Goal: Information Seeking & Learning: Find specific page/section

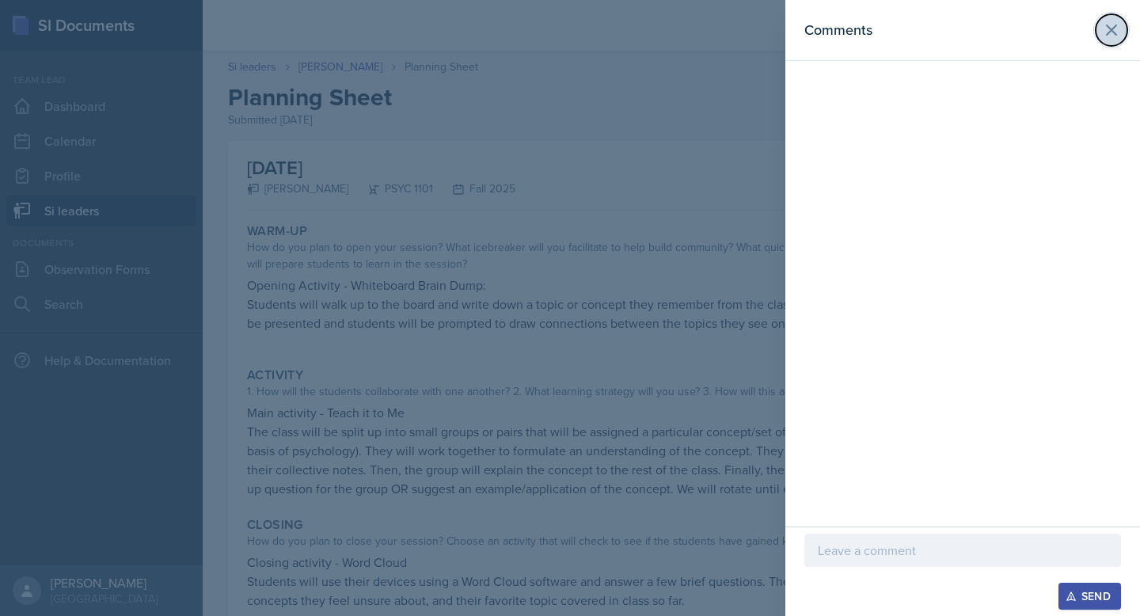
click at [1109, 31] on icon at bounding box center [1112, 30] width 10 height 10
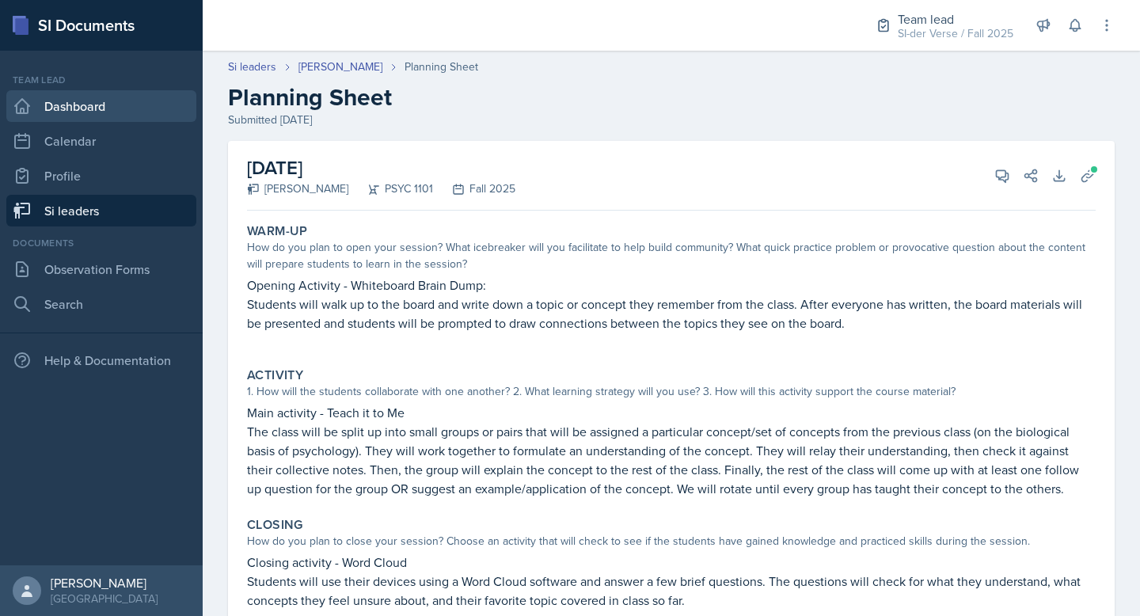
click at [62, 105] on link "Dashboard" at bounding box center [101, 106] width 190 height 32
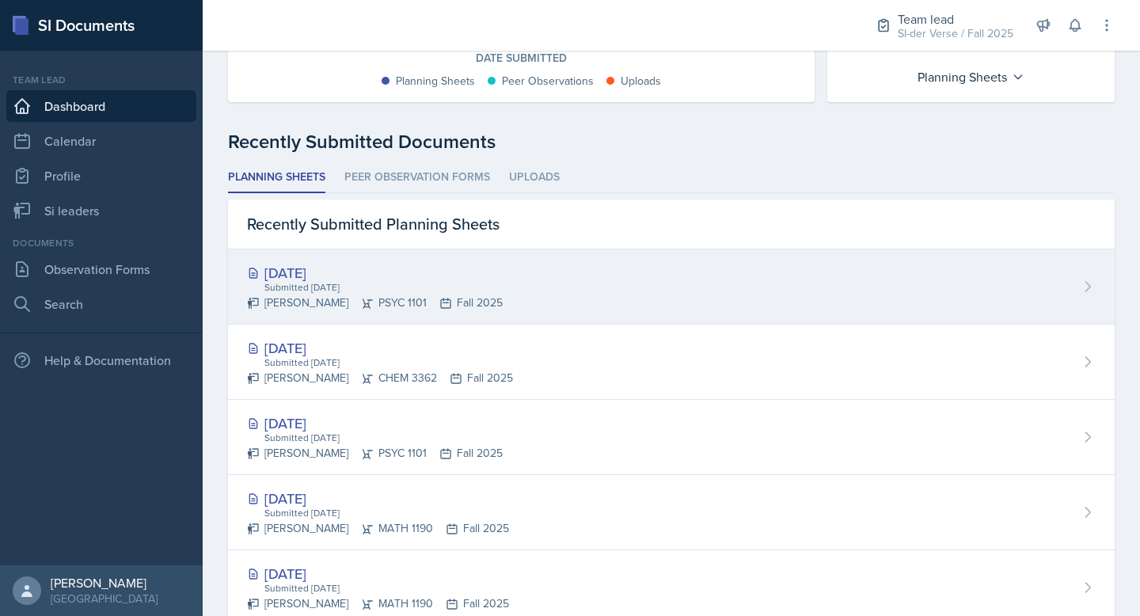
scroll to position [243, 0]
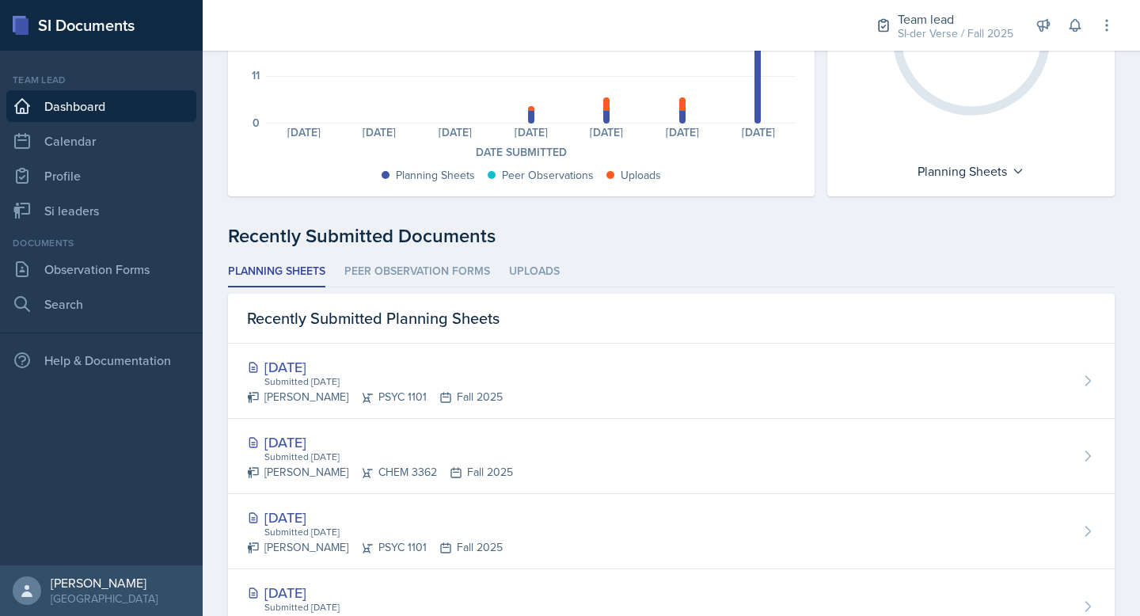
click at [279, 261] on li "Planning Sheets" at bounding box center [276, 272] width 97 height 31
click at [287, 270] on li "Planning Sheets" at bounding box center [276, 272] width 97 height 31
click at [82, 204] on link "Si leaders" at bounding box center [101, 211] width 190 height 32
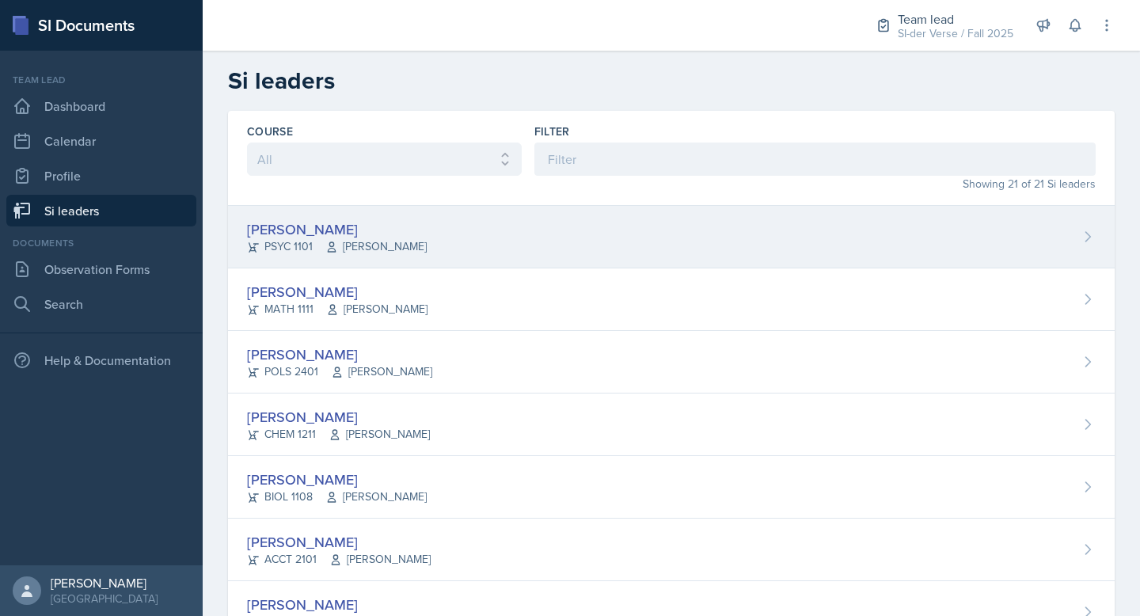
click at [456, 229] on div "[PERSON_NAME] PSYC 1101 [PERSON_NAME]" at bounding box center [671, 237] width 887 height 63
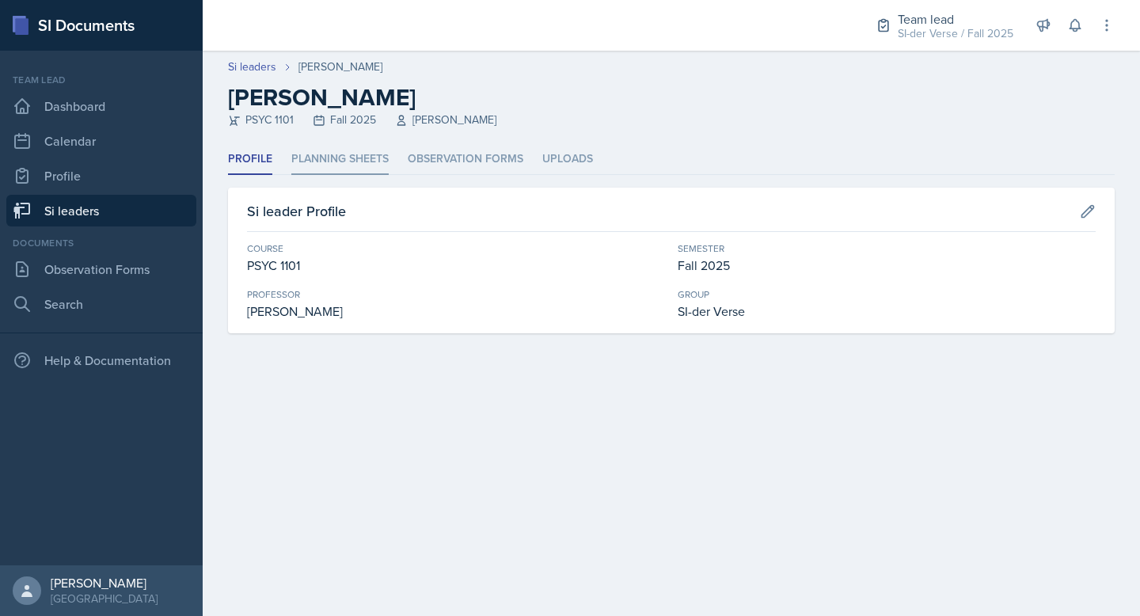
click at [354, 154] on li "Planning Sheets" at bounding box center [339, 159] width 97 height 31
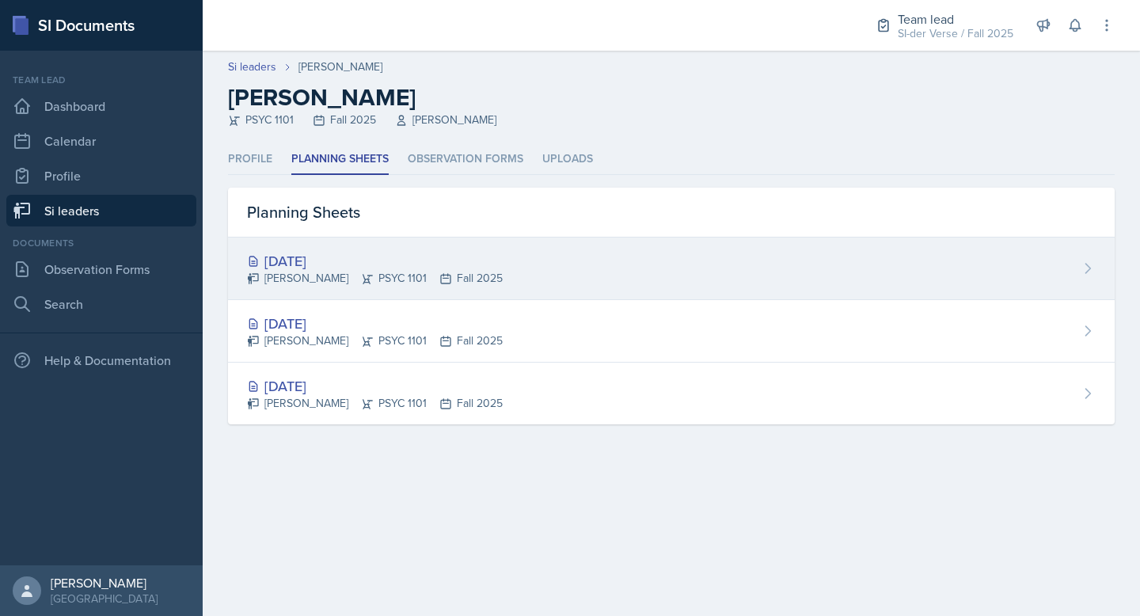
click at [475, 262] on div "[DATE]" at bounding box center [375, 260] width 256 height 21
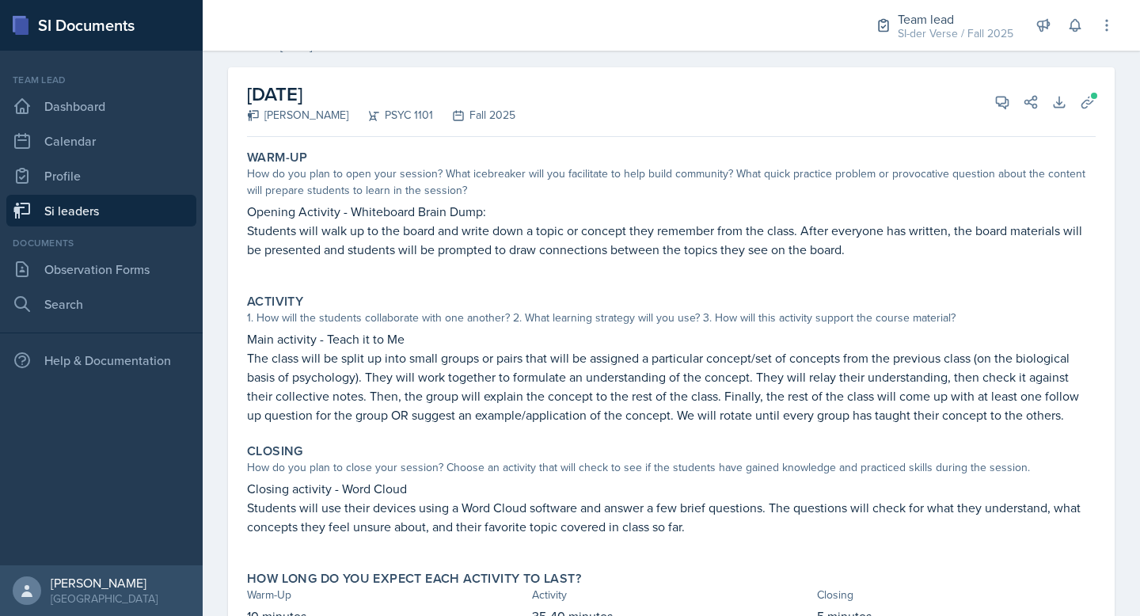
scroll to position [90, 0]
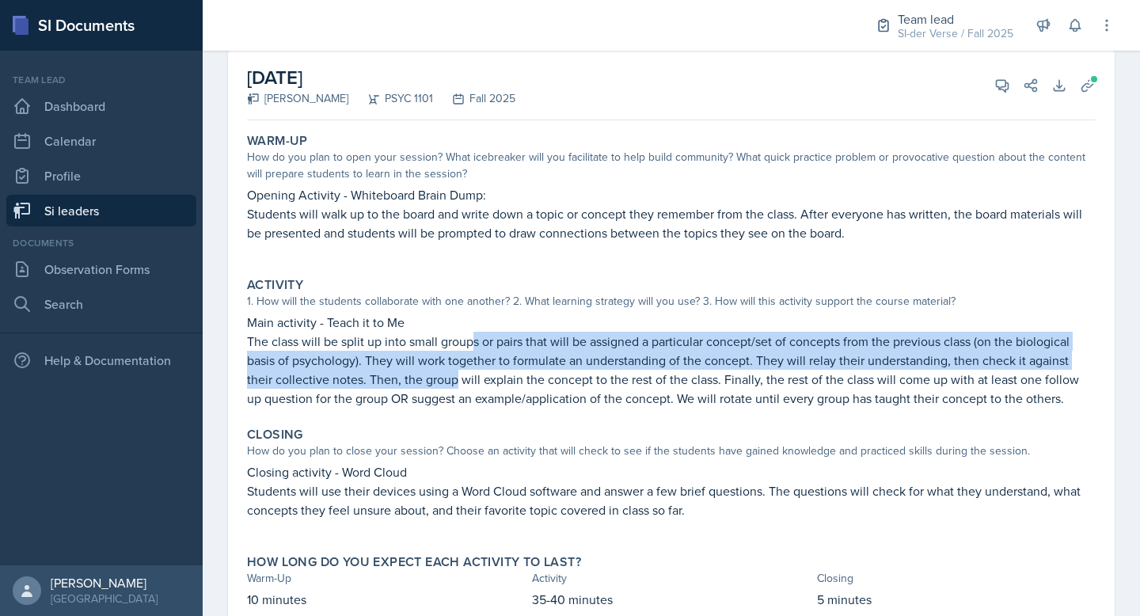
drag, startPoint x: 479, startPoint y: 344, endPoint x: 454, endPoint y: 372, distance: 38.1
click at [454, 372] on p "The class will be split up into small groups or pairs that will be assigned a p…" at bounding box center [671, 370] width 849 height 76
click at [464, 360] on p "The class will be split up into small groups or pairs that will be assigned a p…" at bounding box center [671, 370] width 849 height 76
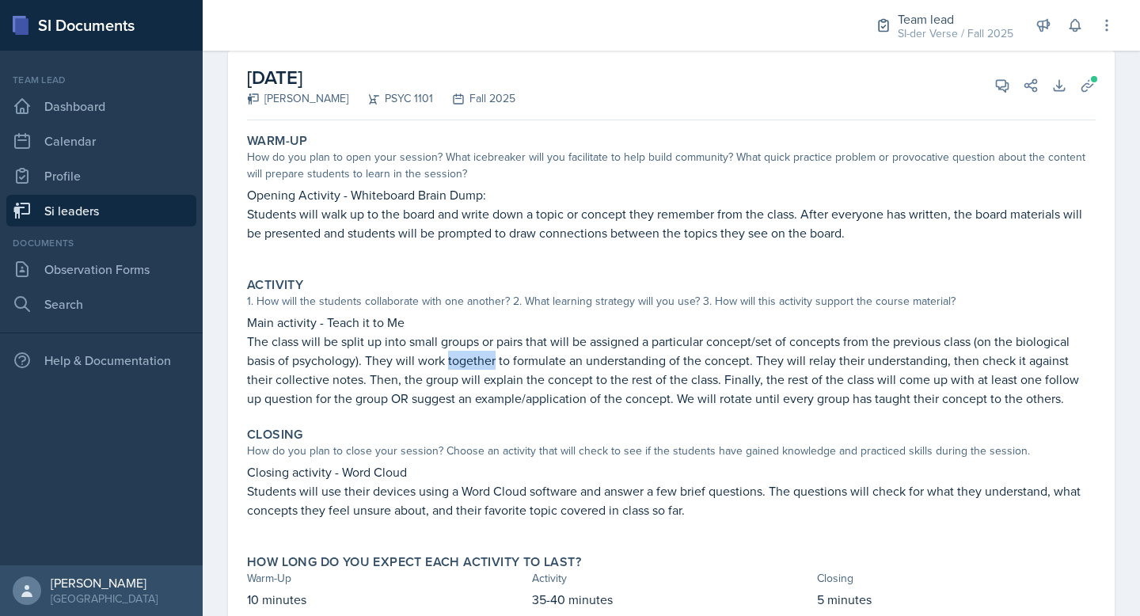
click at [464, 360] on p "The class will be split up into small groups or pairs that will be assigned a p…" at bounding box center [671, 370] width 849 height 76
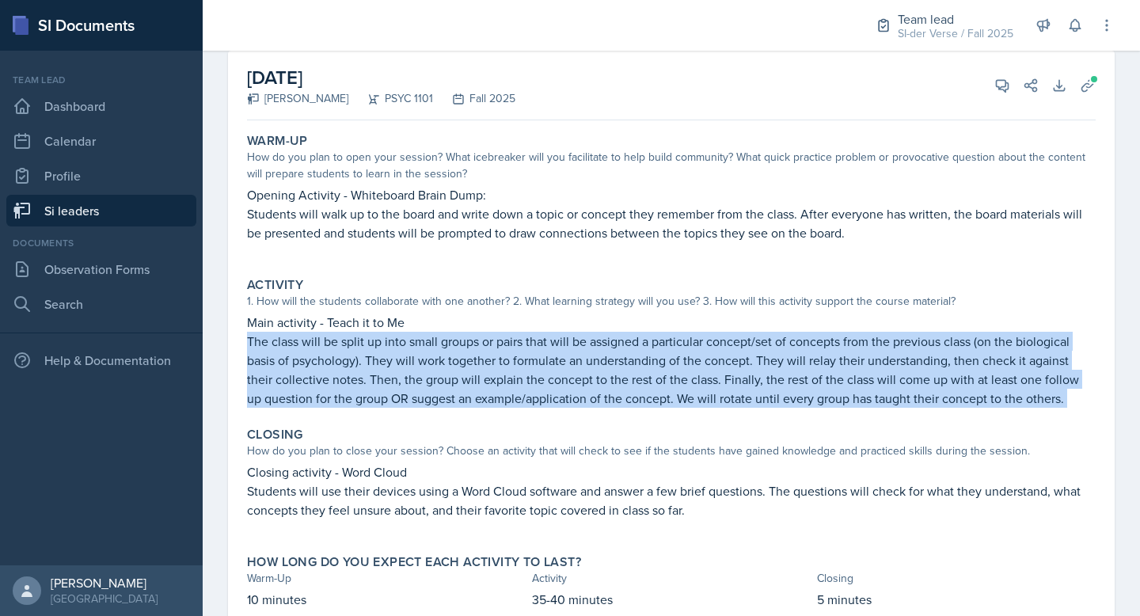
click at [464, 360] on p "The class will be split up into small groups or pairs that will be assigned a p…" at bounding box center [671, 370] width 849 height 76
click at [805, 386] on p "The class will be split up into small groups or pairs that will be assigned a p…" at bounding box center [671, 370] width 849 height 76
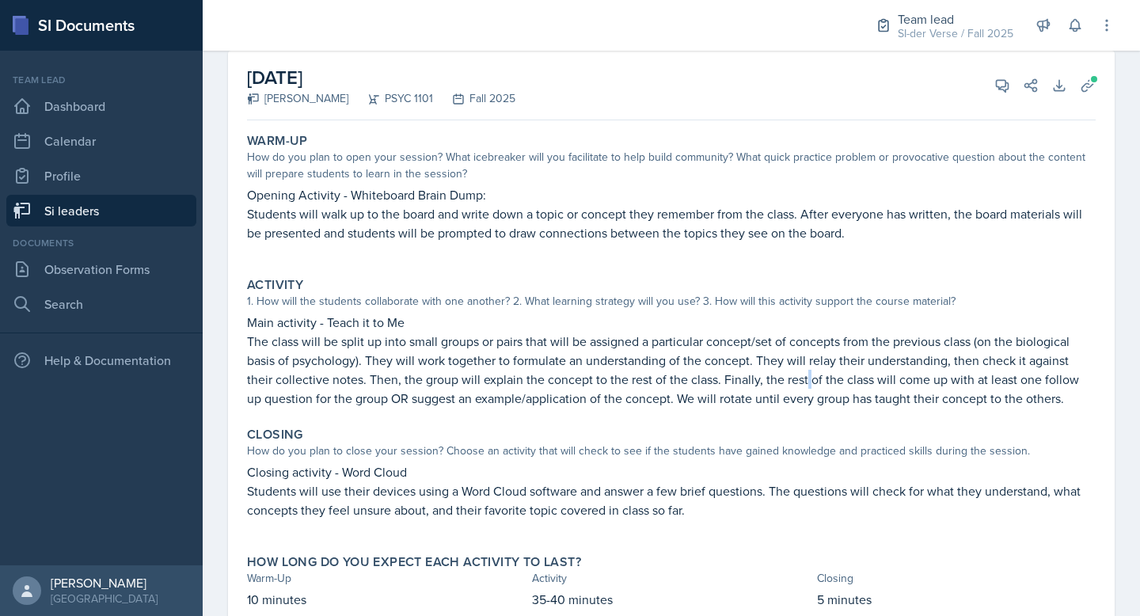
click at [806, 386] on p "The class will be split up into small groups or pairs that will be assigned a p…" at bounding box center [671, 370] width 849 height 76
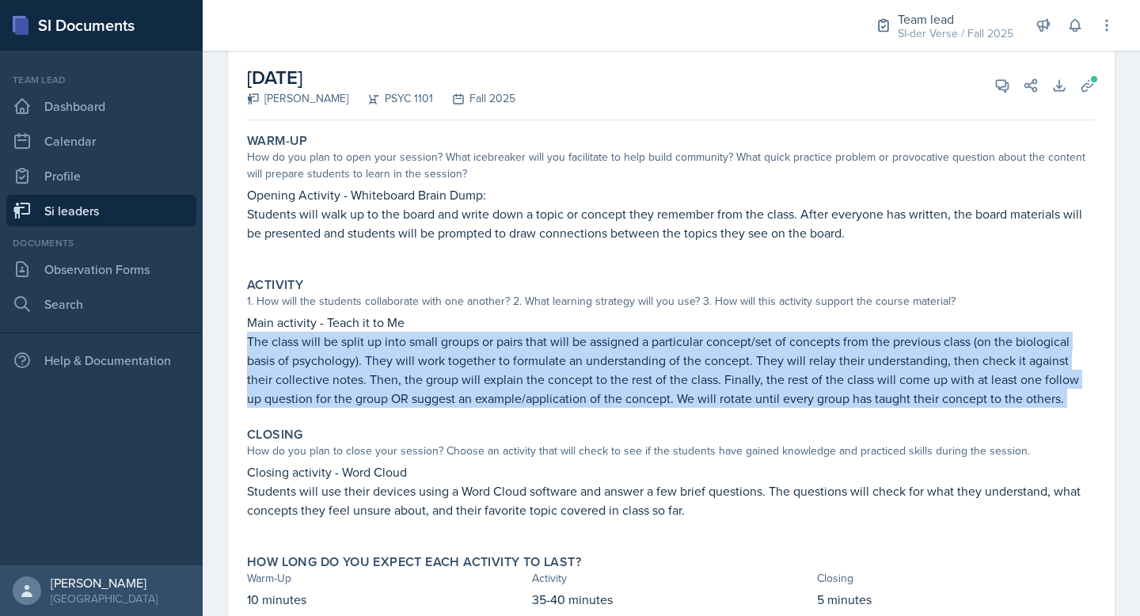
click at [806, 386] on p "The class will be split up into small groups or pairs that will be assigned a p…" at bounding box center [671, 370] width 849 height 76
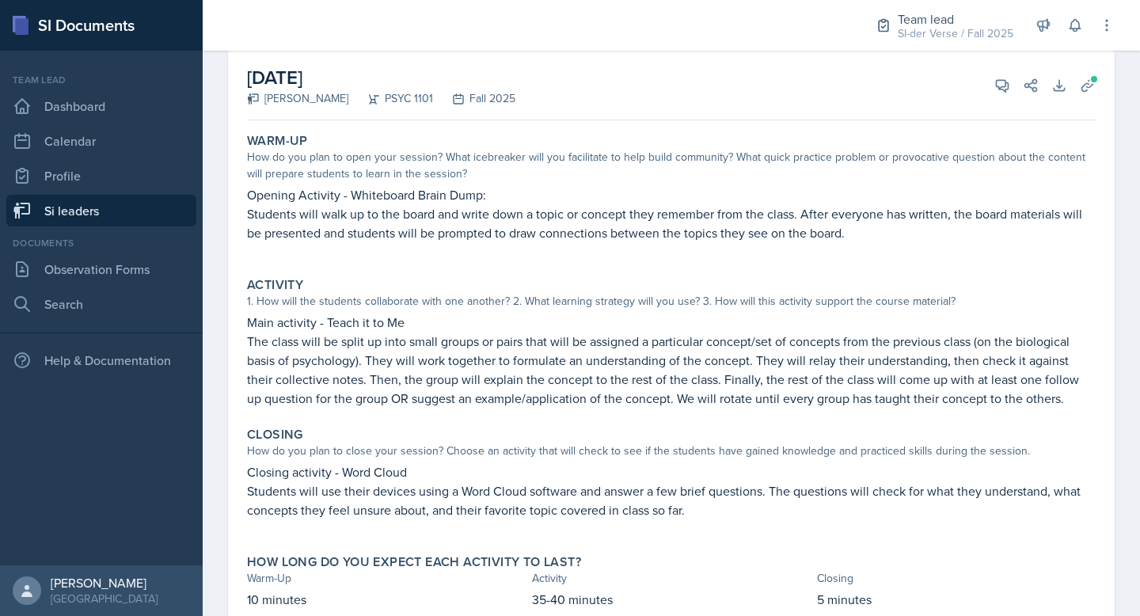
click at [368, 503] on p "Students will use their devices using a Word Cloud software and answer a few br…" at bounding box center [671, 500] width 849 height 38
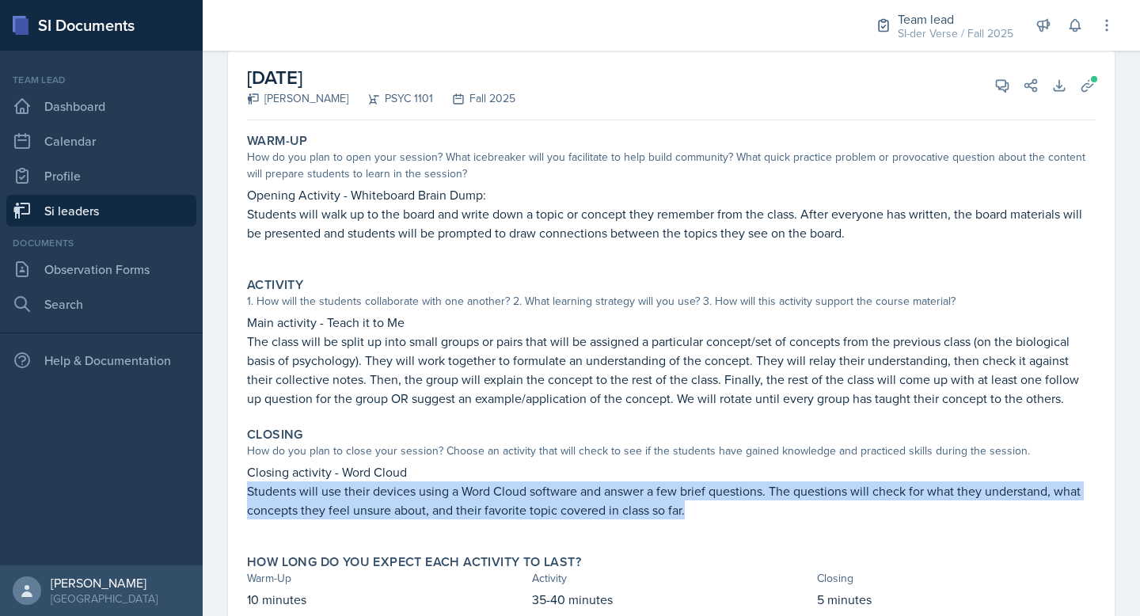
click at [368, 503] on p "Students will use their devices using a Word Cloud software and answer a few br…" at bounding box center [671, 500] width 849 height 38
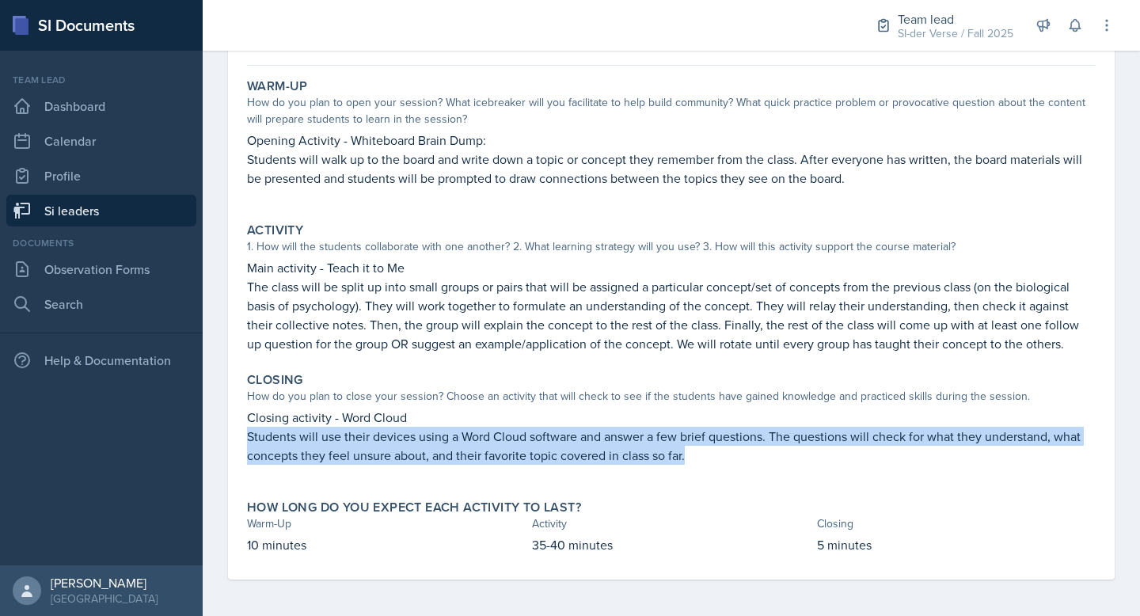
scroll to position [146, 0]
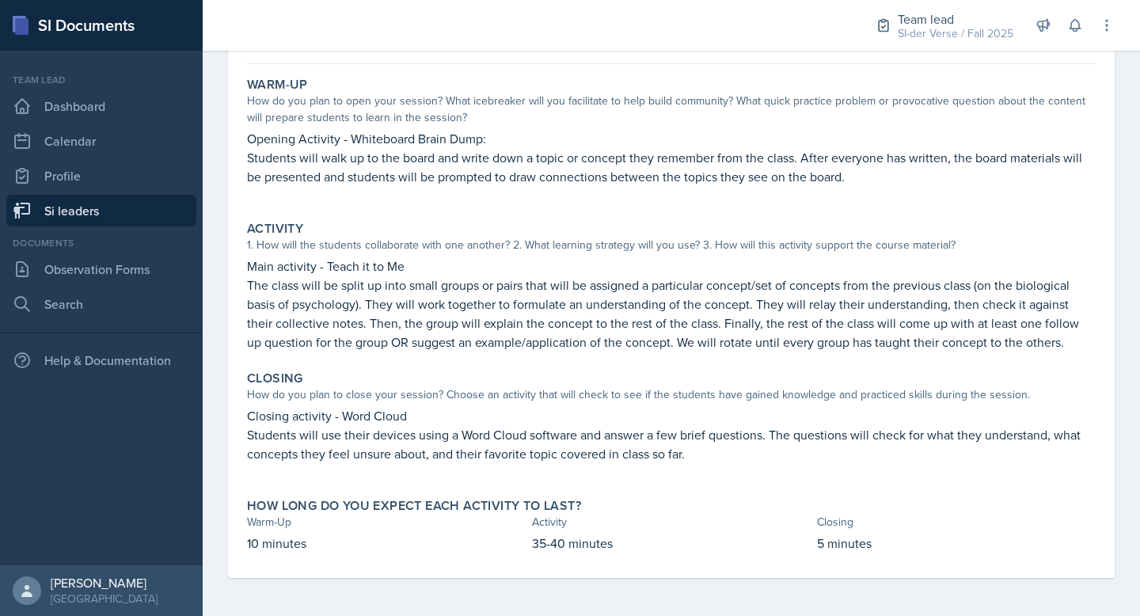
click at [617, 67] on div "[DATE] [PERSON_NAME] PSYC 1101 Fall 2025 View Comments Comments Send Share Down…" at bounding box center [671, 286] width 887 height 584
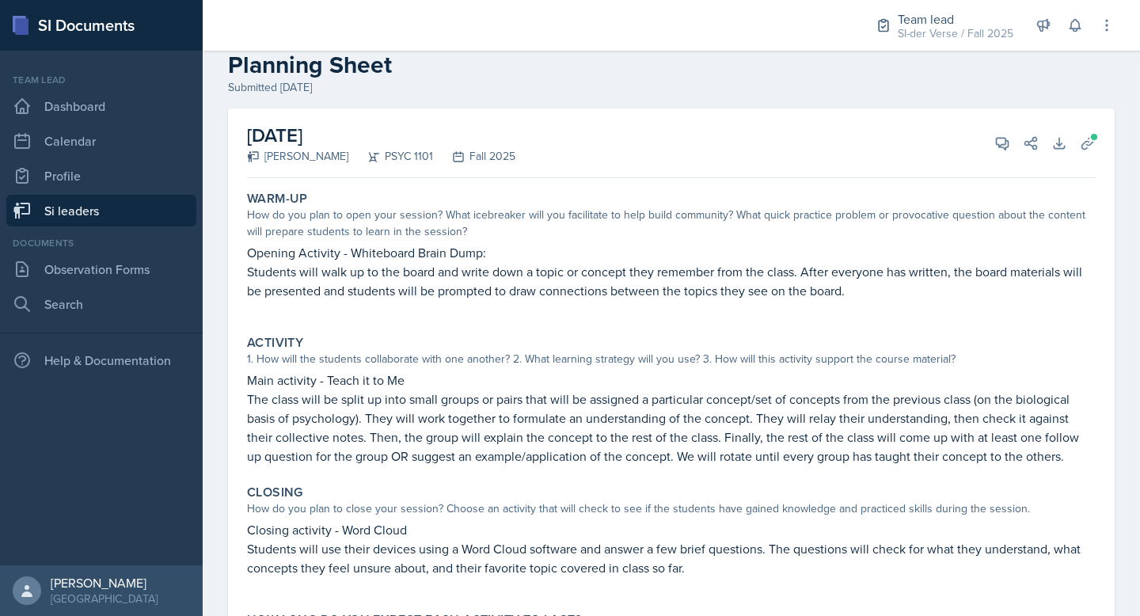
scroll to position [33, 0]
click at [1051, 139] on icon at bounding box center [1059, 143] width 16 height 16
click at [951, 103] on header "Si leaders [PERSON_NAME] Planning Sheet Planning Sheet Submitted [DATE]" at bounding box center [671, 60] width 937 height 101
click at [1088, 141] on button "Uploads" at bounding box center [1088, 142] width 29 height 29
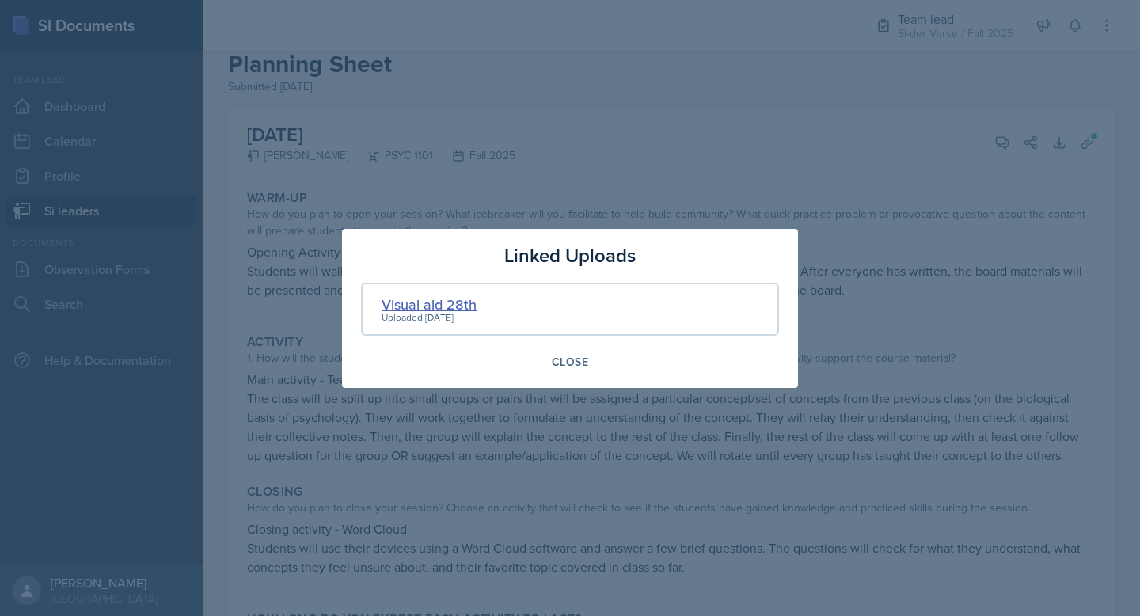
click at [423, 301] on div "Visual aid 28th" at bounding box center [429, 304] width 95 height 21
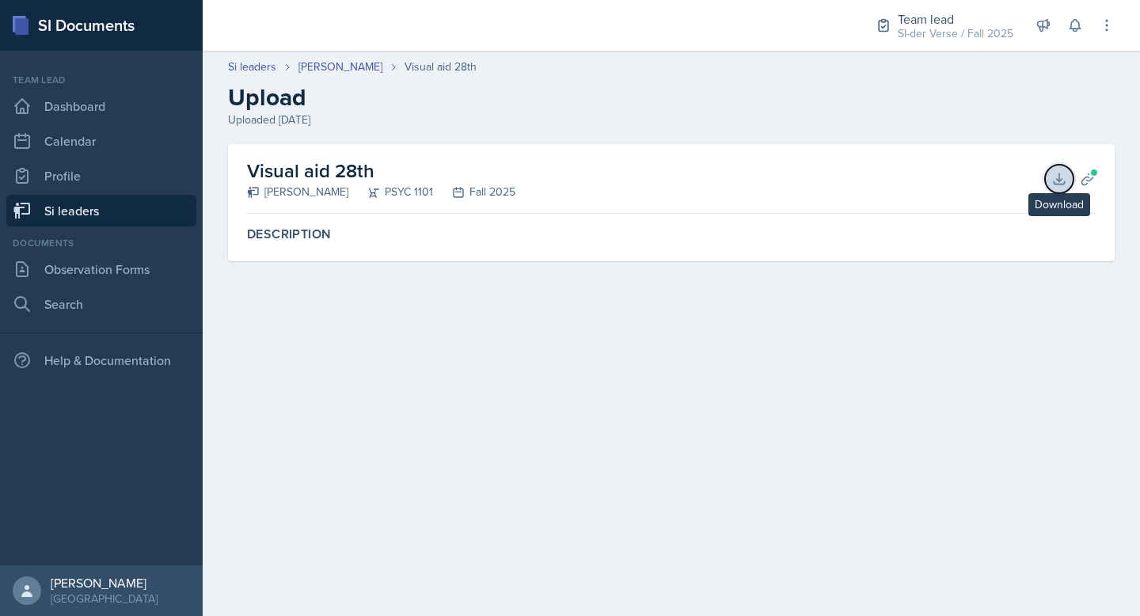
click at [1053, 174] on icon at bounding box center [1059, 179] width 16 height 16
click at [607, 129] on header "Si leaders [PERSON_NAME] Visual aid 28th Upload Uploaded [DATE]" at bounding box center [671, 93] width 937 height 101
click at [745, 91] on h2 "Upload" at bounding box center [671, 97] width 887 height 29
click at [91, 215] on link "Si leaders" at bounding box center [101, 211] width 190 height 32
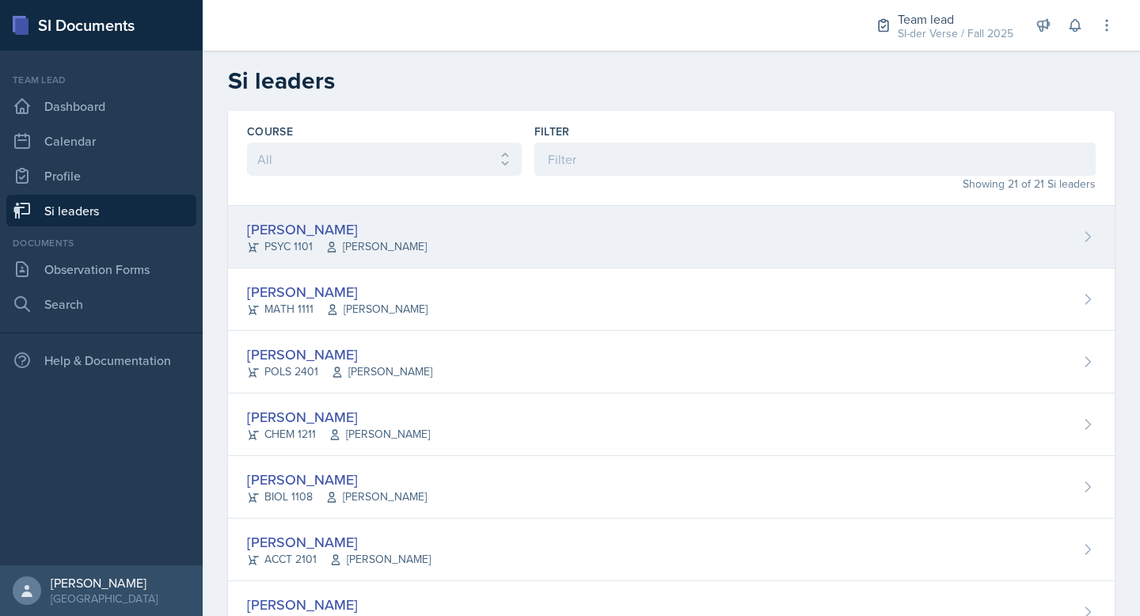
click at [390, 219] on div "[PERSON_NAME]" at bounding box center [337, 229] width 180 height 21
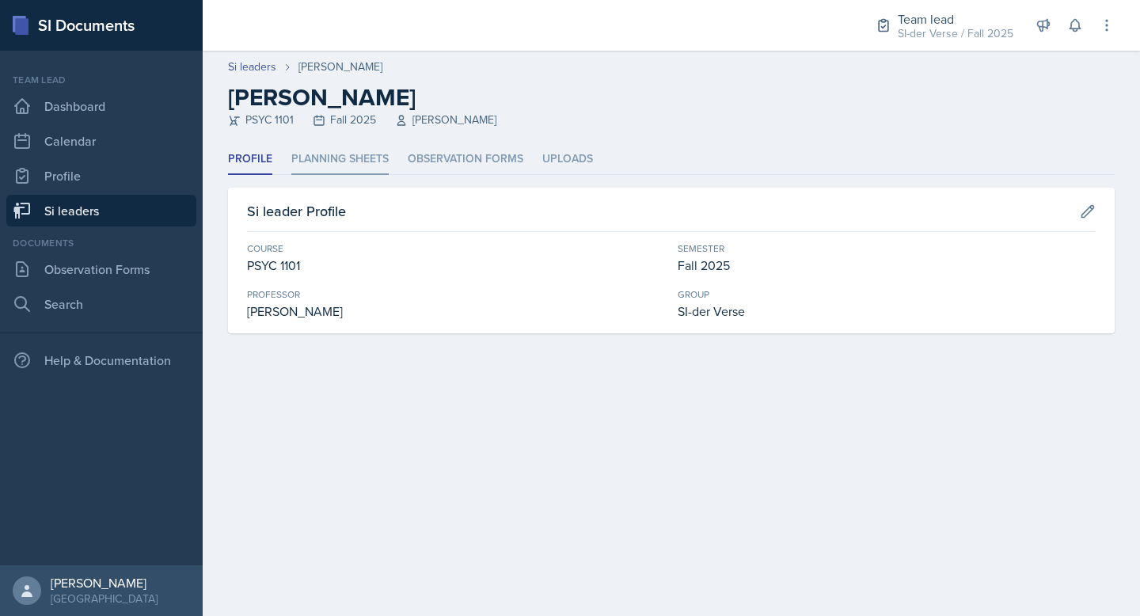
click at [371, 162] on li "Planning Sheets" at bounding box center [339, 159] width 97 height 31
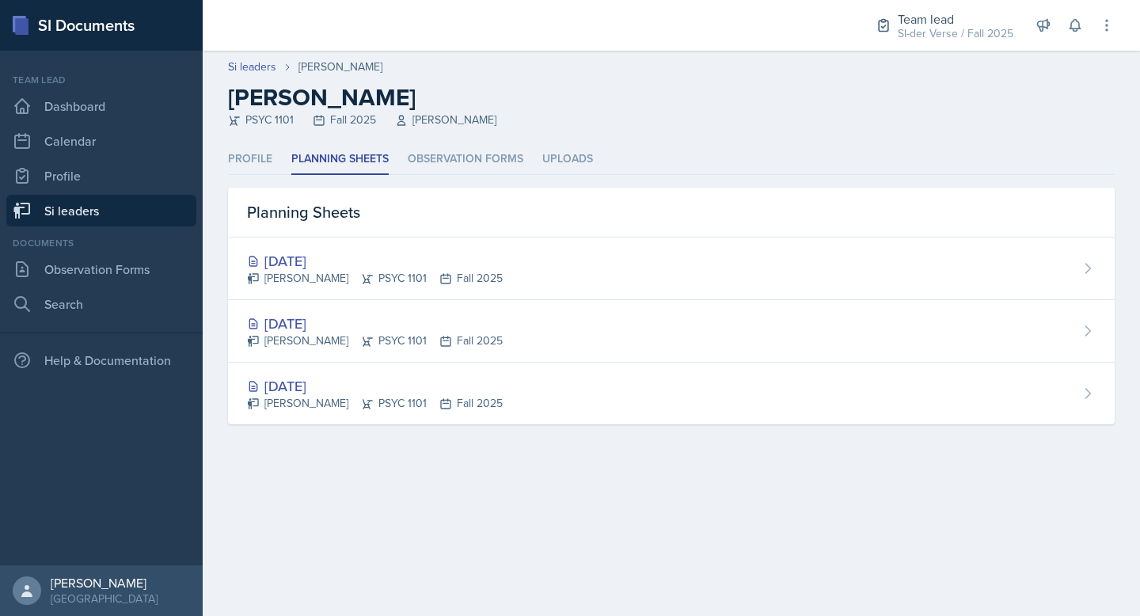
click at [477, 261] on div "[DATE]" at bounding box center [375, 260] width 256 height 21
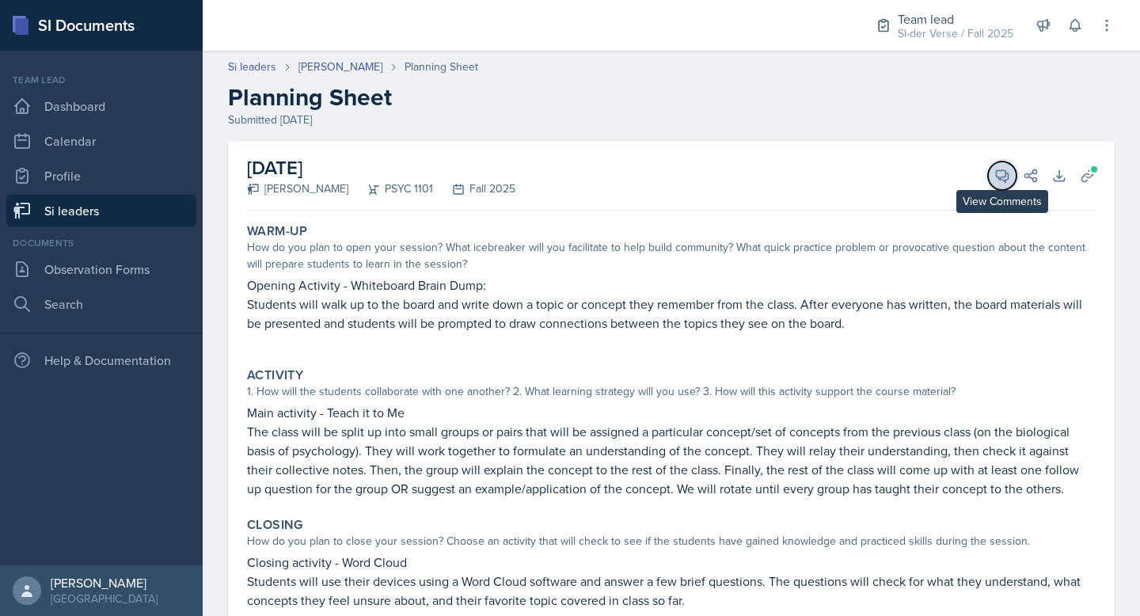
click at [994, 168] on icon at bounding box center [1002, 176] width 16 height 16
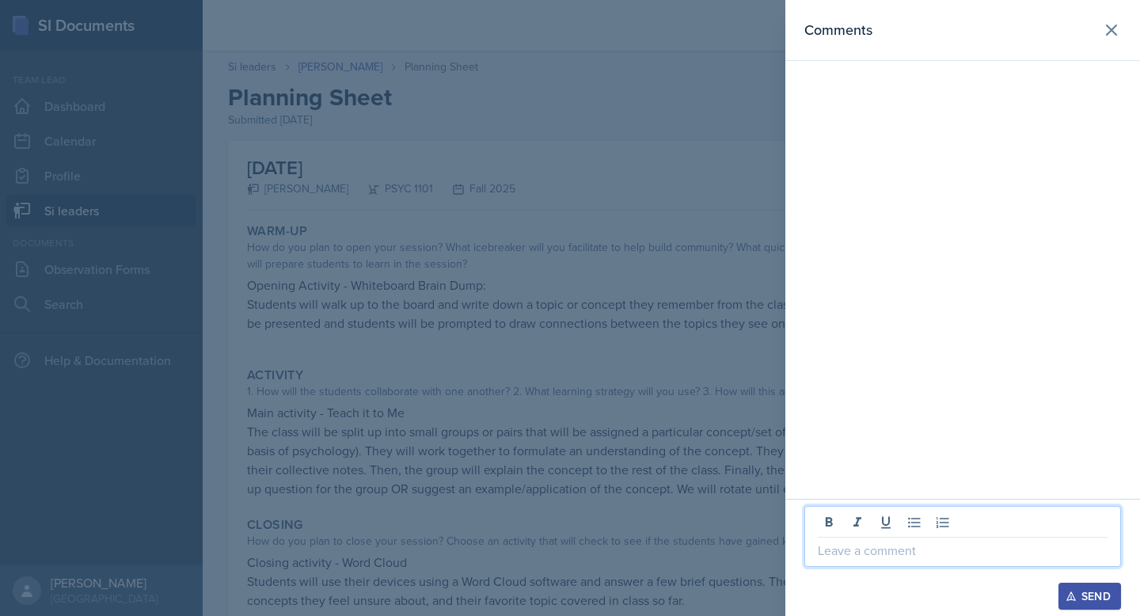
click at [886, 548] on p at bounding box center [963, 550] width 290 height 19
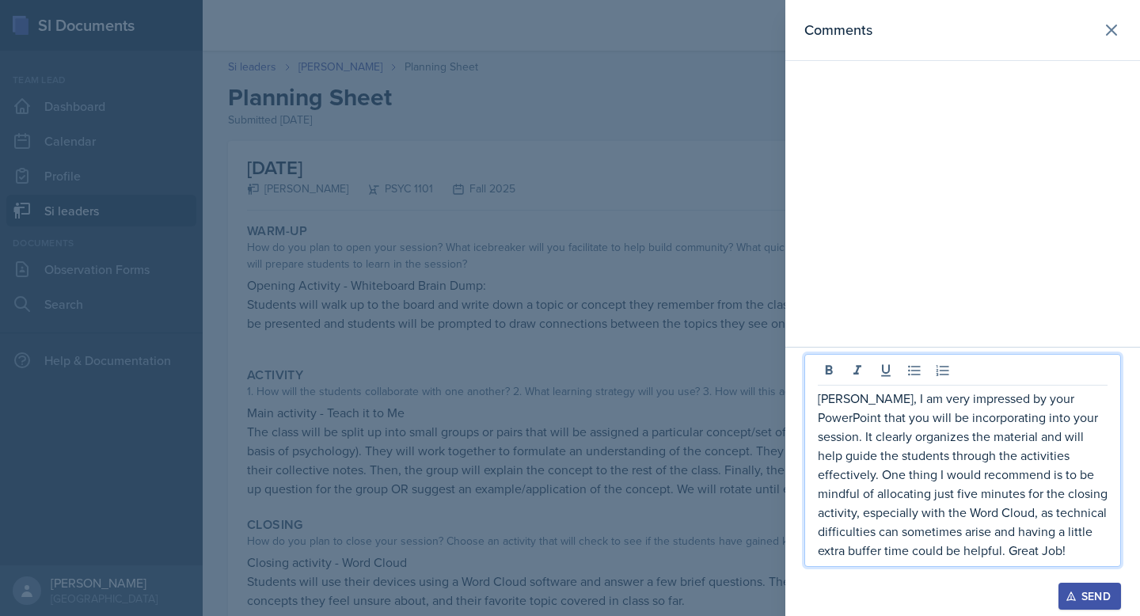
click at [1082, 600] on div "Send" at bounding box center [1090, 596] width 42 height 13
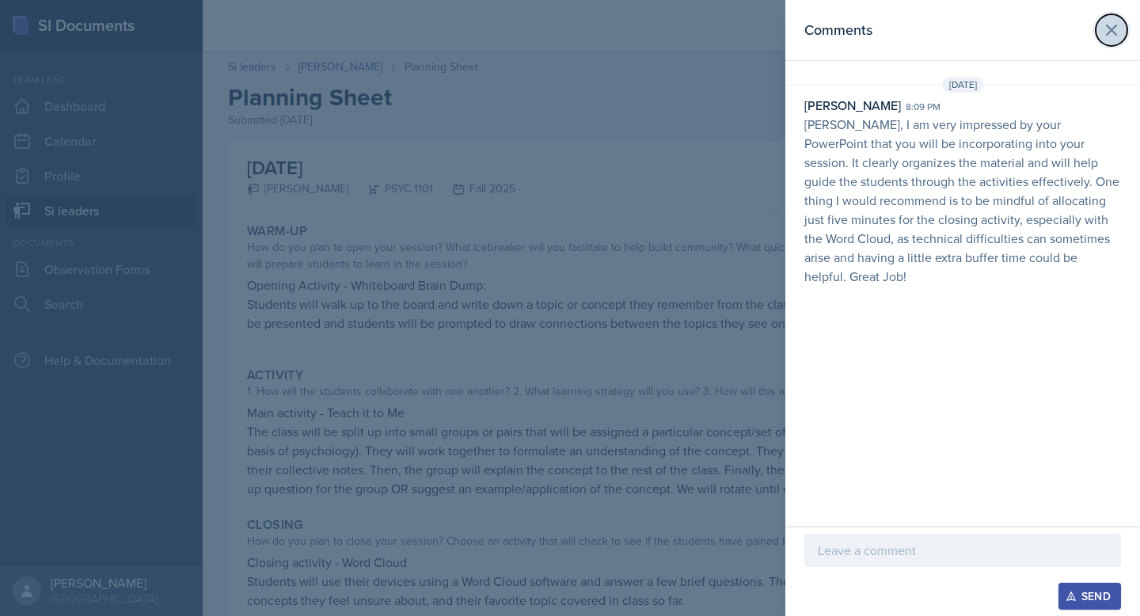
click at [1118, 30] on icon at bounding box center [1111, 30] width 19 height 19
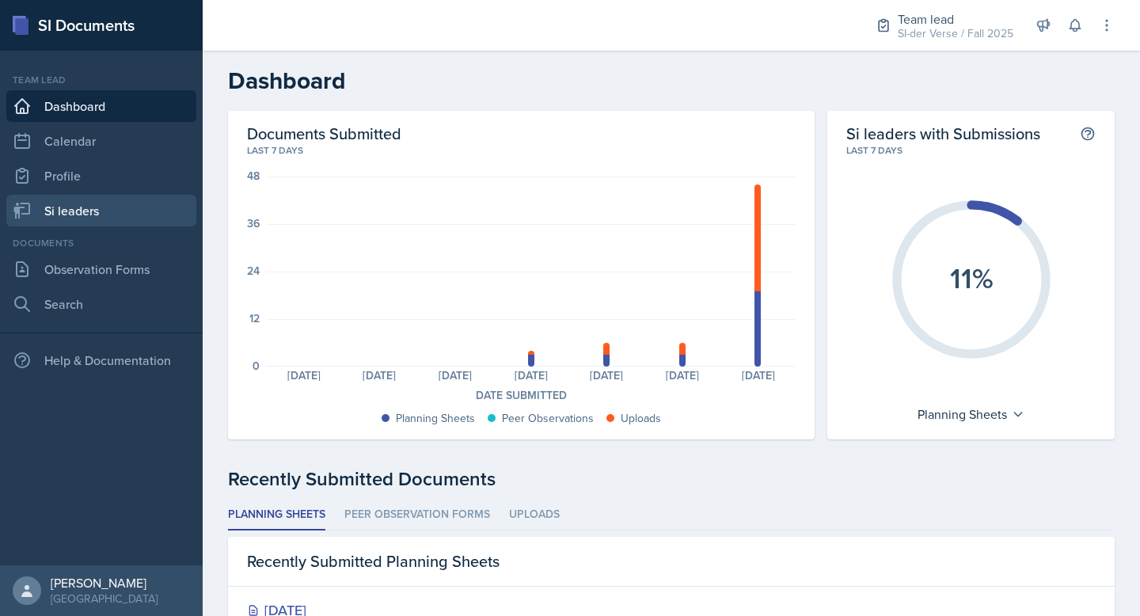
click at [77, 217] on link "Si leaders" at bounding box center [101, 211] width 190 height 32
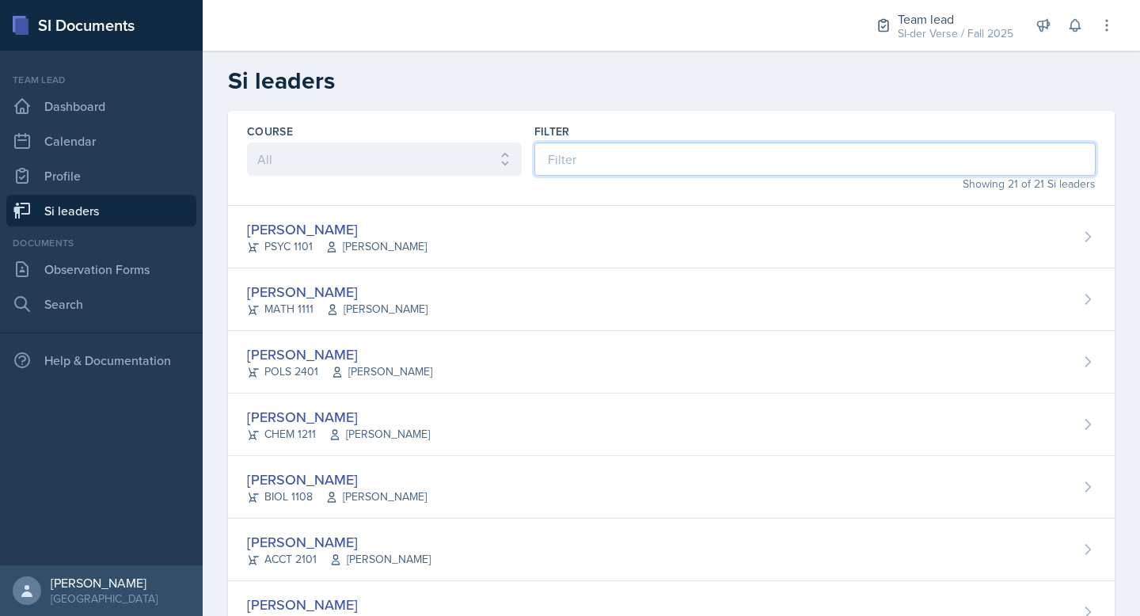
click at [617, 161] on input at bounding box center [814, 159] width 561 height 33
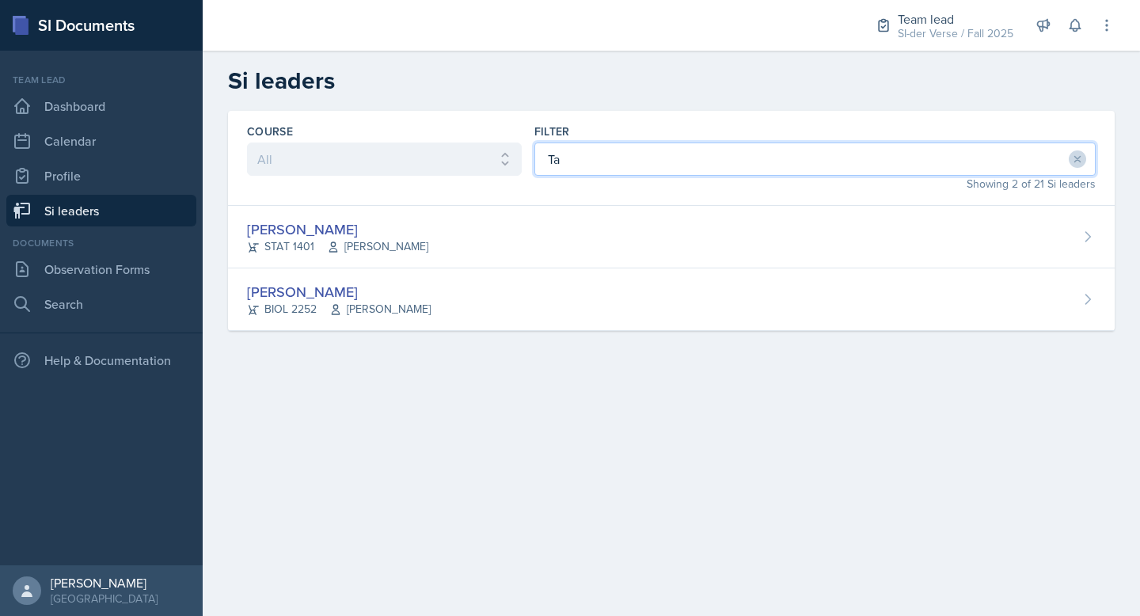
type input "T"
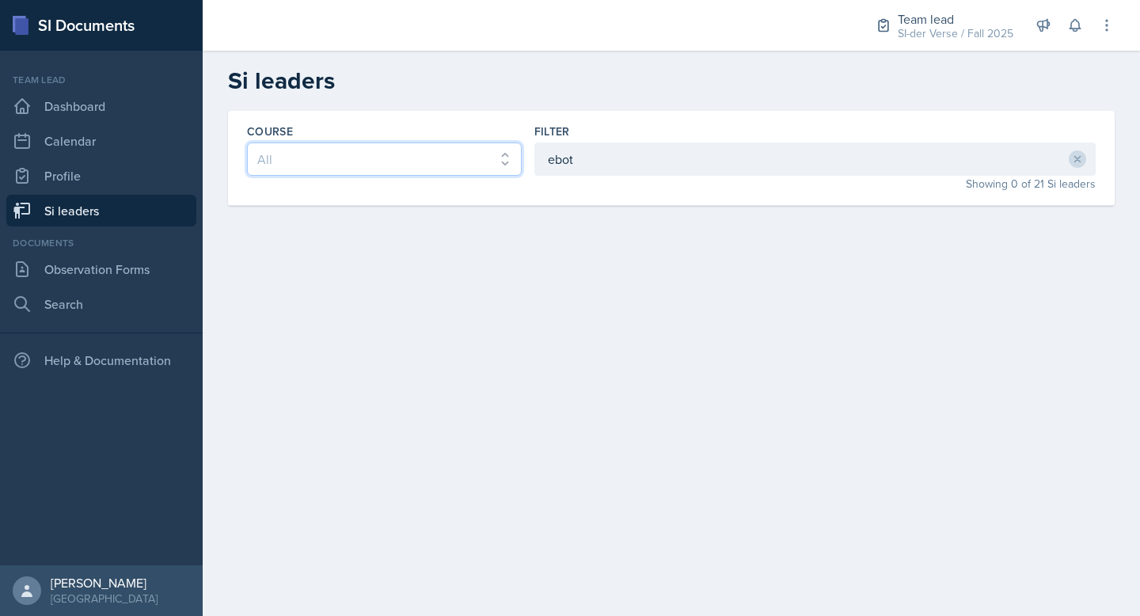
click at [344, 162] on select "All ACCT 2101 ACCT 2102 ACCT 4050 ANTH 1102 ANTH 3301 ARCH 1000 ARCH 1000 ARCH …" at bounding box center [384, 159] width 275 height 33
click at [247, 143] on select "All ACCT 2101 ACCT 2102 ACCT 4050 ANTH 1102 ANTH 3301 ARCH 1000 ARCH 1000 ARCH …" at bounding box center [384, 159] width 275 height 33
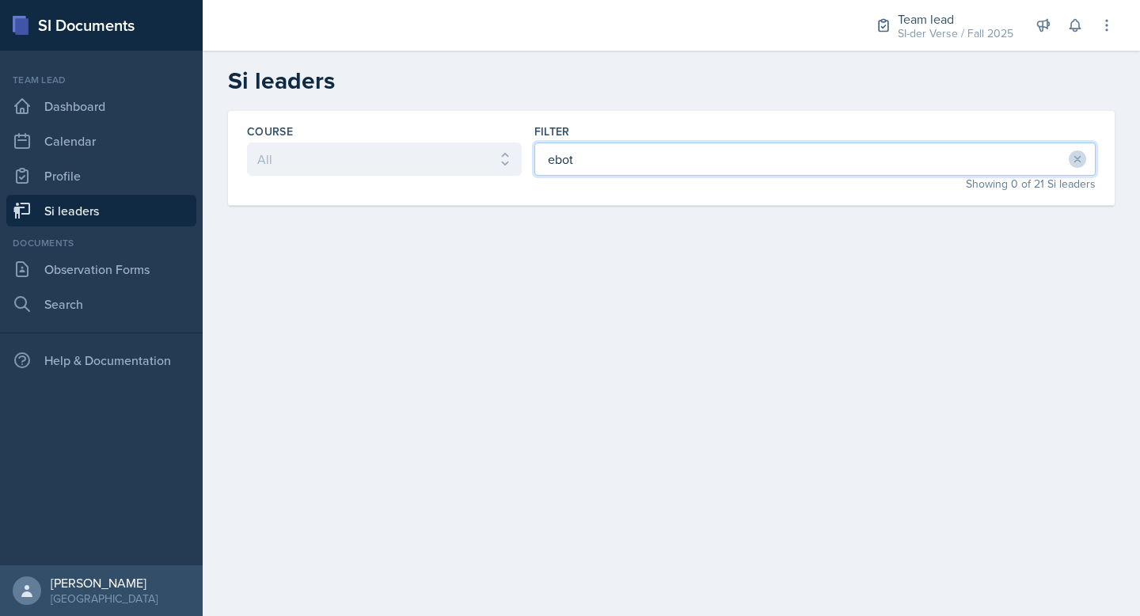
click at [625, 172] on input "ebot" at bounding box center [814, 159] width 561 height 33
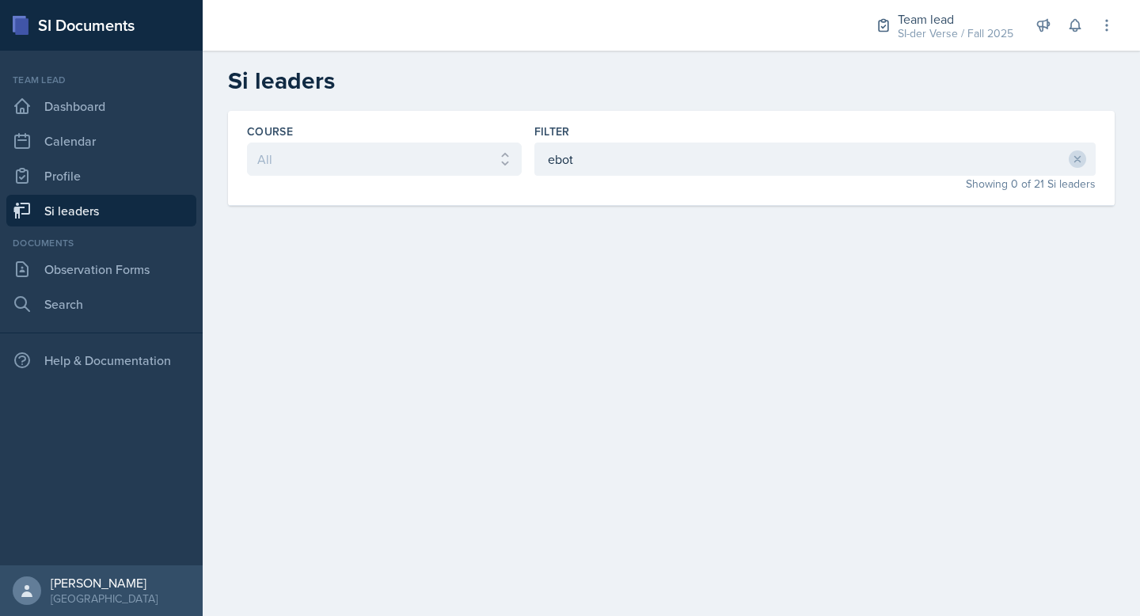
click at [758, 112] on div "Course All ACCT 2101 ACCT 2102 ACCT 4050 ANTH 1102 ANTH 3301 ARCH 1000 ARCH 100…" at bounding box center [671, 158] width 887 height 95
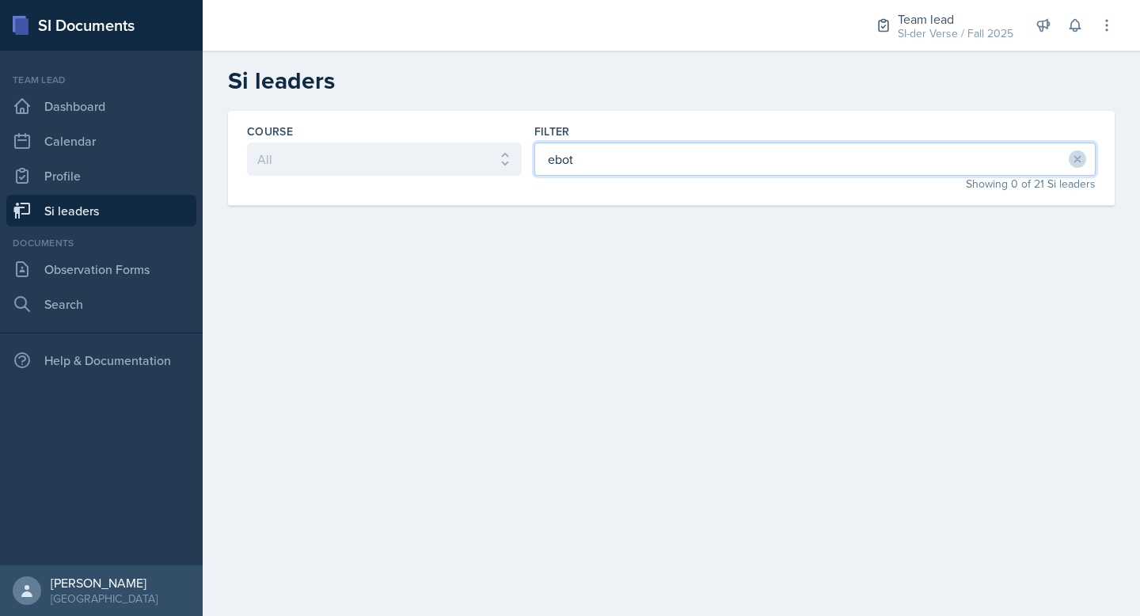
click at [609, 165] on input "ebot" at bounding box center [814, 159] width 561 height 33
type input "e"
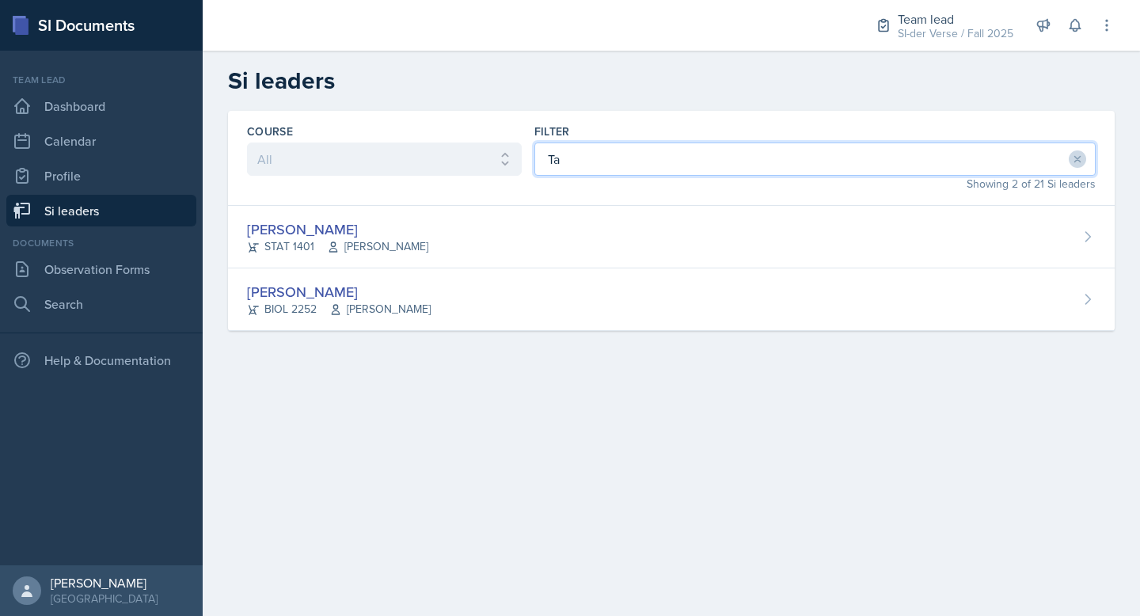
type input "T"
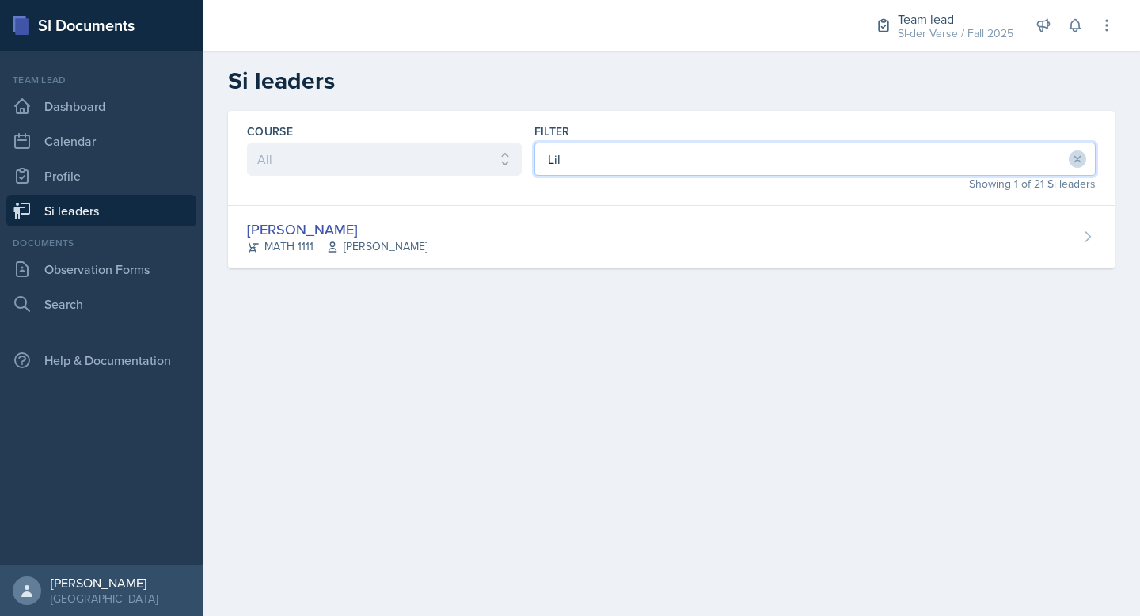
type input "Lil"
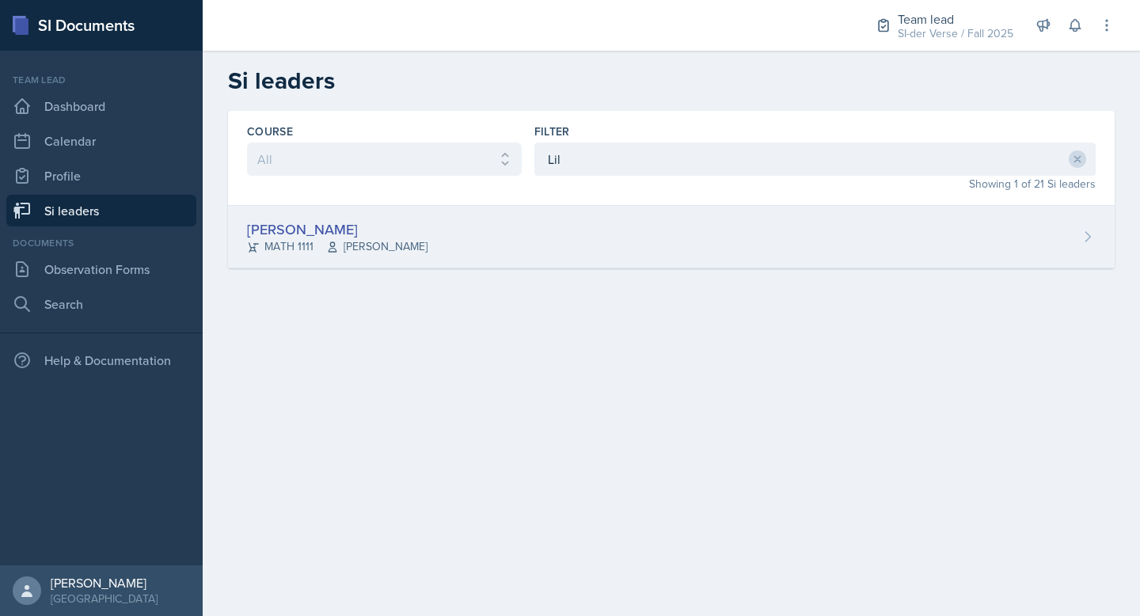
click at [319, 221] on div "[PERSON_NAME]" at bounding box center [337, 229] width 181 height 21
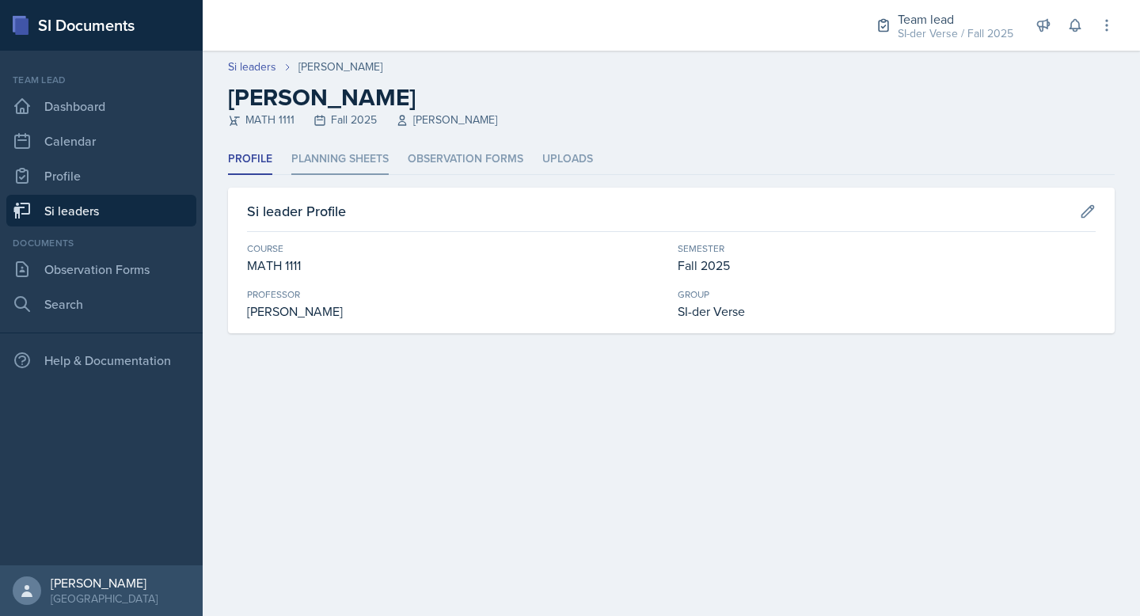
click at [356, 165] on li "Planning Sheets" at bounding box center [339, 159] width 97 height 31
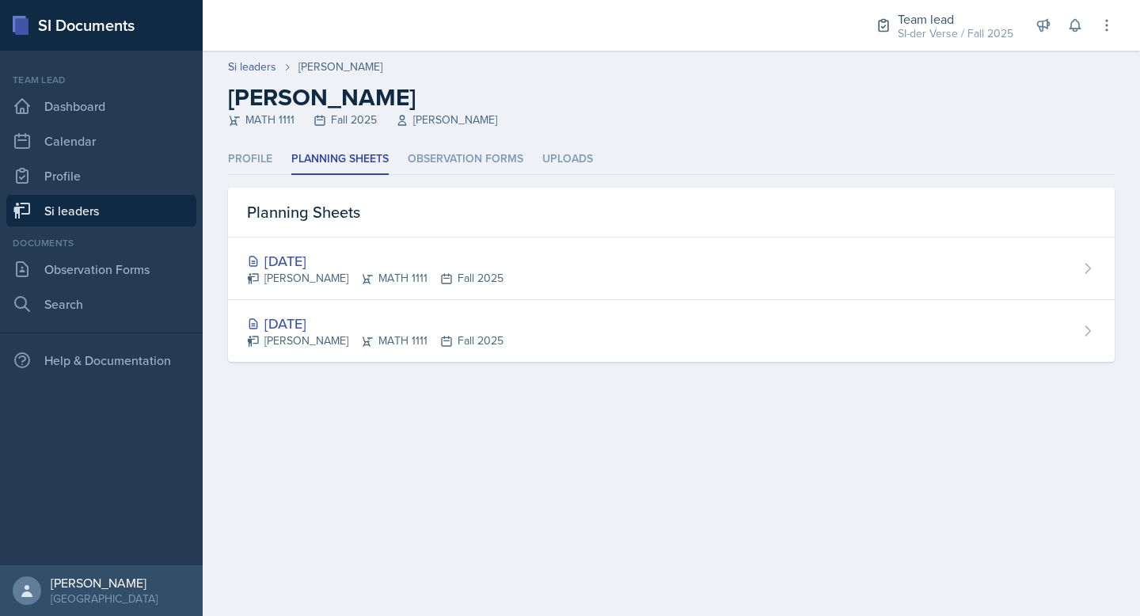
click at [94, 212] on link "Si leaders" at bounding box center [101, 211] width 190 height 32
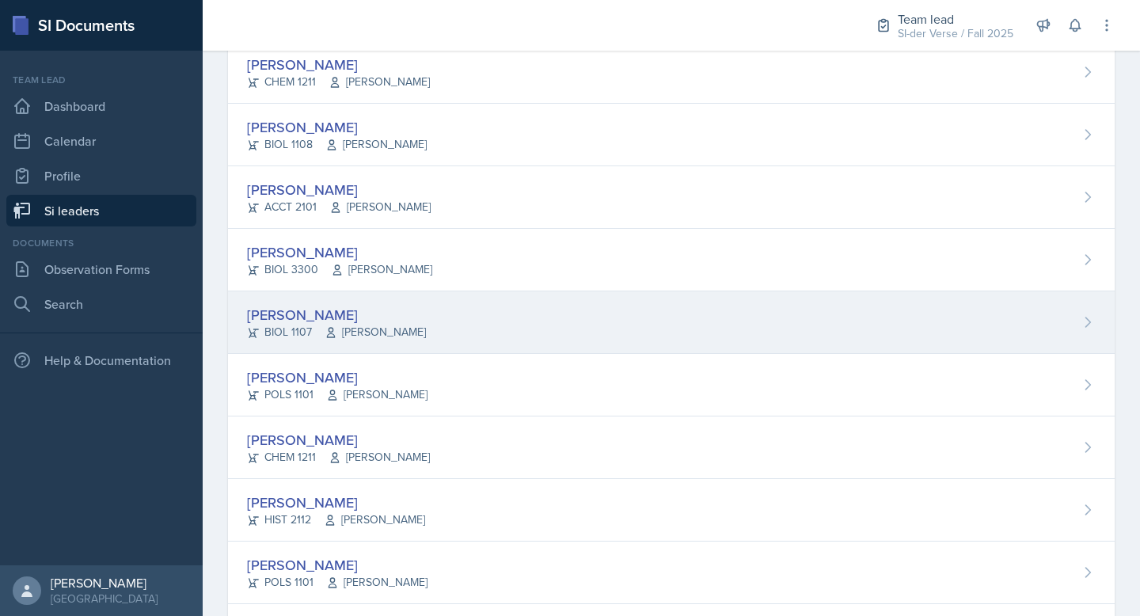
scroll to position [941, 0]
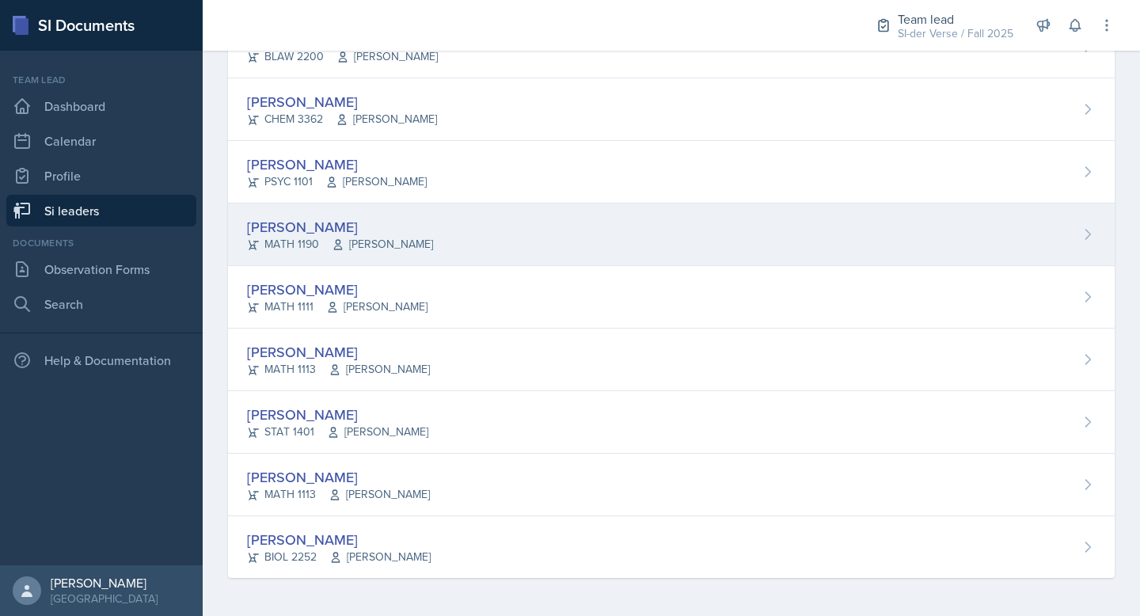
click at [375, 222] on div "[PERSON_NAME]" at bounding box center [340, 226] width 186 height 21
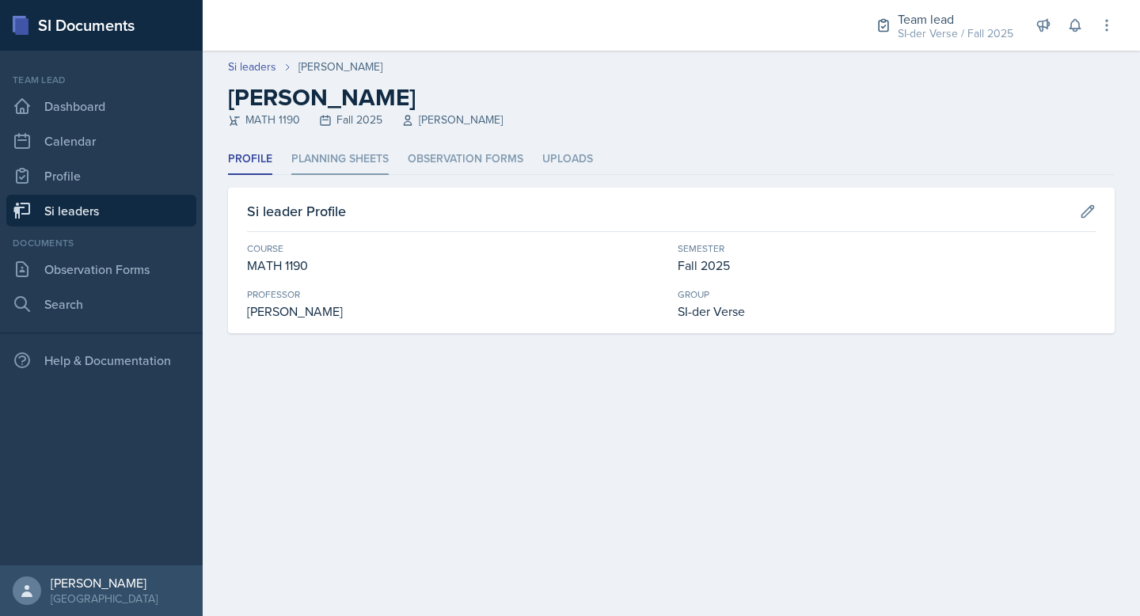
click at [367, 156] on li "Planning Sheets" at bounding box center [339, 159] width 97 height 31
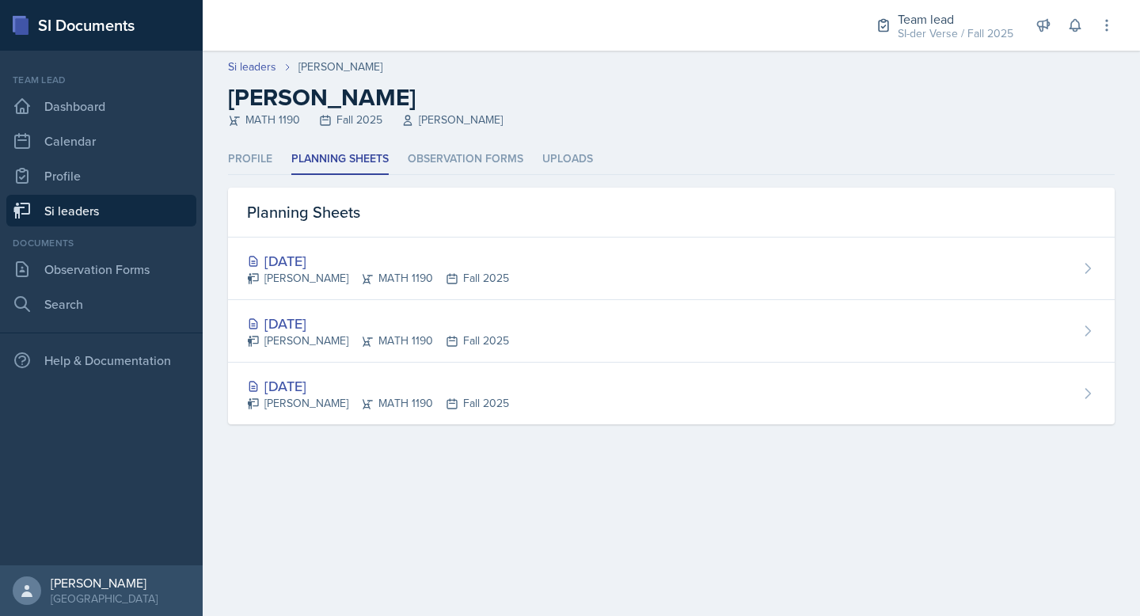
click at [48, 214] on link "Si leaders" at bounding box center [101, 211] width 190 height 32
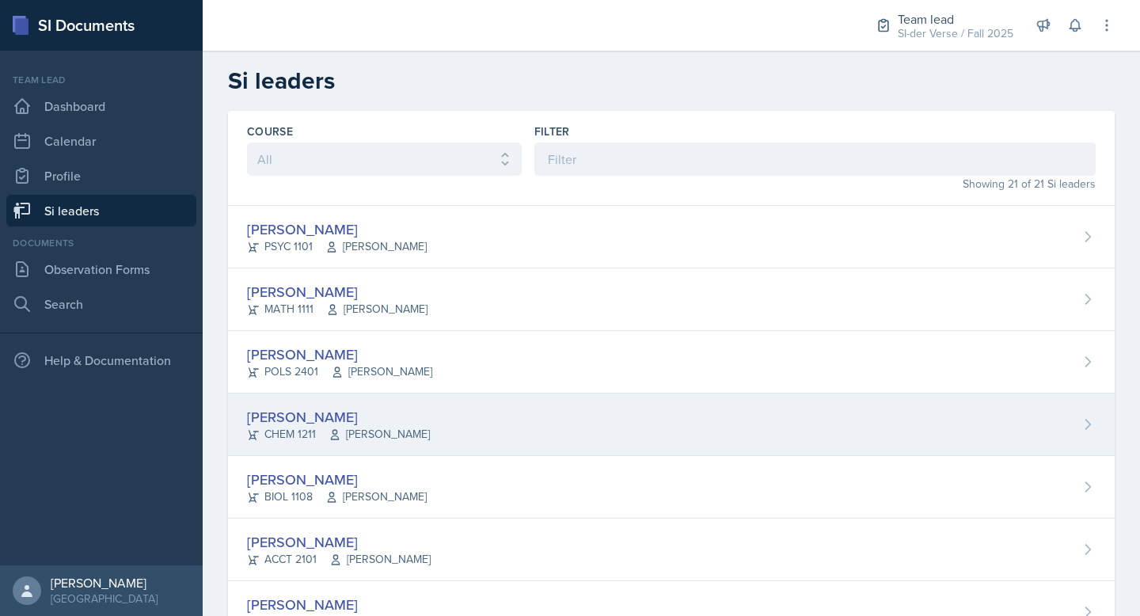
click at [340, 422] on div "[PERSON_NAME]" at bounding box center [338, 416] width 183 height 21
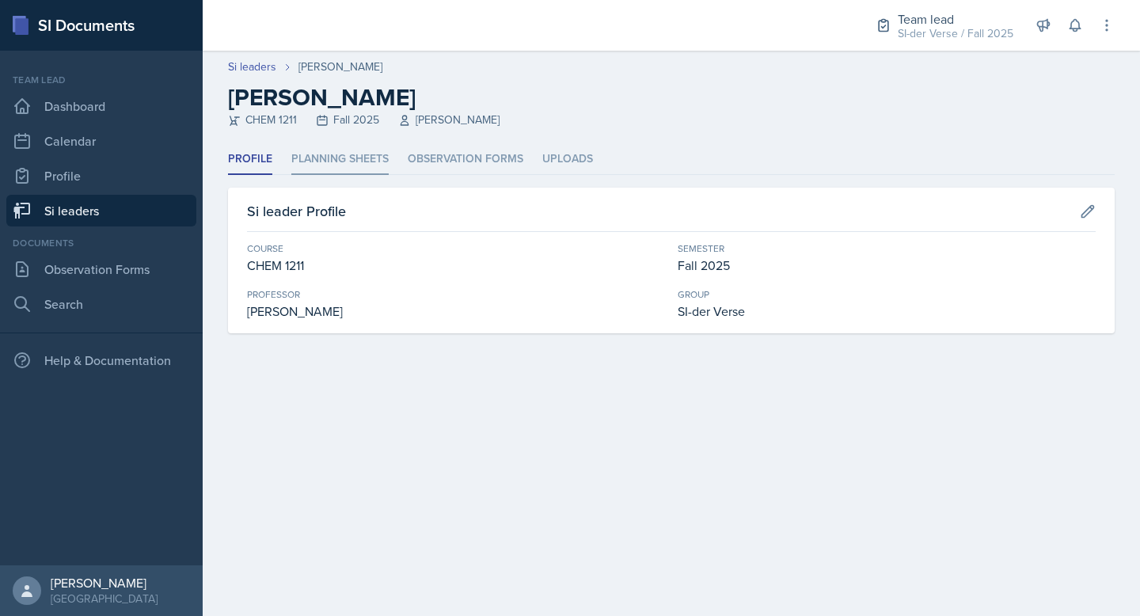
click at [358, 157] on li "Planning Sheets" at bounding box center [339, 159] width 97 height 31
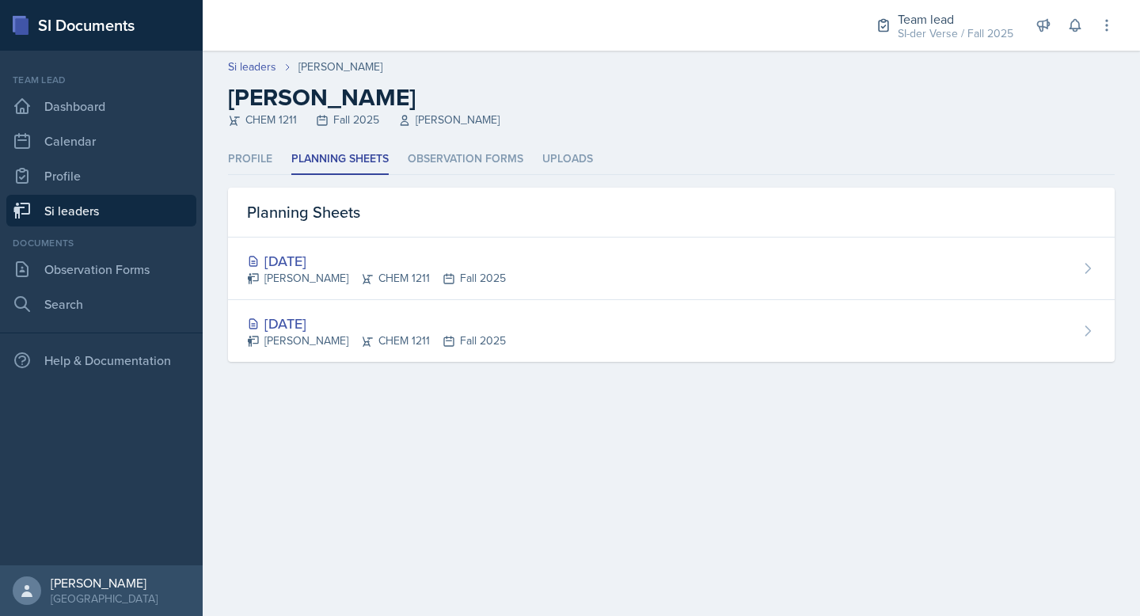
click at [90, 212] on link "Si leaders" at bounding box center [101, 211] width 190 height 32
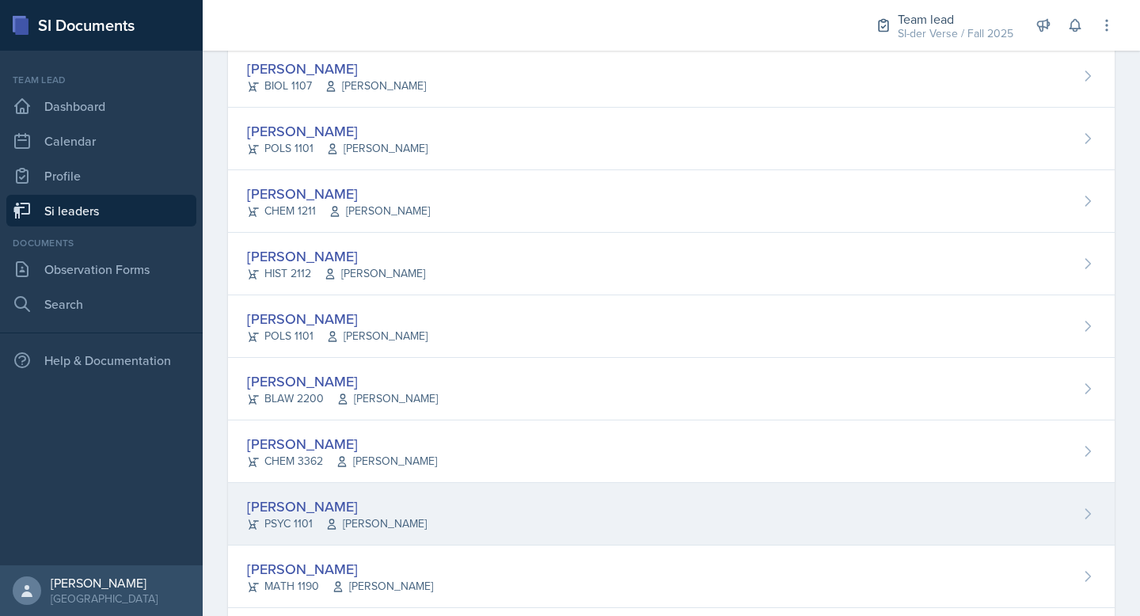
scroll to position [599, 0]
click at [480, 518] on div "Audrianna Kisley PSYC 1101 Andrew Crenshaw" at bounding box center [671, 514] width 887 height 63
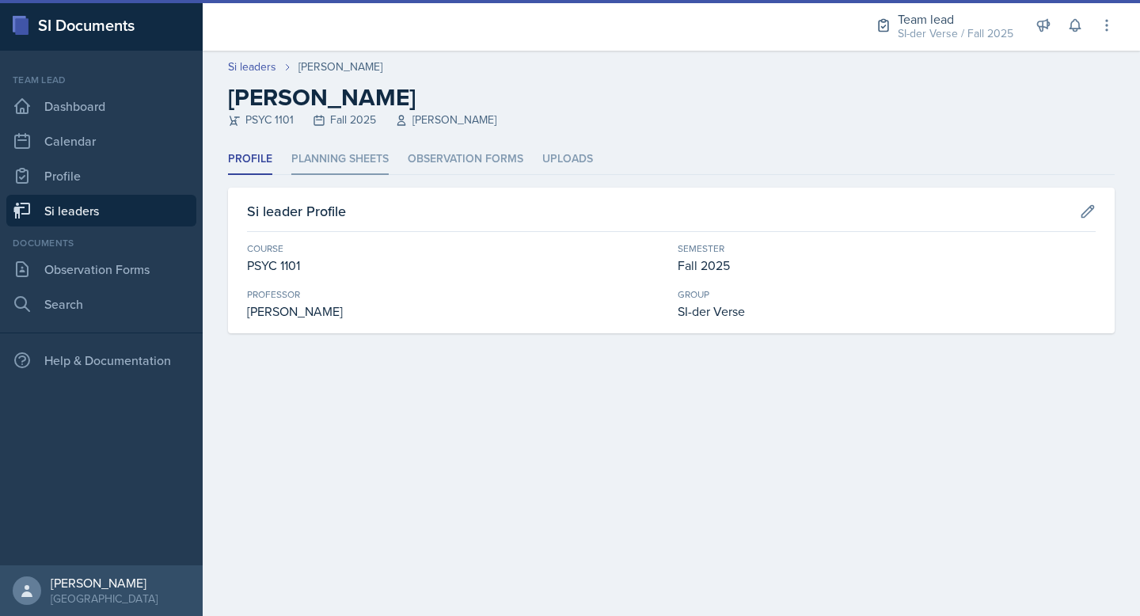
click at [376, 165] on li "Planning Sheets" at bounding box center [339, 159] width 97 height 31
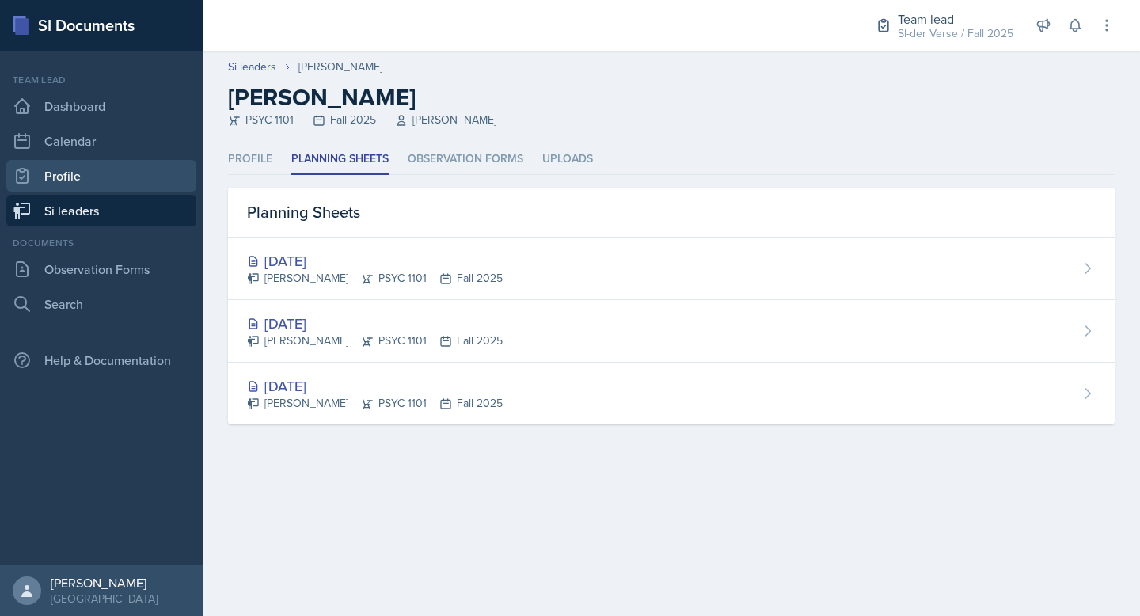
drag, startPoint x: 97, startPoint y: 209, endPoint x: 127, endPoint y: 187, distance: 36.7
click at [97, 209] on link "Si leaders" at bounding box center [101, 211] width 190 height 32
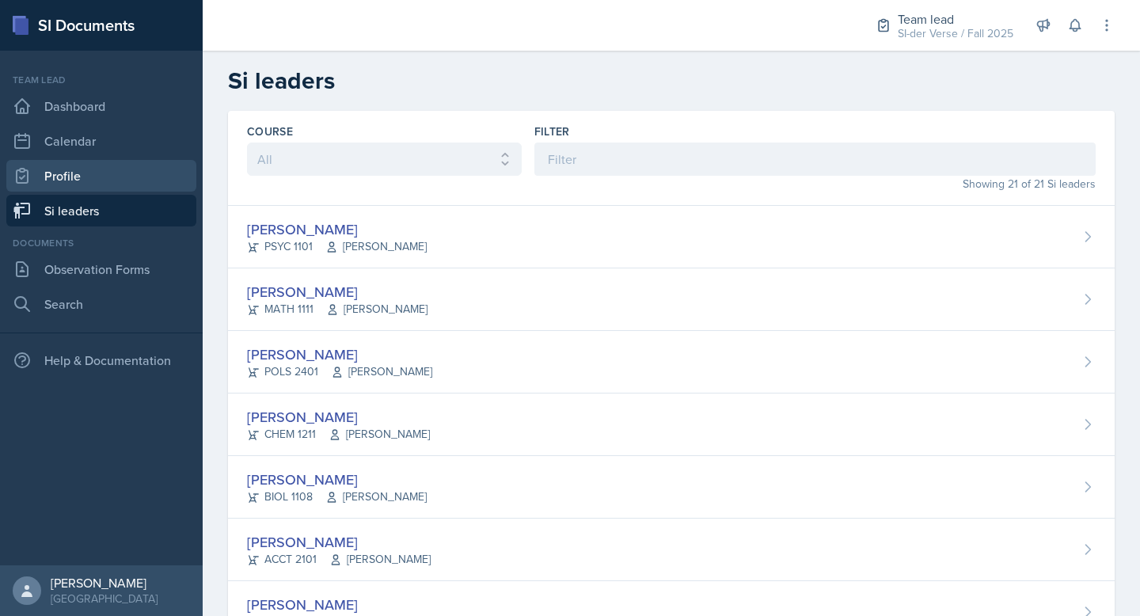
click at [75, 177] on link "Profile" at bounding box center [101, 176] width 190 height 32
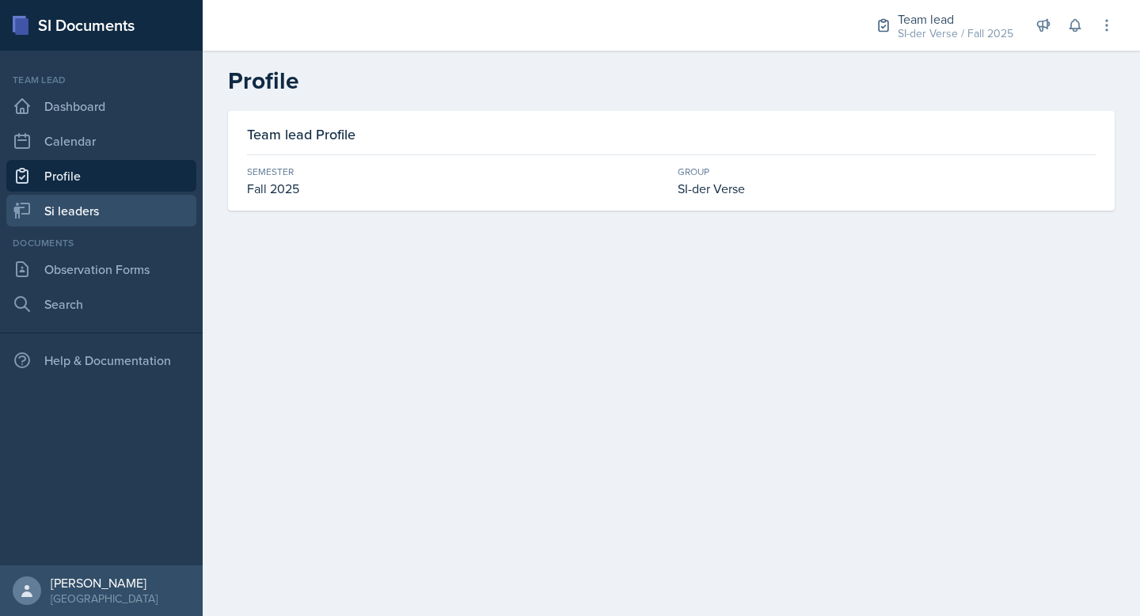
click at [63, 198] on link "Si leaders" at bounding box center [101, 211] width 190 height 32
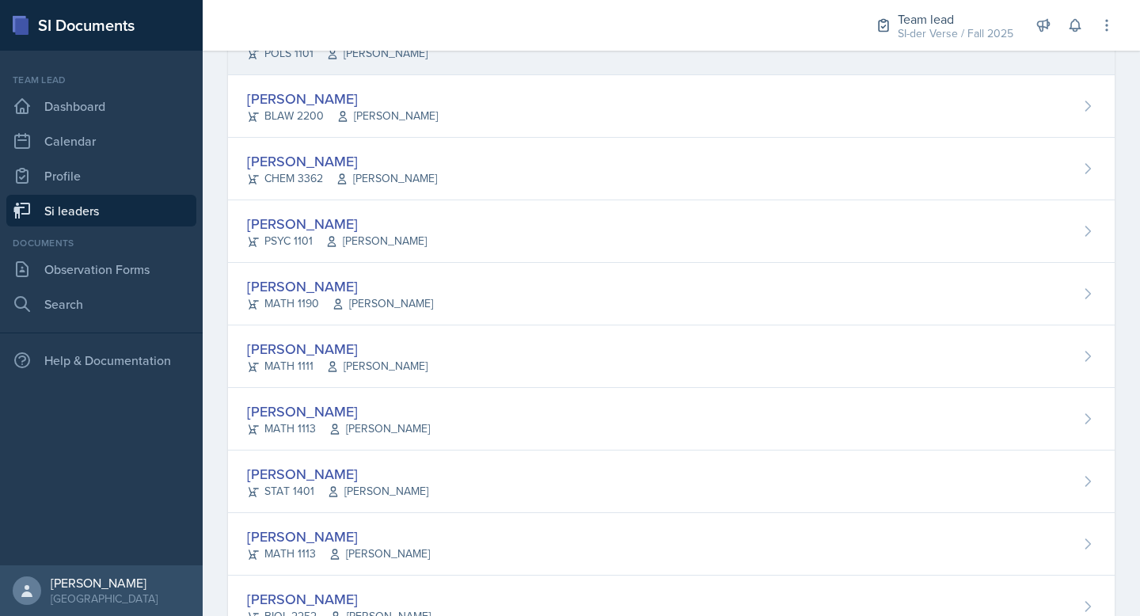
scroll to position [941, 0]
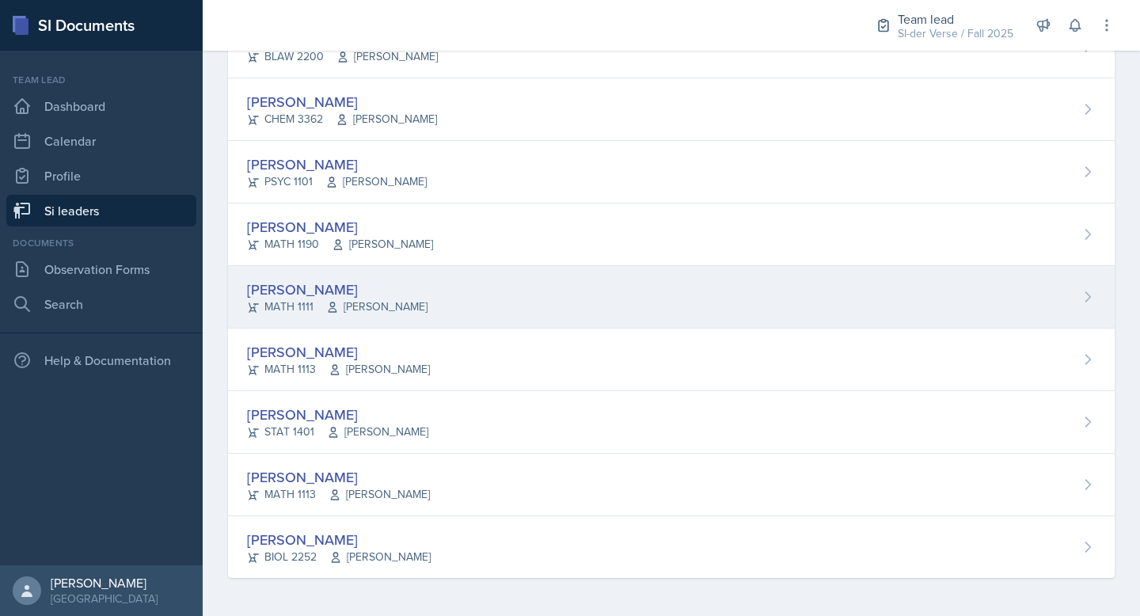
click at [371, 287] on div "[PERSON_NAME]" at bounding box center [337, 289] width 181 height 21
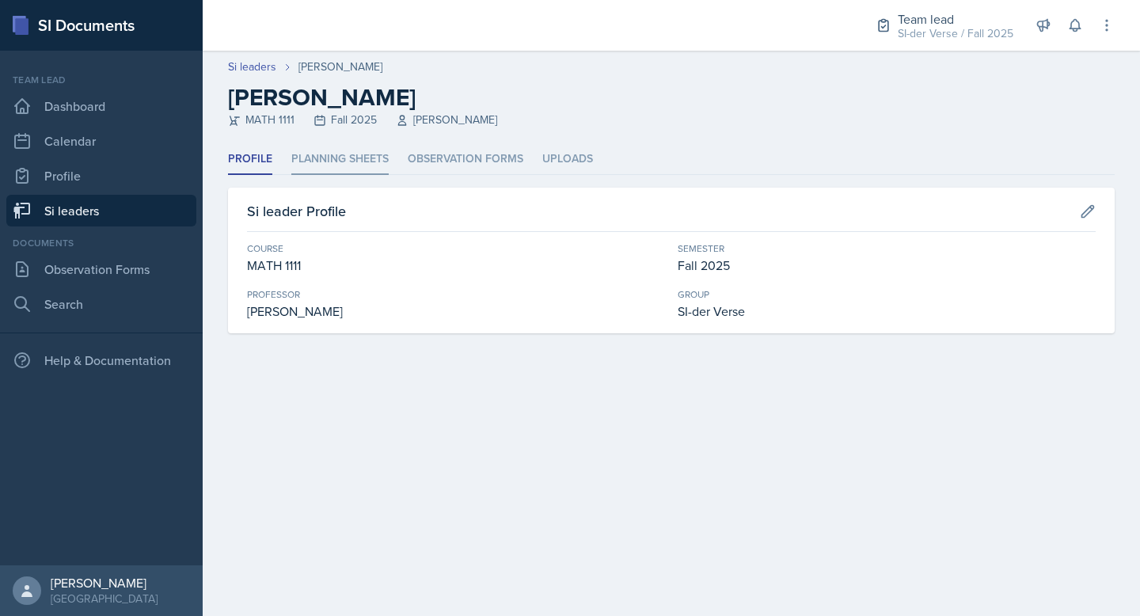
click at [349, 146] on li "Planning Sheets" at bounding box center [339, 159] width 97 height 31
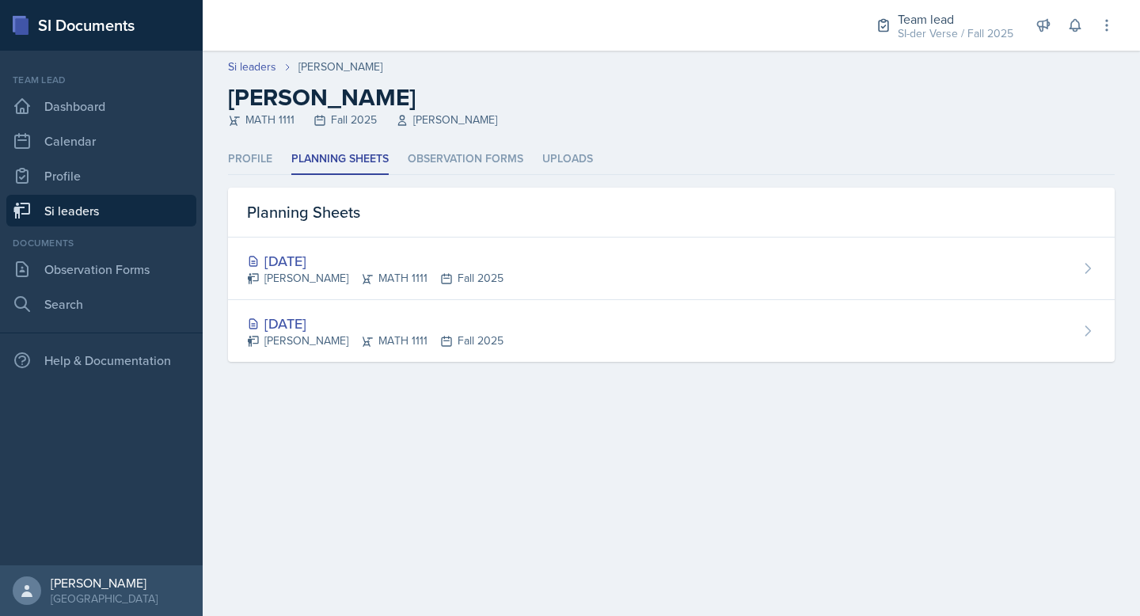
click at [76, 207] on link "Si leaders" at bounding box center [101, 211] width 190 height 32
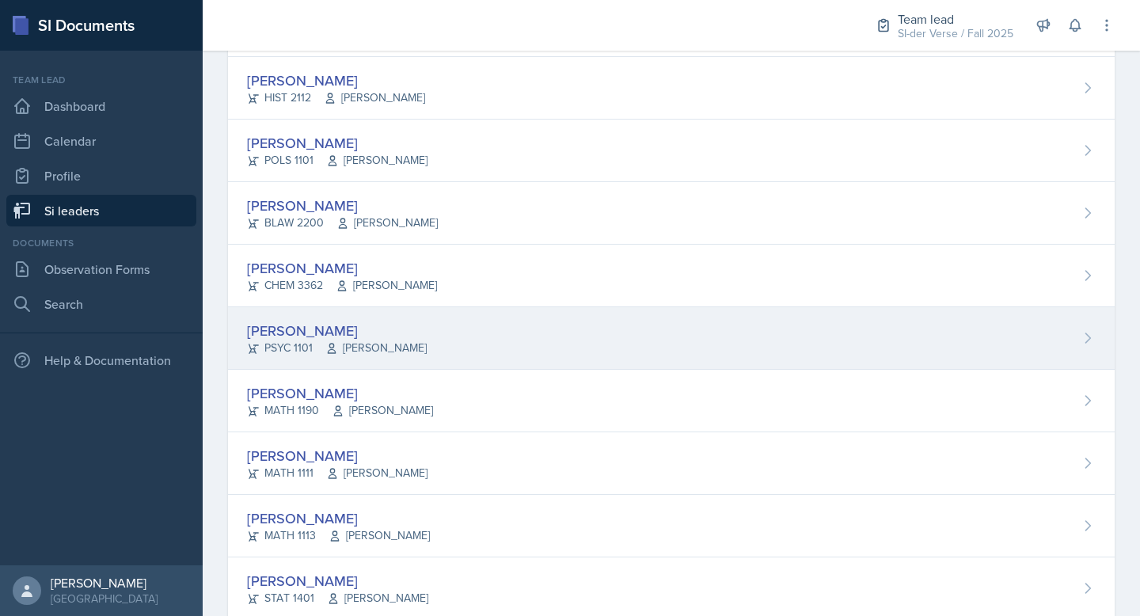
scroll to position [808, 0]
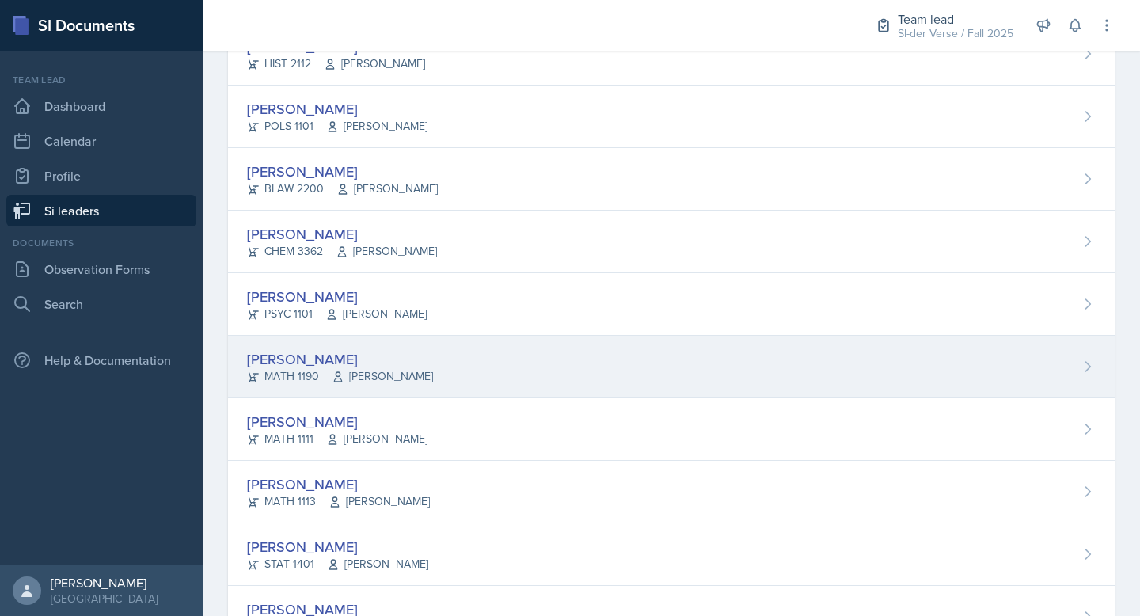
click at [373, 361] on div "[PERSON_NAME]" at bounding box center [340, 358] width 186 height 21
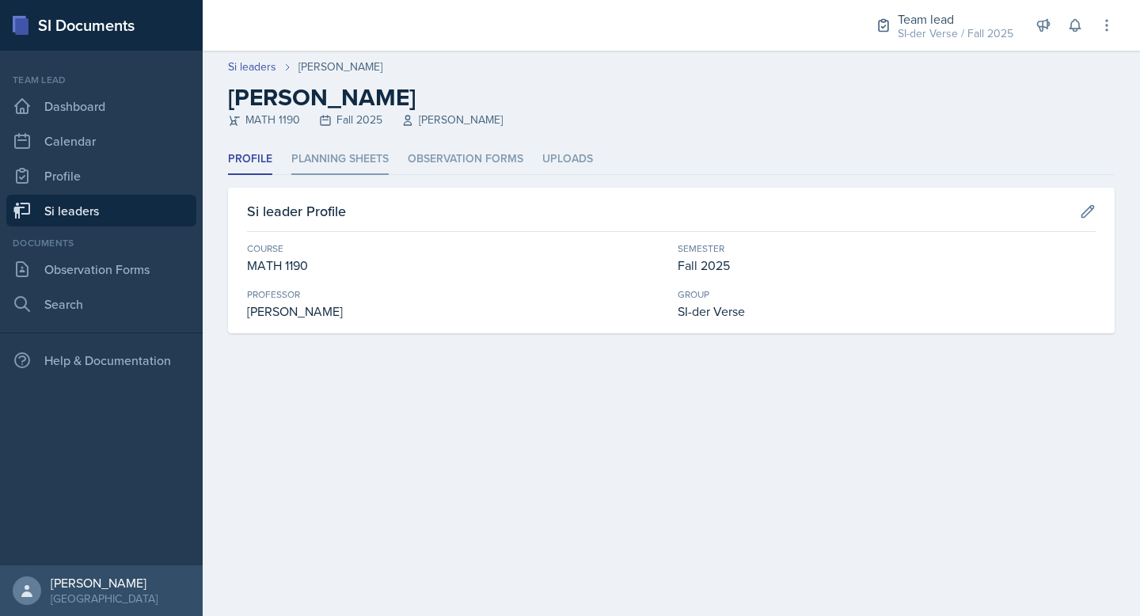
click at [344, 163] on li "Planning Sheets" at bounding box center [339, 159] width 97 height 31
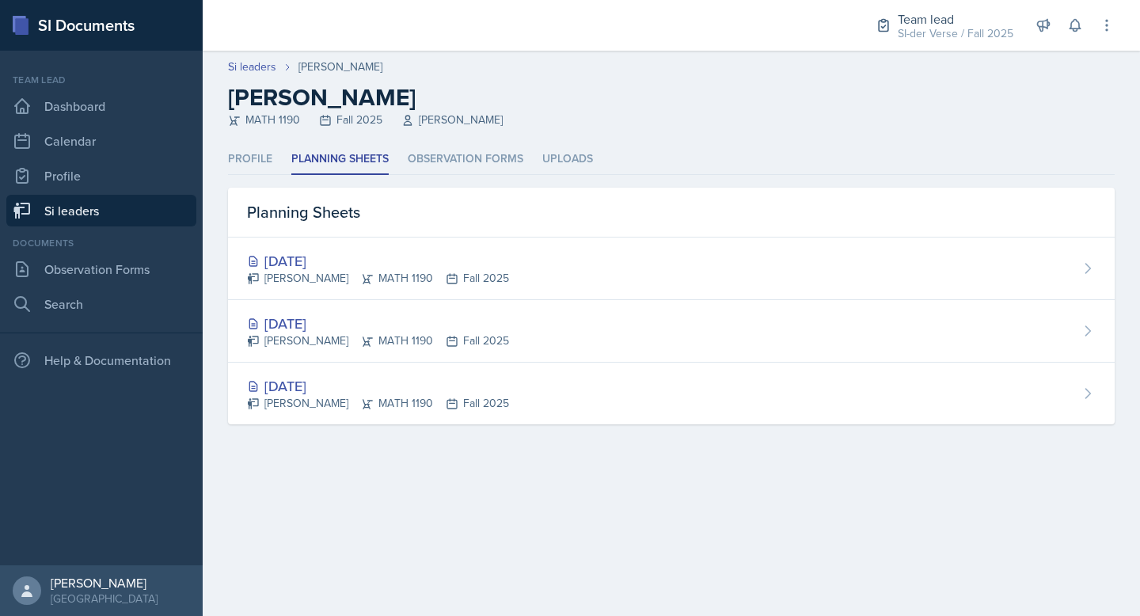
click at [95, 219] on link "Si leaders" at bounding box center [101, 211] width 190 height 32
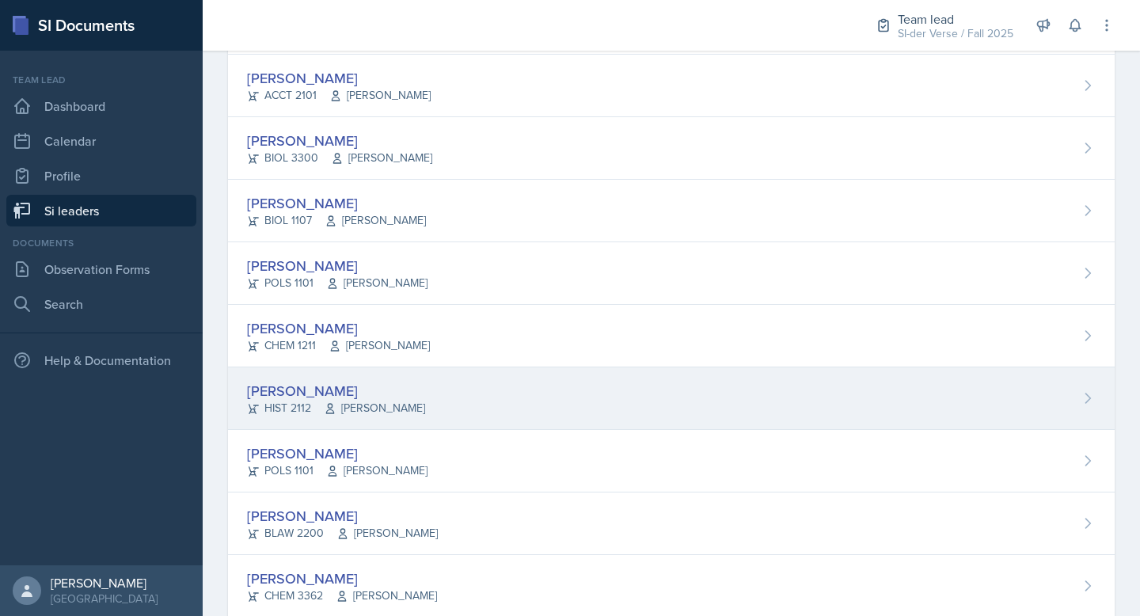
scroll to position [500, 0]
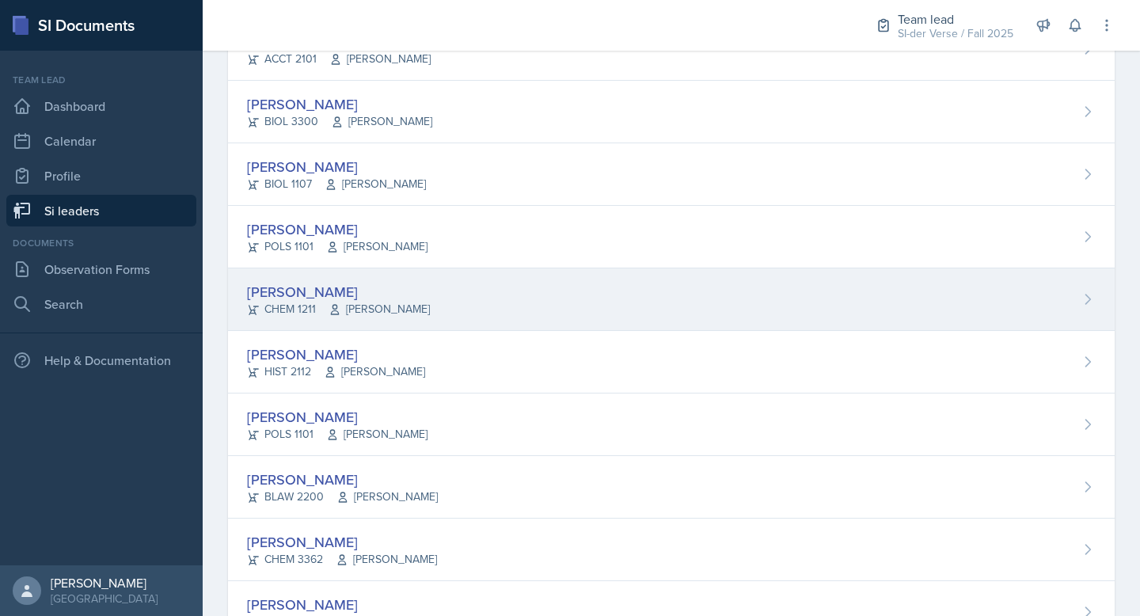
click at [364, 291] on div "[PERSON_NAME]" at bounding box center [338, 291] width 183 height 21
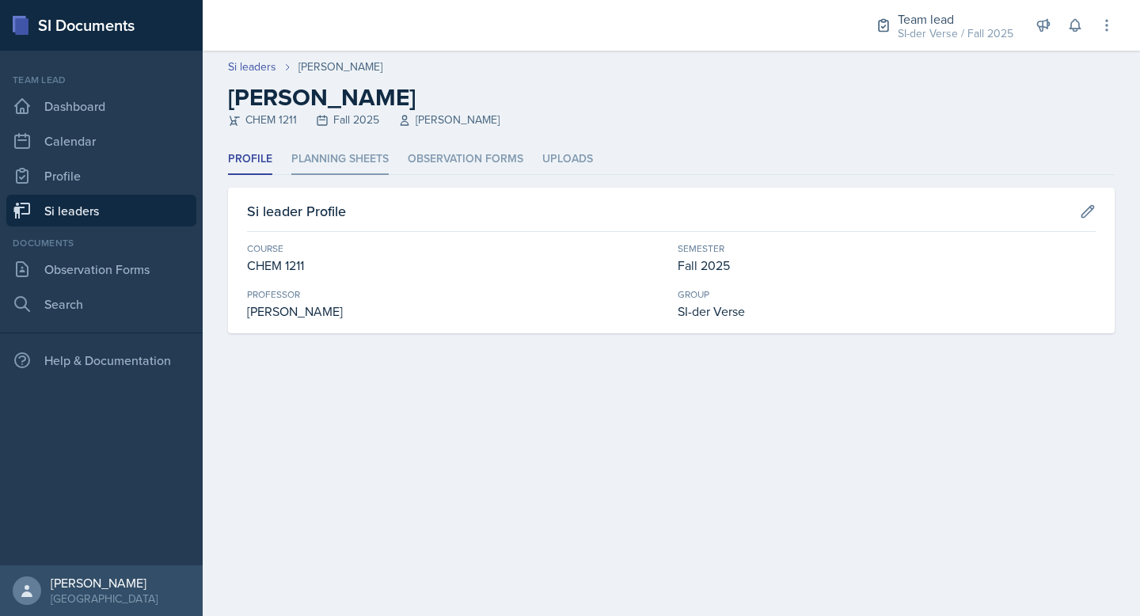
click at [326, 153] on li "Planning Sheets" at bounding box center [339, 159] width 97 height 31
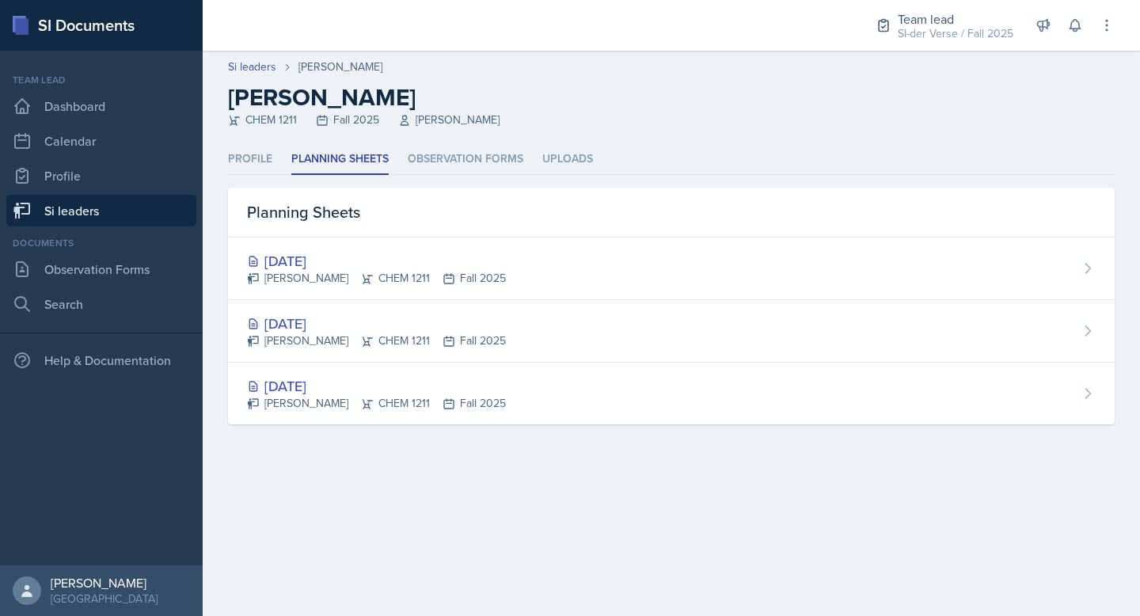
click at [97, 209] on link "Si leaders" at bounding box center [101, 211] width 190 height 32
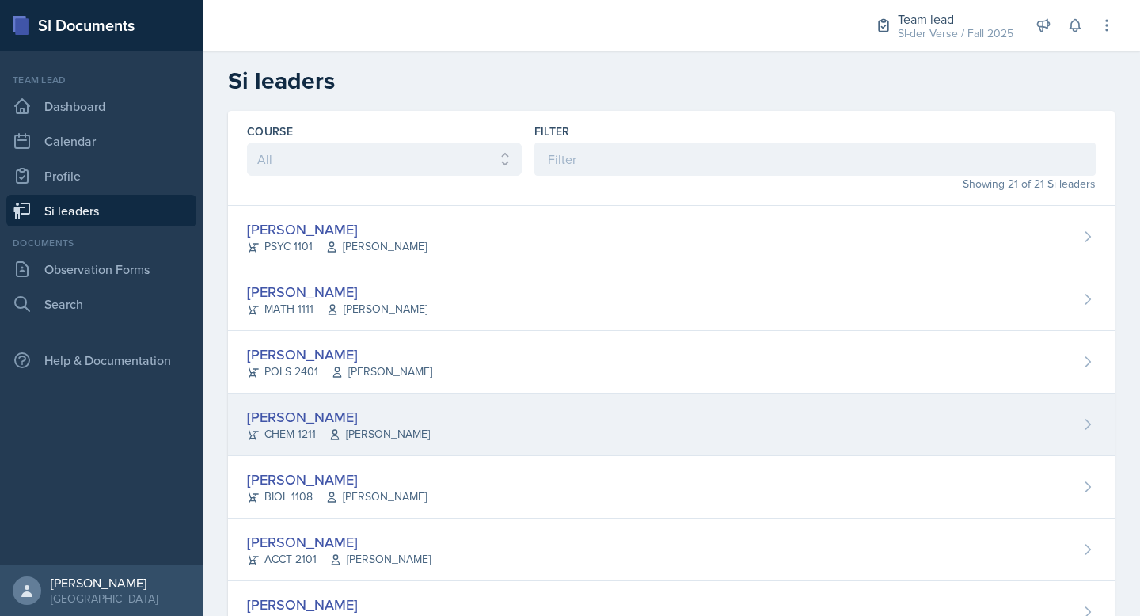
click at [352, 414] on div "[PERSON_NAME]" at bounding box center [338, 416] width 183 height 21
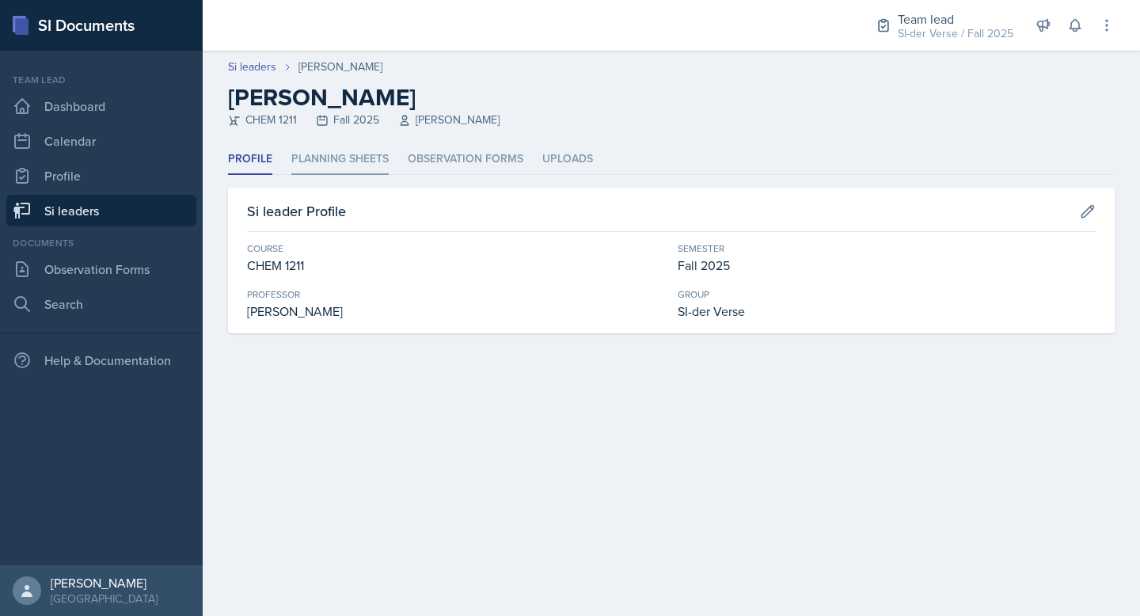
click at [344, 157] on li "Planning Sheets" at bounding box center [339, 159] width 97 height 31
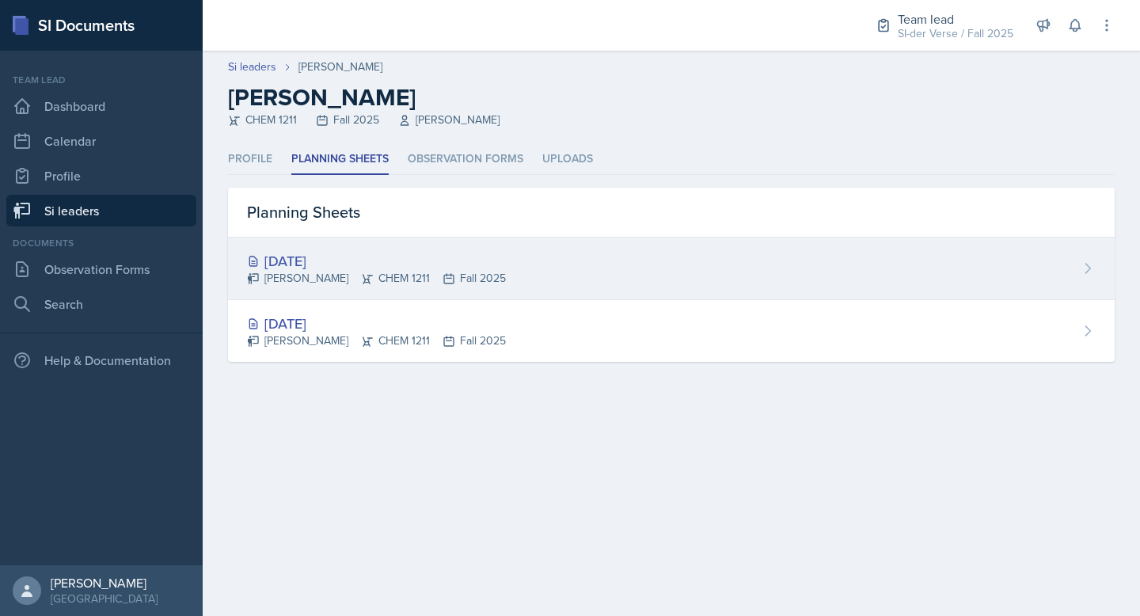
click at [345, 255] on div "[DATE]" at bounding box center [376, 260] width 259 height 21
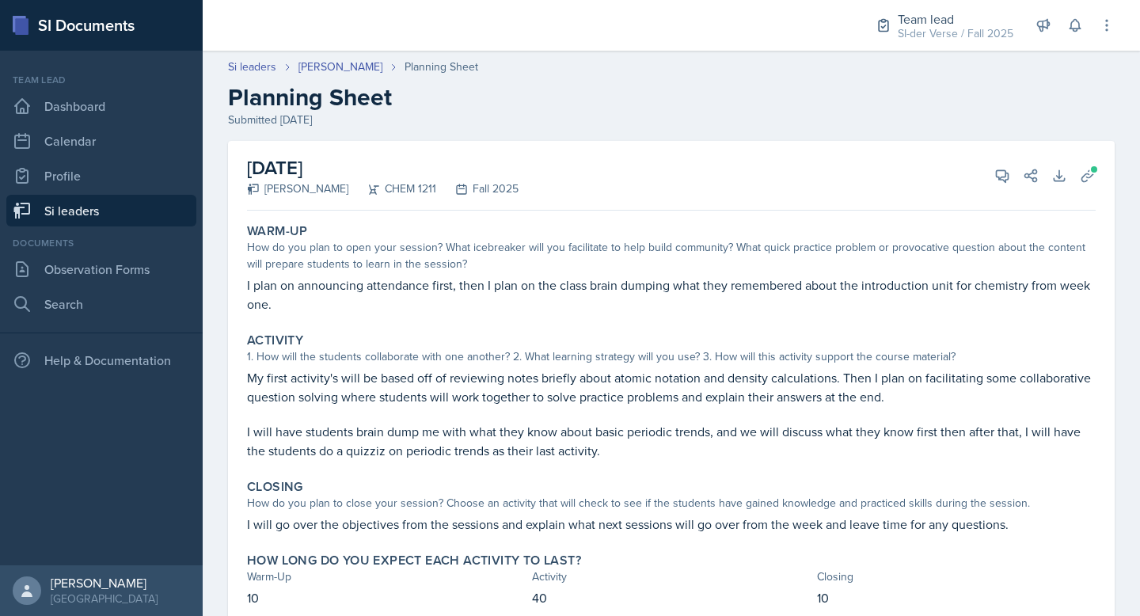
click at [97, 207] on link "Si leaders" at bounding box center [101, 211] width 190 height 32
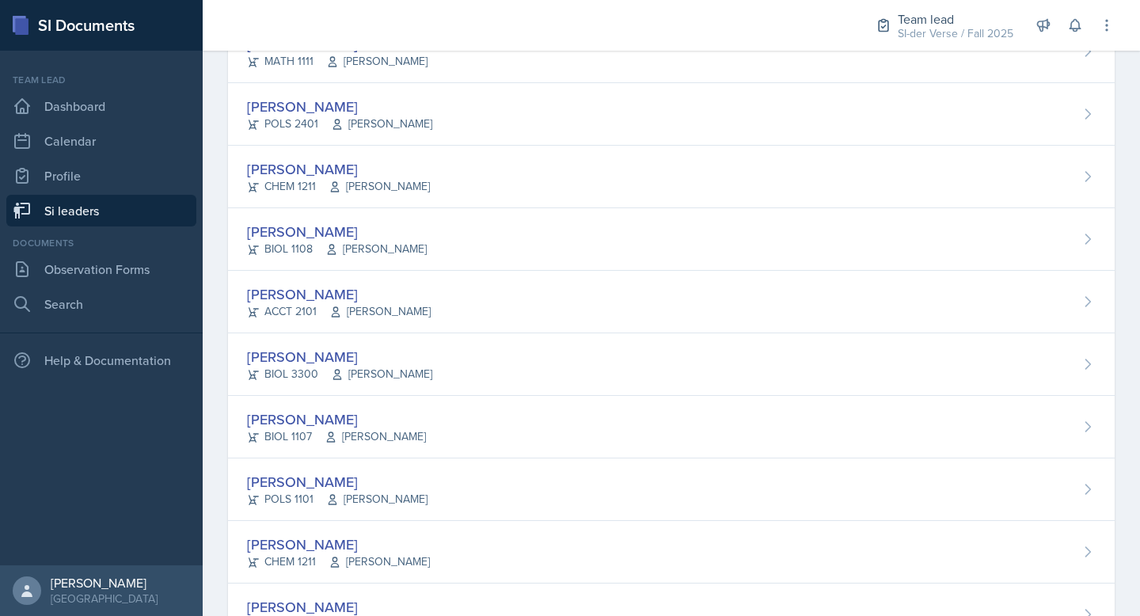
scroll to position [48, 0]
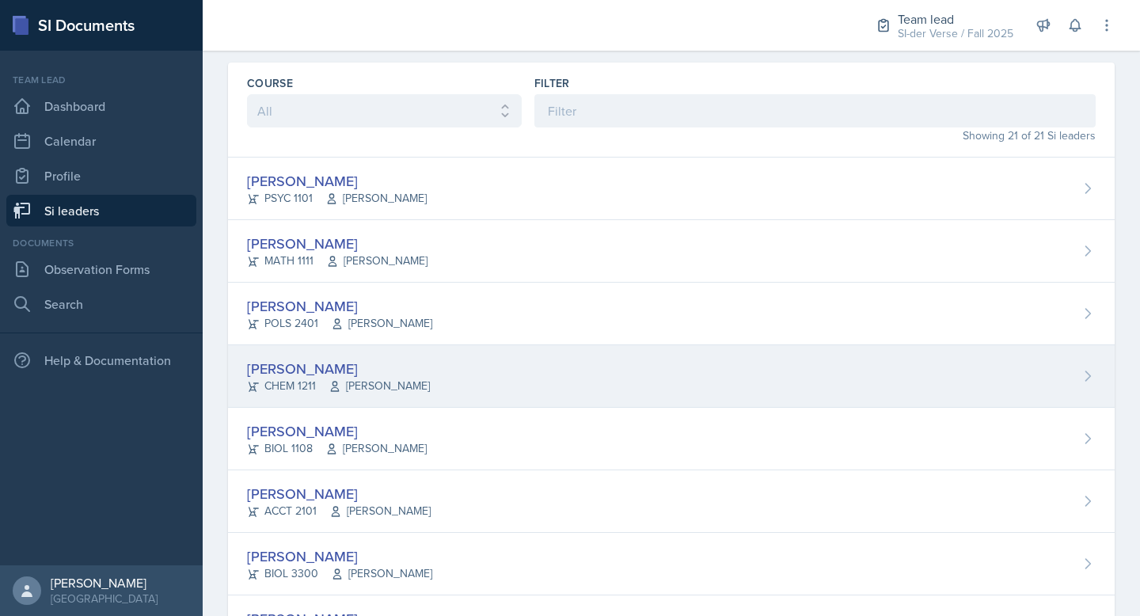
click at [435, 377] on div "Grant Buettner CHEM 1211 Mario Monge" at bounding box center [671, 376] width 887 height 63
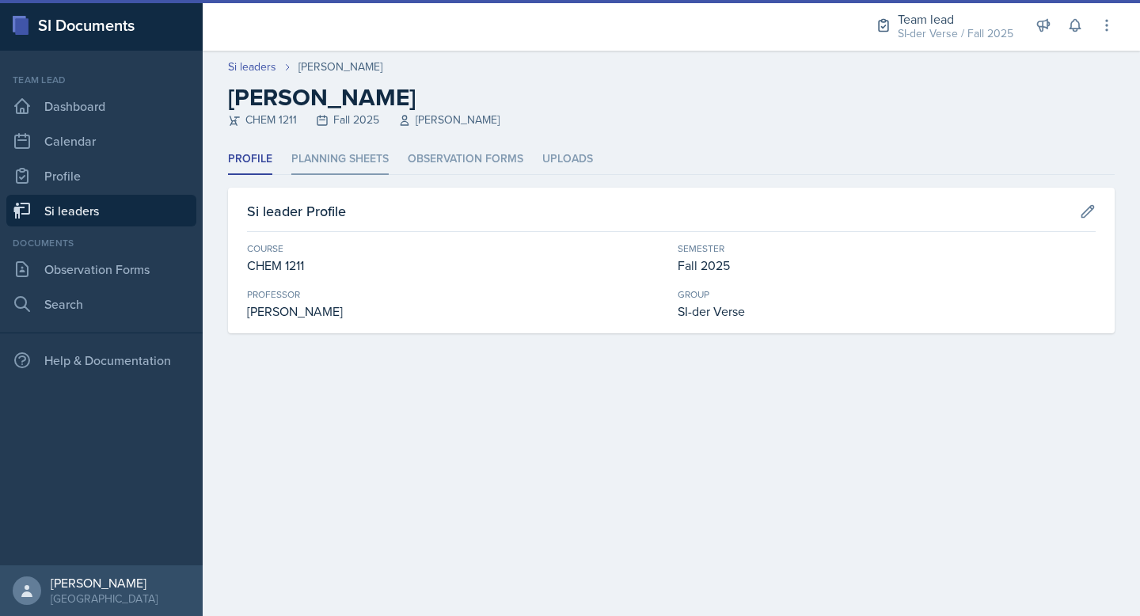
click at [375, 166] on li "Planning Sheets" at bounding box center [339, 159] width 97 height 31
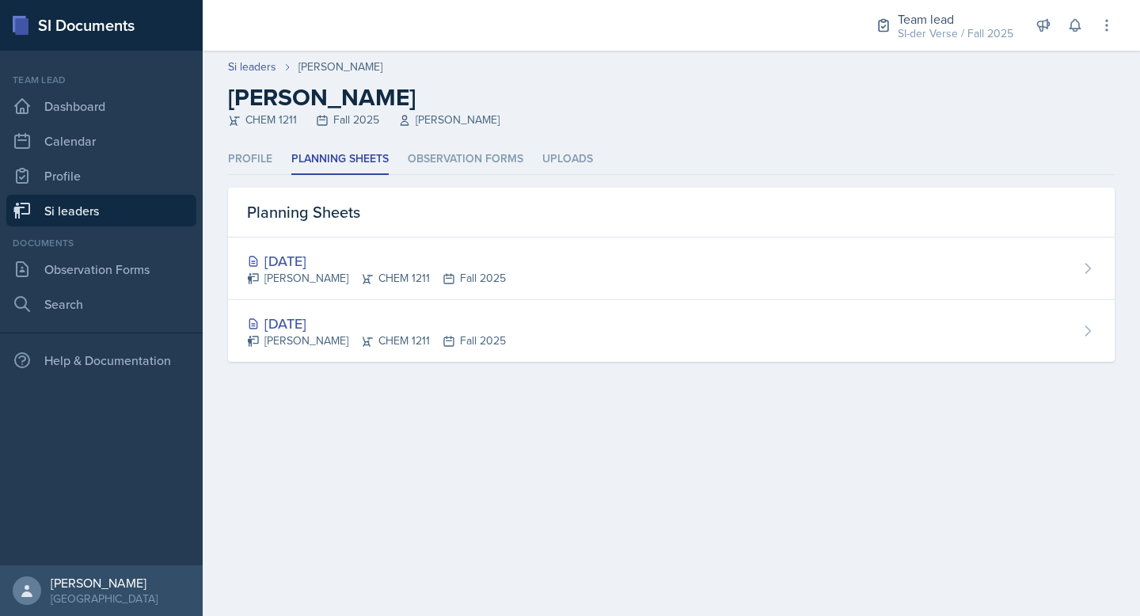
click at [59, 203] on link "Si leaders" at bounding box center [101, 211] width 190 height 32
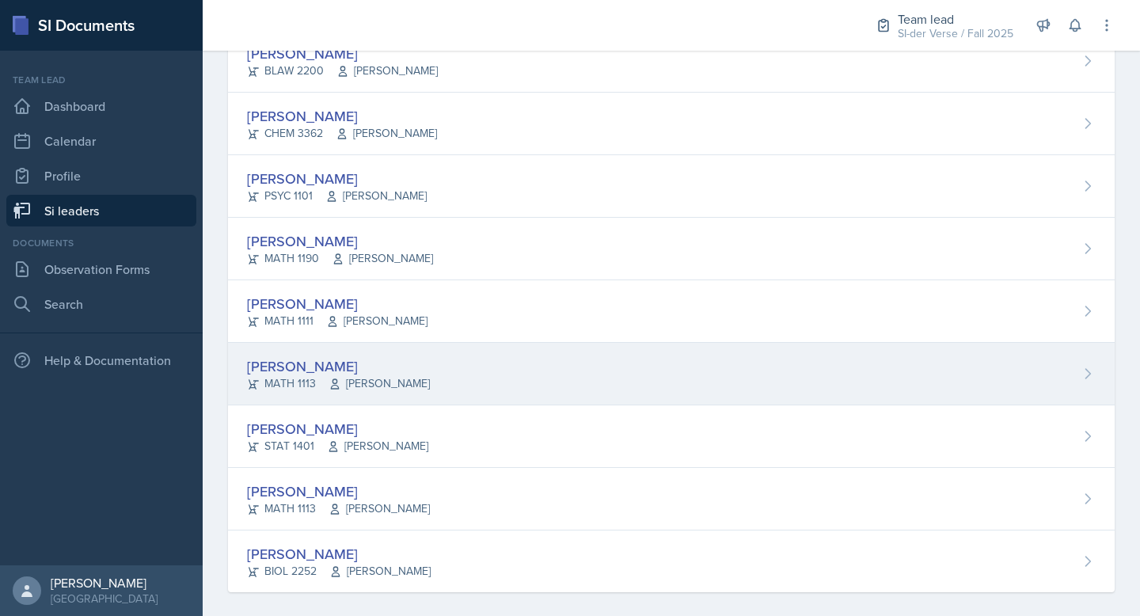
scroll to position [906, 0]
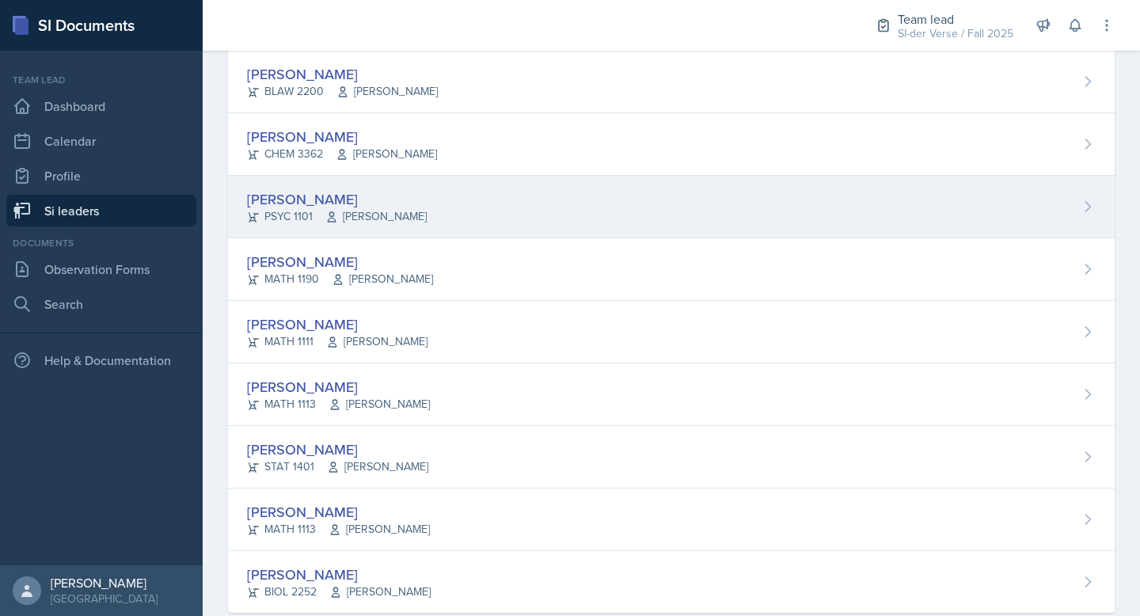
click at [400, 194] on div "[PERSON_NAME]" at bounding box center [337, 198] width 180 height 21
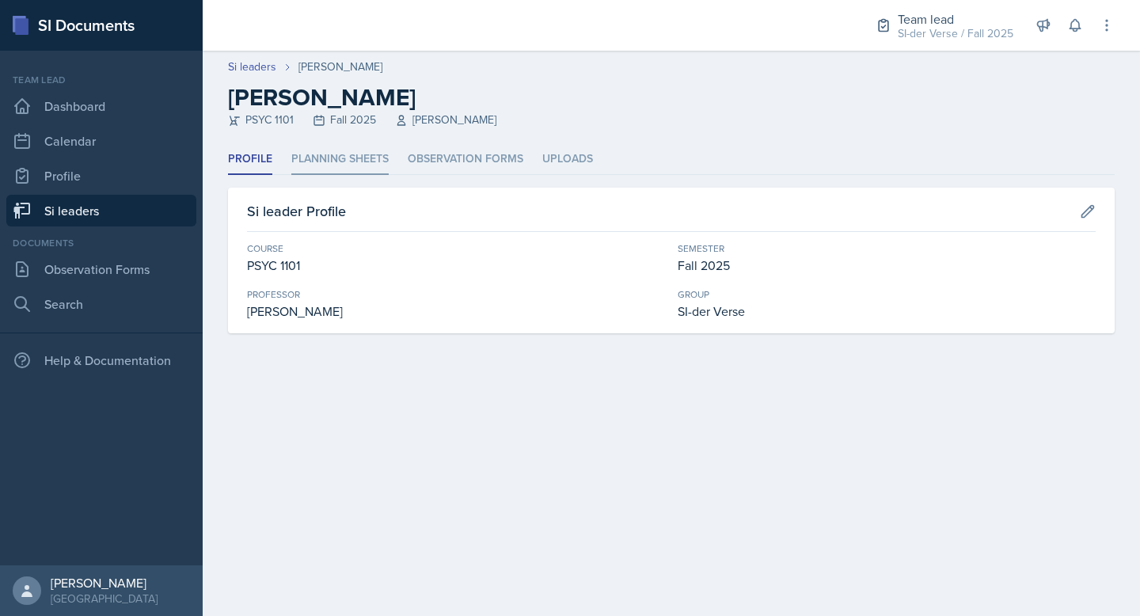
click at [348, 166] on li "Planning Sheets" at bounding box center [339, 159] width 97 height 31
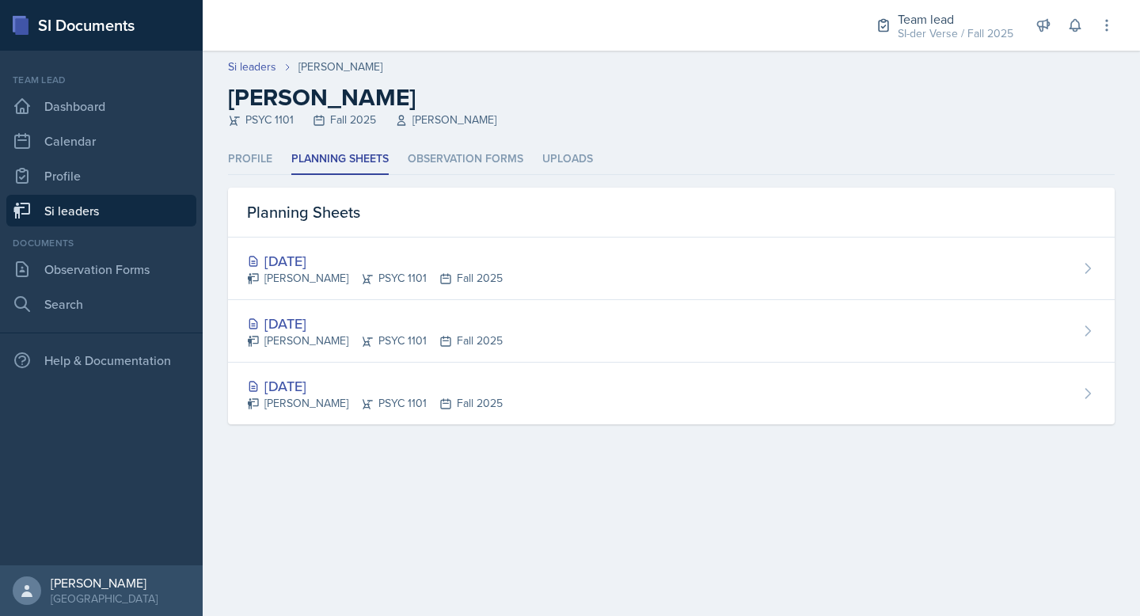
click at [74, 210] on link "Si leaders" at bounding box center [101, 211] width 190 height 32
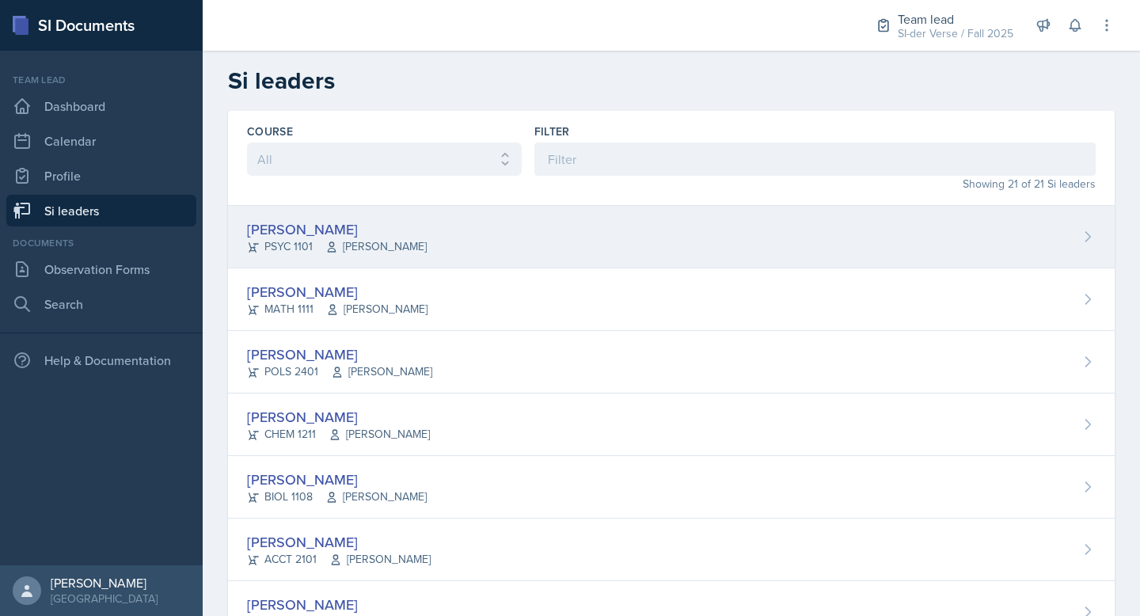
click at [408, 230] on div "[PERSON_NAME] PSYC 1101 [PERSON_NAME]" at bounding box center [671, 237] width 887 height 63
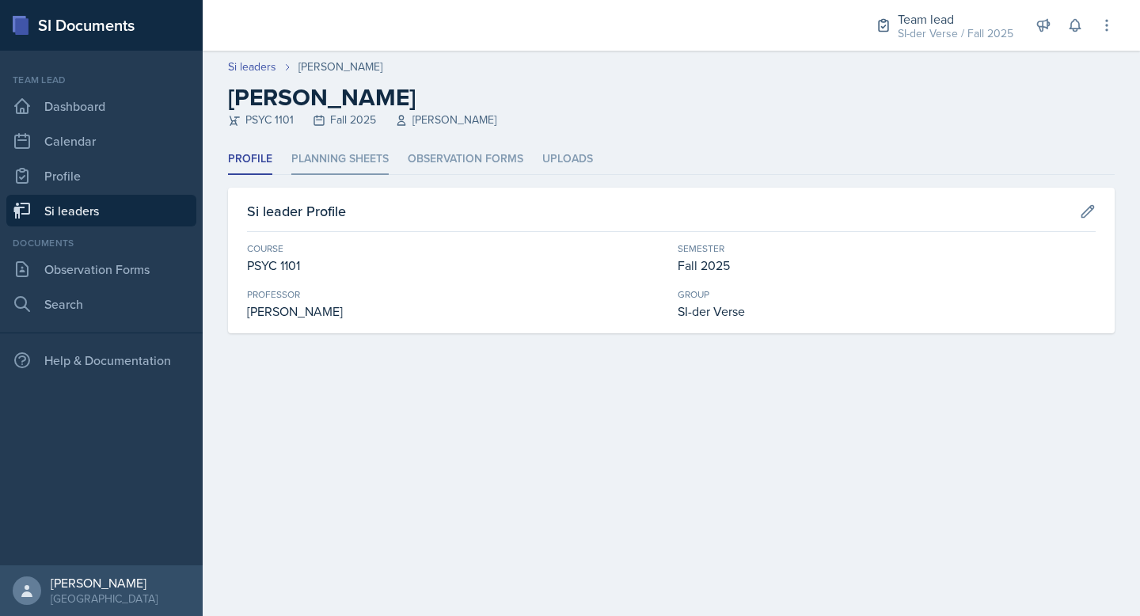
click at [362, 154] on li "Planning Sheets" at bounding box center [339, 159] width 97 height 31
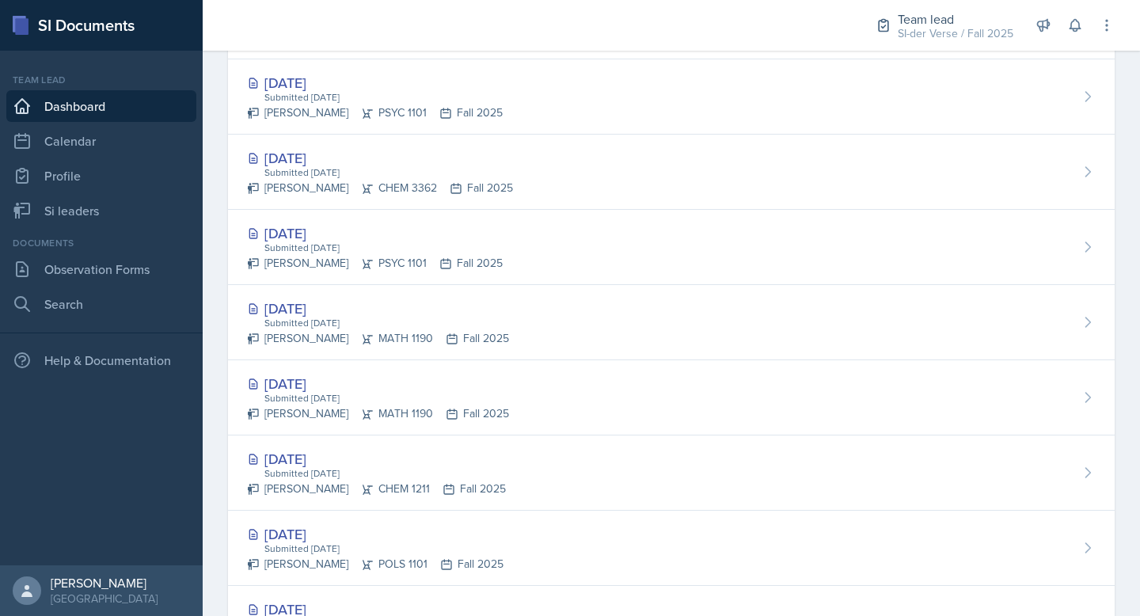
scroll to position [593, 0]
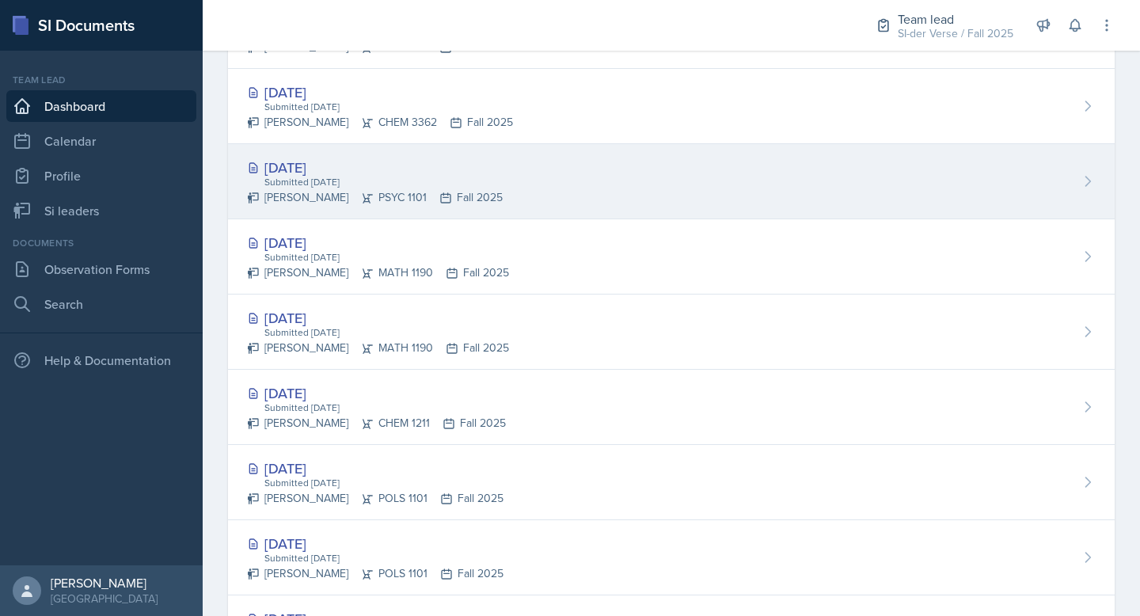
click at [579, 182] on div "Aug 26th, 2025 Submitted Aug 24th, 2025 Audrianna Kisley PSYC 1101 Fall 2025" at bounding box center [671, 181] width 887 height 75
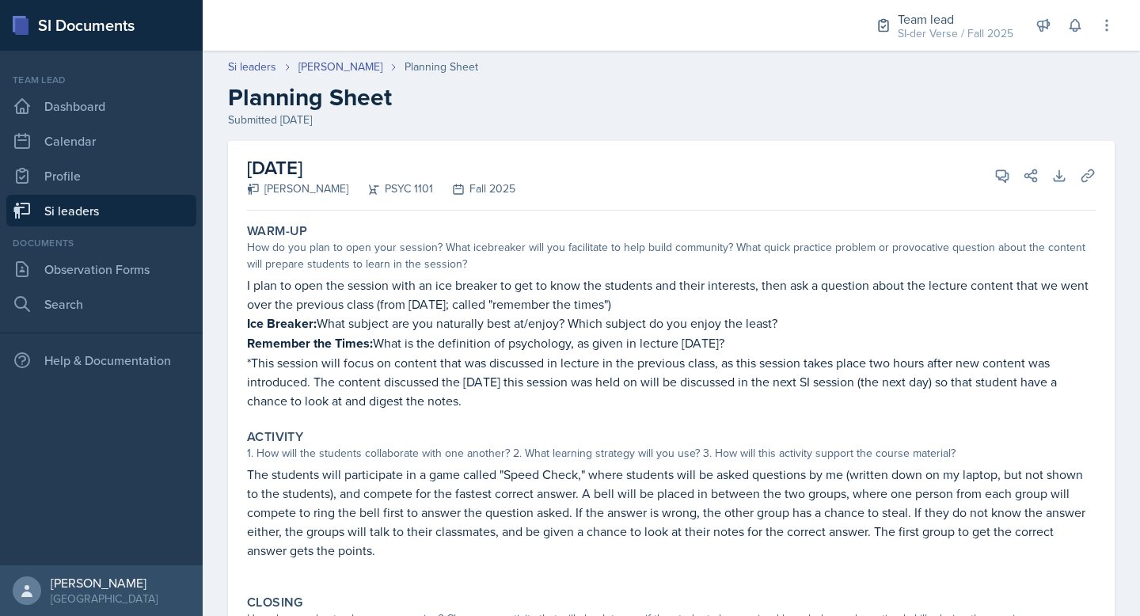
click at [72, 223] on link "Si leaders" at bounding box center [101, 211] width 190 height 32
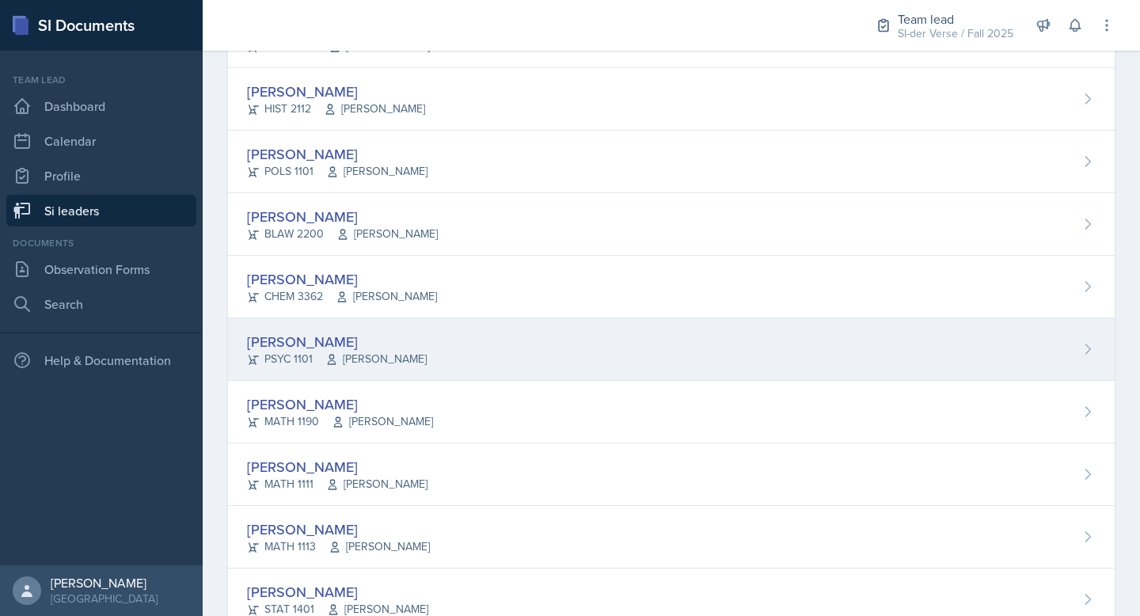
scroll to position [722, 0]
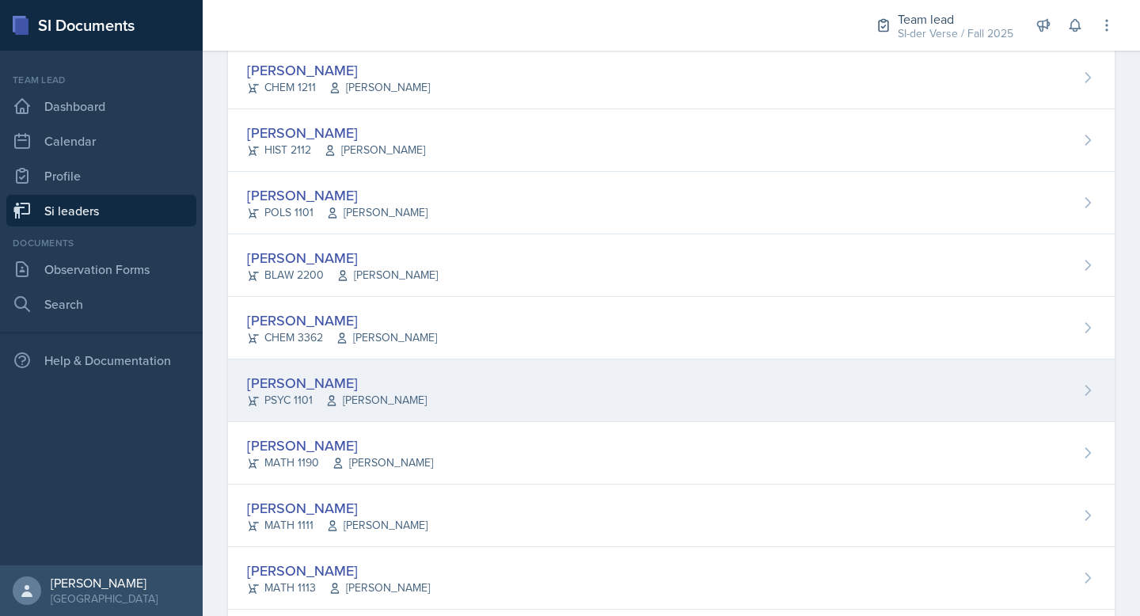
click at [445, 382] on div "Audrianna Kisley PSYC 1101 Andrew Crenshaw" at bounding box center [671, 390] width 887 height 63
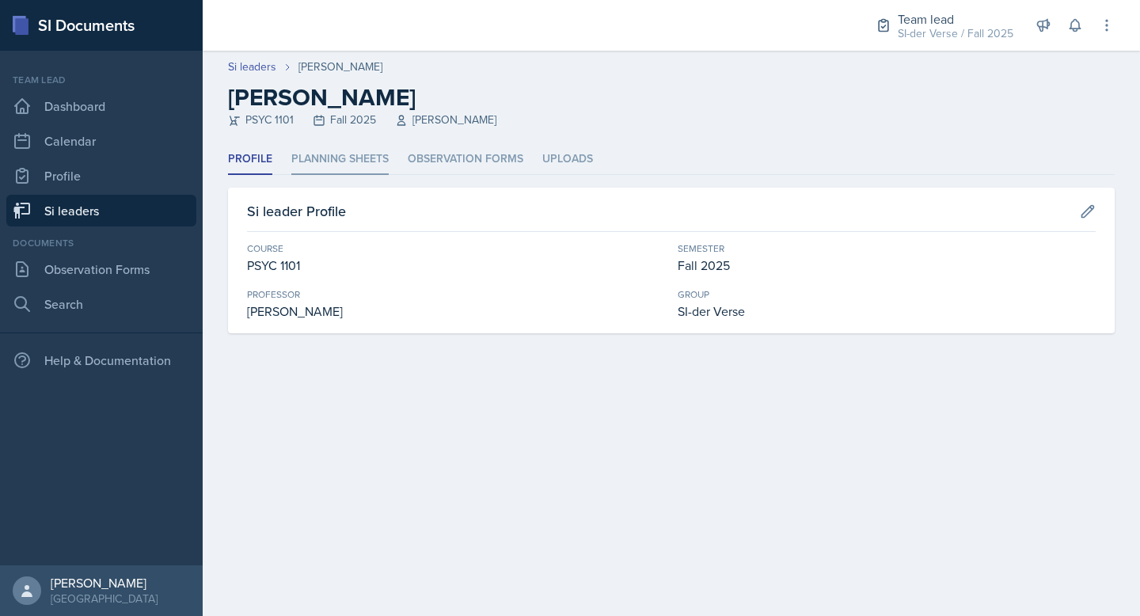
click at [352, 146] on li "Planning Sheets" at bounding box center [339, 159] width 97 height 31
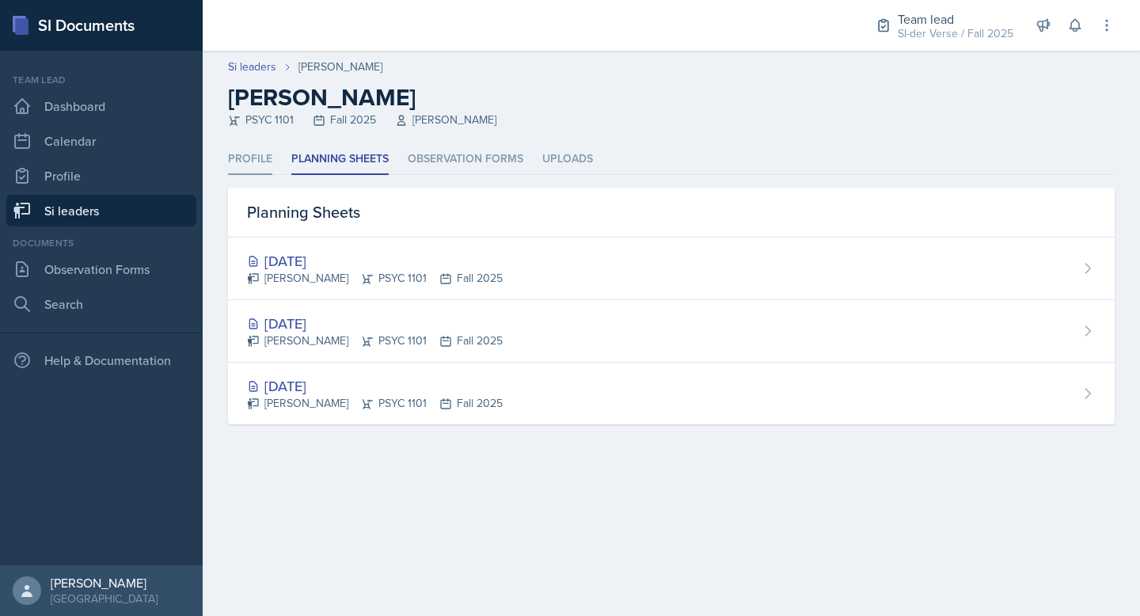
click at [253, 152] on li "Profile" at bounding box center [250, 159] width 44 height 31
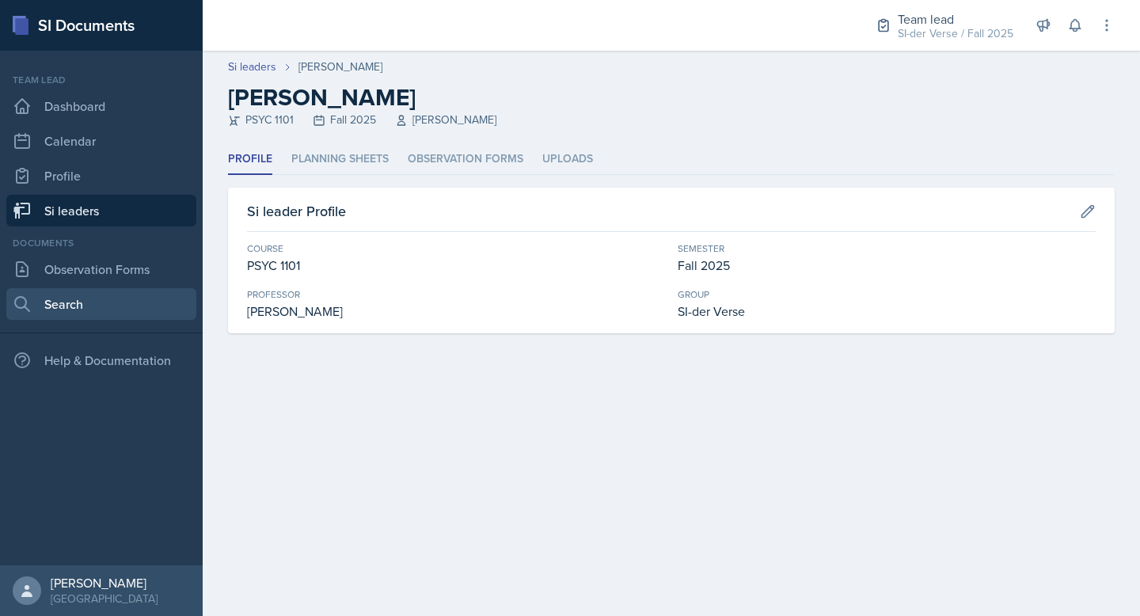
click at [74, 298] on link "Search" at bounding box center [101, 304] width 190 height 32
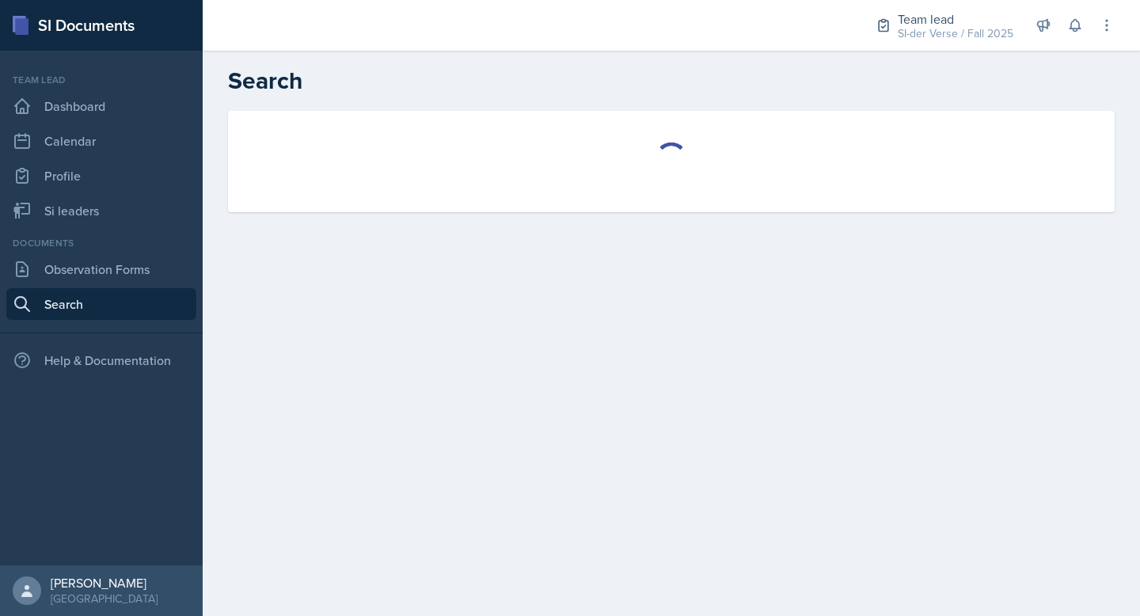
select select "all"
select select "1"
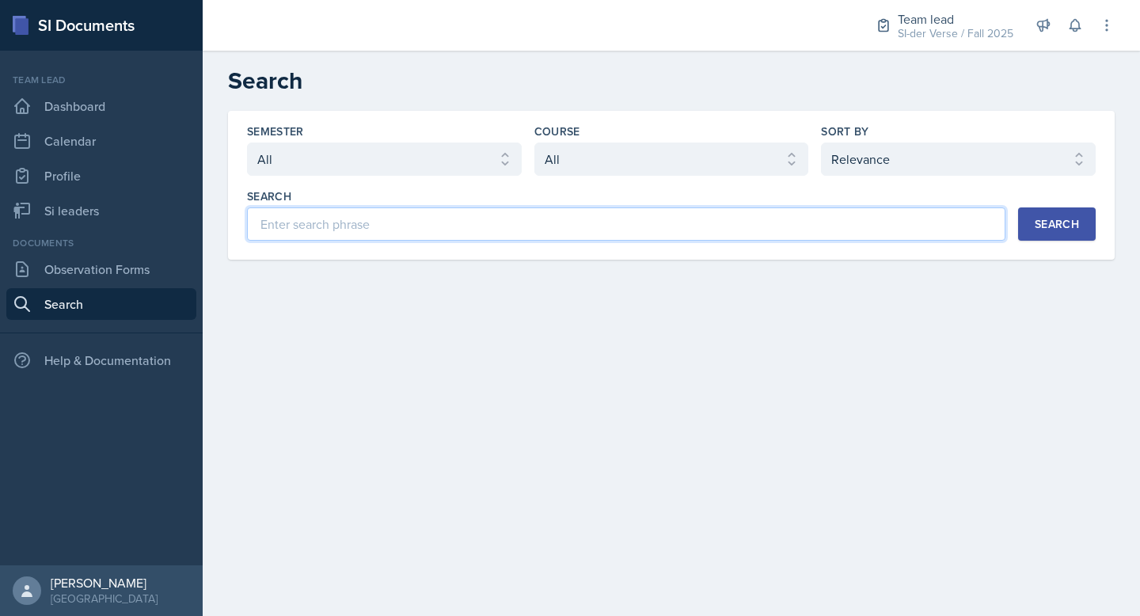
click at [363, 213] on input at bounding box center [626, 223] width 759 height 33
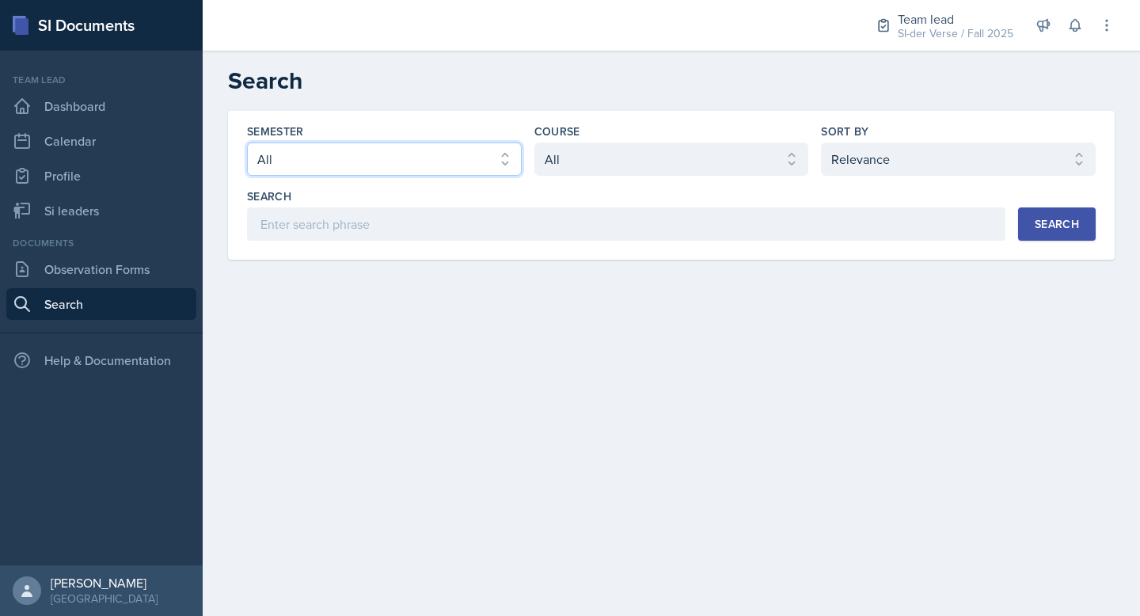
click at [402, 163] on select "Select semester All Fall 2025 Summer 2025 Spring 2025 Fall 2024 Summer 2024 Spr…" at bounding box center [384, 159] width 275 height 33
select select "2bed604d-1099-4043-b1bc-2365e8740244"
click at [247, 143] on select "Select semester All Fall 2025 Summer 2025 Spring 2025 Fall 2024 Summer 2024 Spr…" at bounding box center [384, 159] width 275 height 33
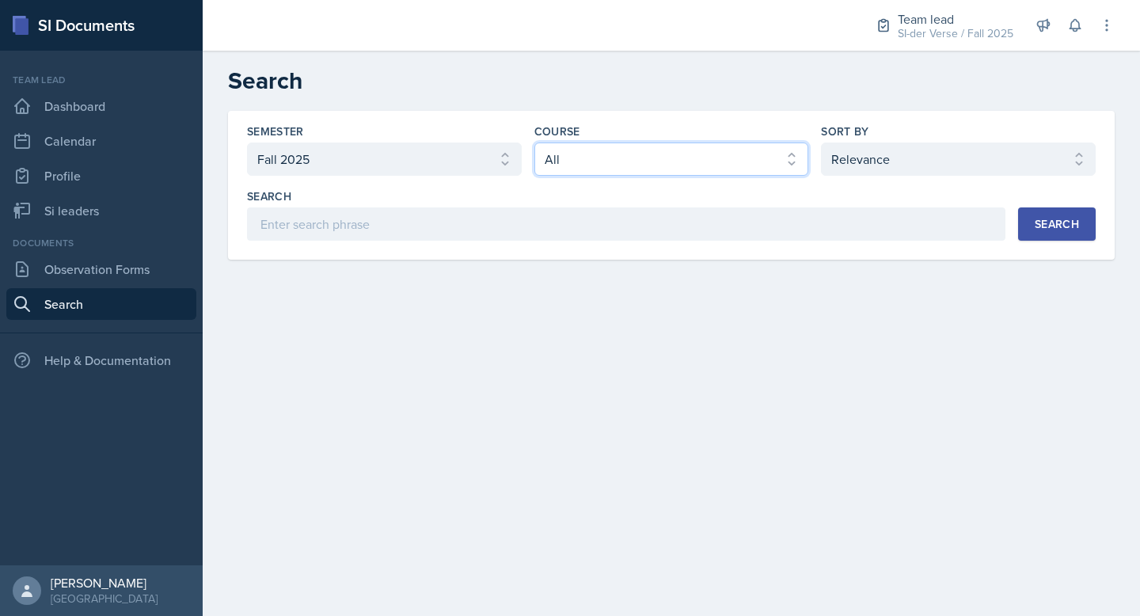
click at [694, 167] on select "Select course All ACCT 2101 ACCT 2102 ACCT 4050 ANTH 1102 ANTH 3301 ARCH 1000 A…" at bounding box center [671, 159] width 275 height 33
click at [534, 143] on select "Select course All ACCT 2101 ACCT 2102 ACCT 4050 ANTH 1102 ANTH 3301 ARCH 1000 A…" at bounding box center [671, 159] width 275 height 33
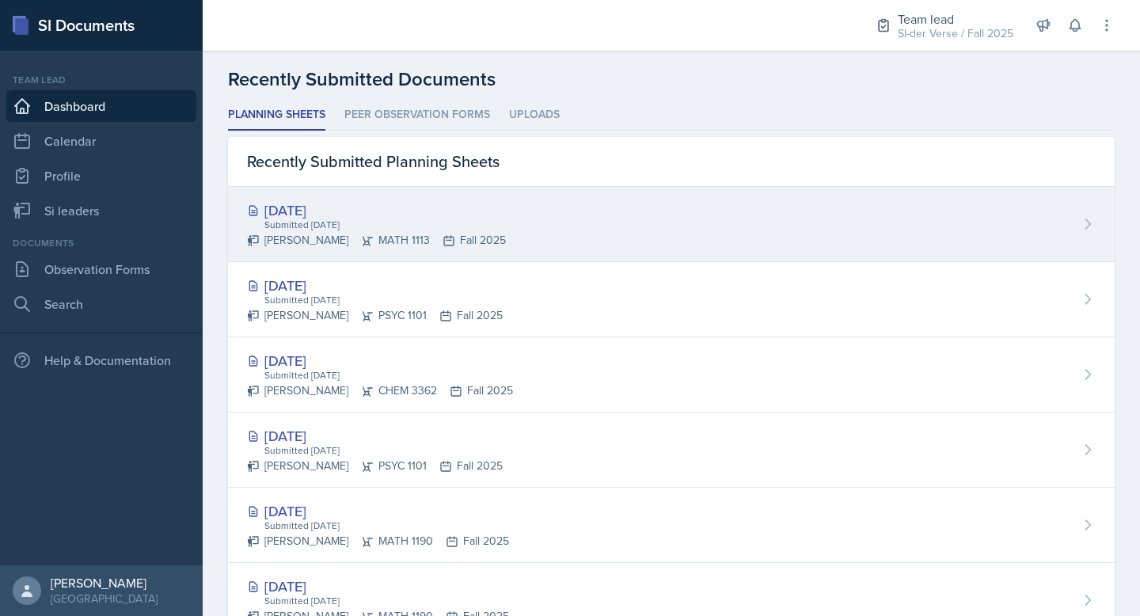
scroll to position [411, 0]
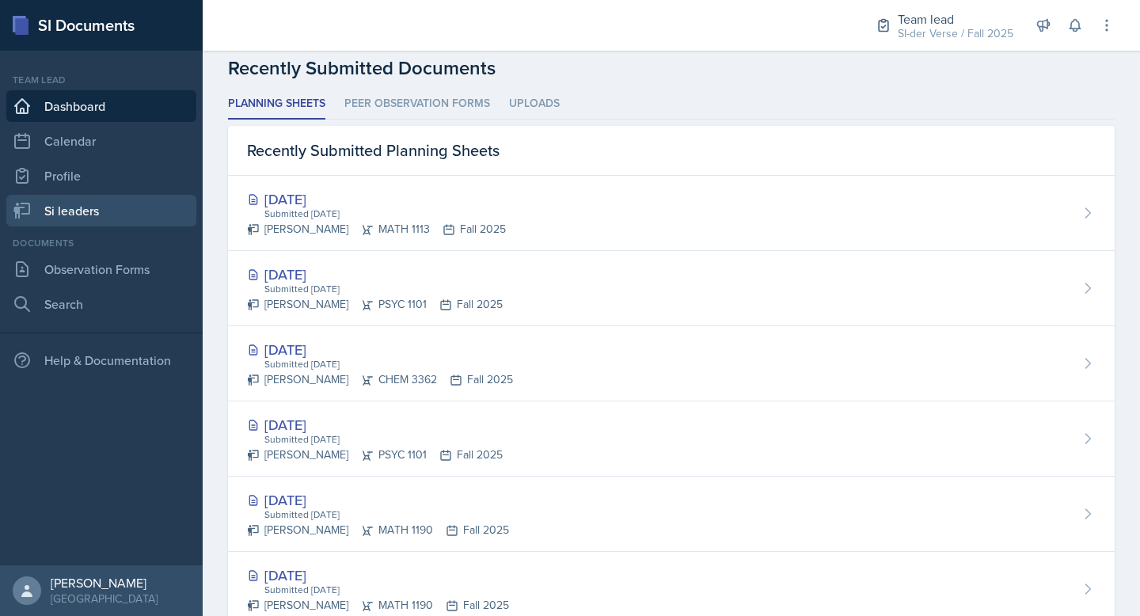
click at [133, 211] on link "Si leaders" at bounding box center [101, 211] width 190 height 32
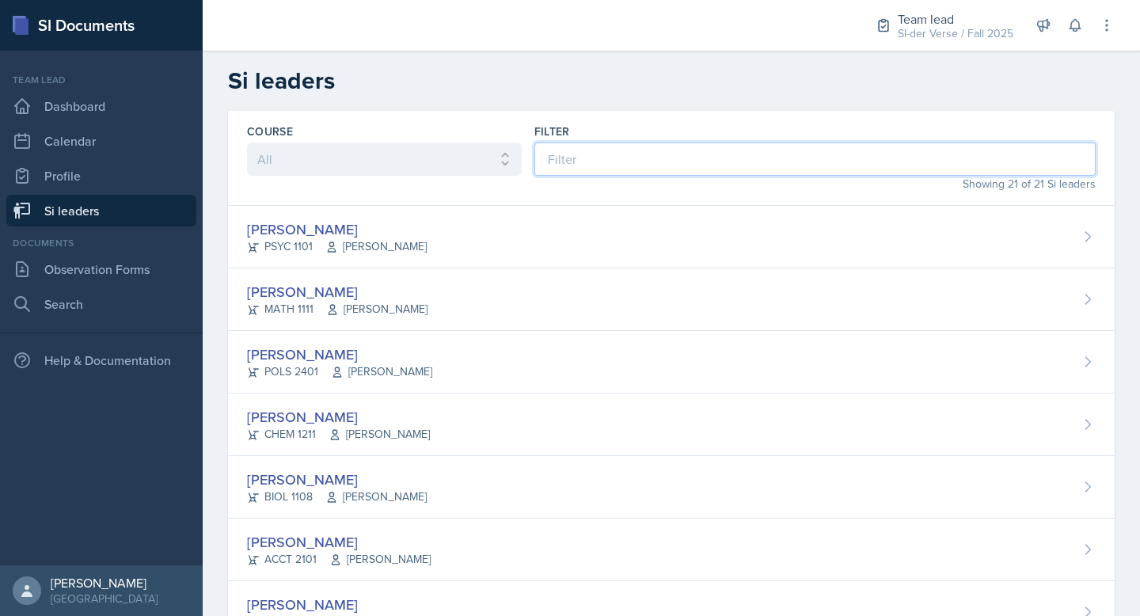
click at [610, 162] on input at bounding box center [814, 159] width 561 height 33
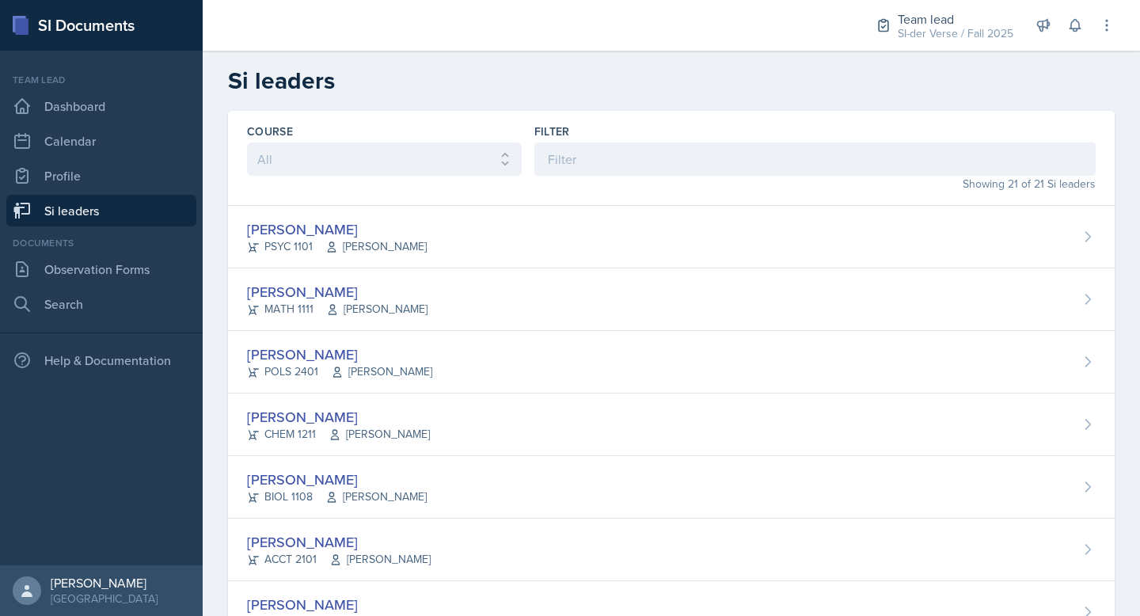
click at [382, 76] on h2 "Si leaders" at bounding box center [671, 81] width 887 height 29
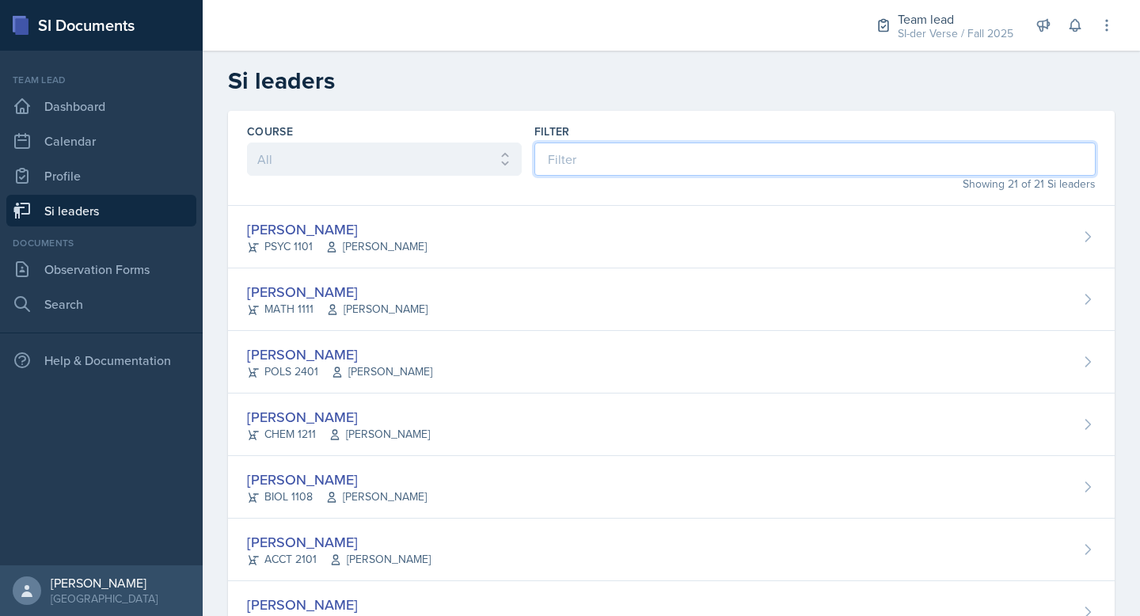
click at [591, 158] on input at bounding box center [814, 159] width 561 height 33
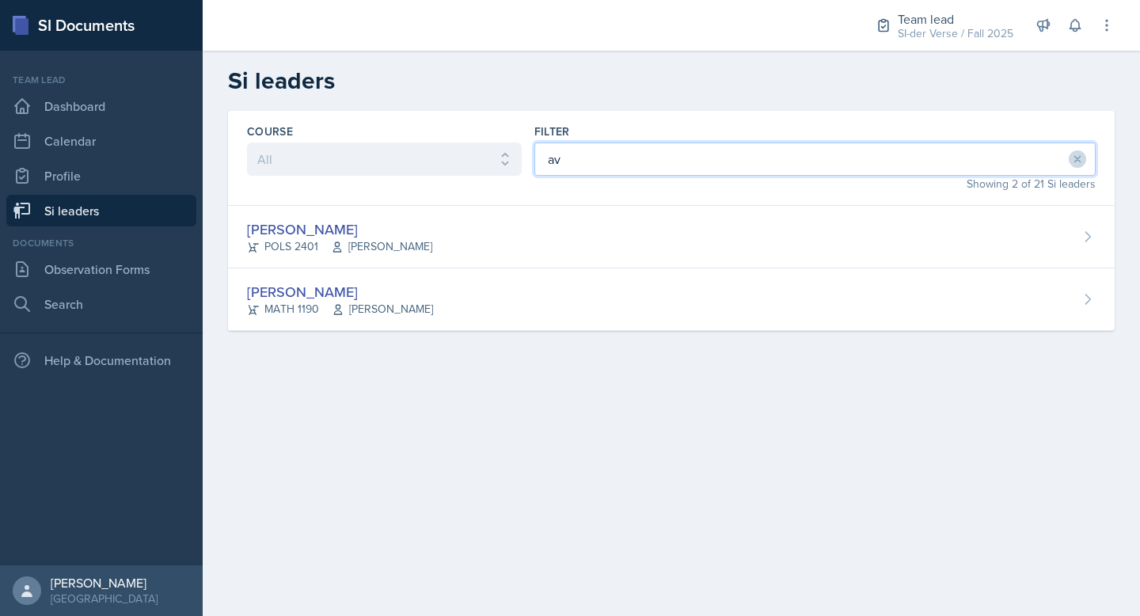
type input "a"
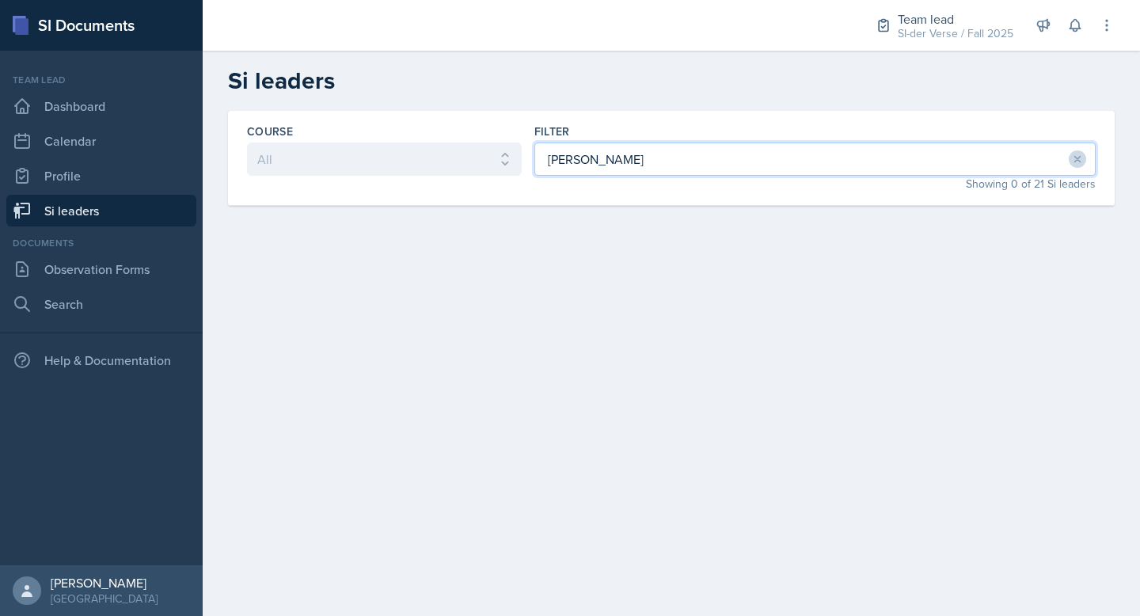
type input "richardson"
click at [1083, 152] on button at bounding box center [1077, 158] width 17 height 17
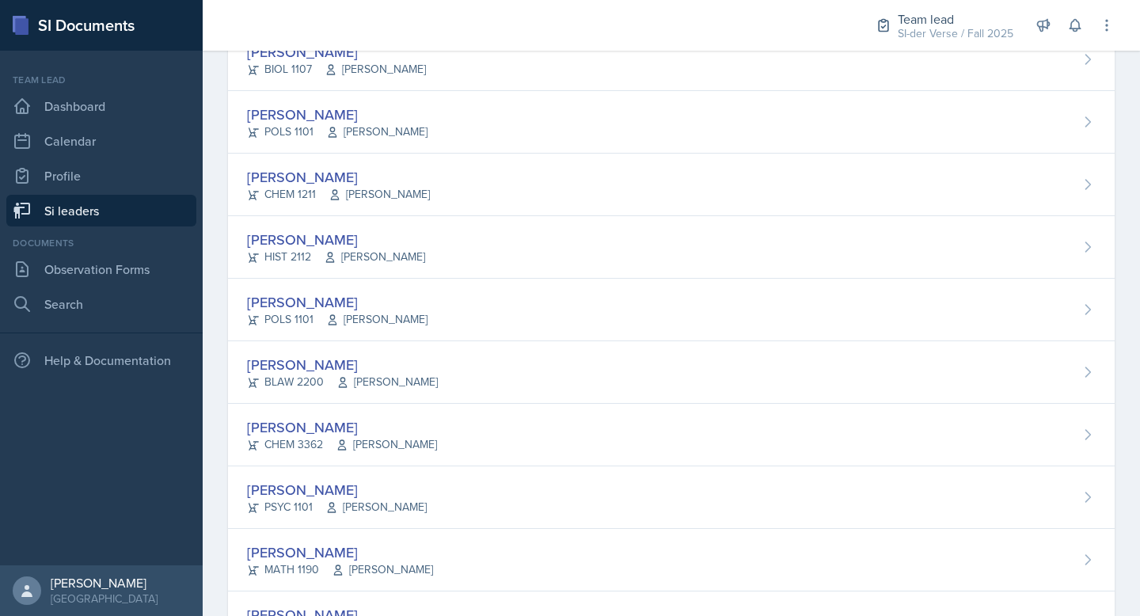
scroll to position [704, 0]
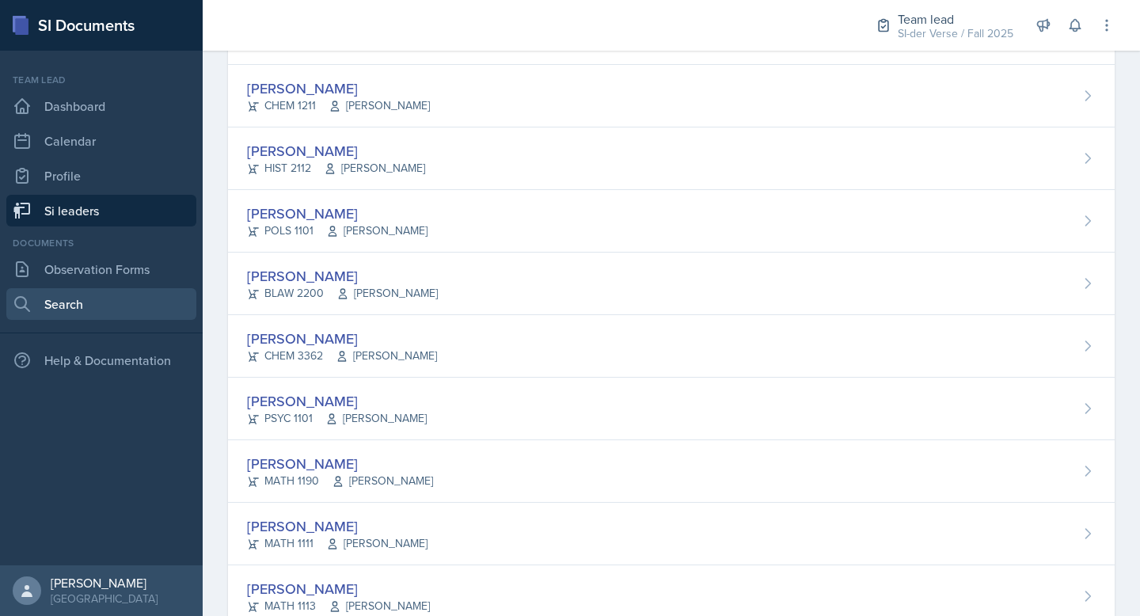
drag, startPoint x: 78, startPoint y: 295, endPoint x: 89, endPoint y: 289, distance: 12.4
click at [78, 295] on link "Search" at bounding box center [101, 304] width 190 height 32
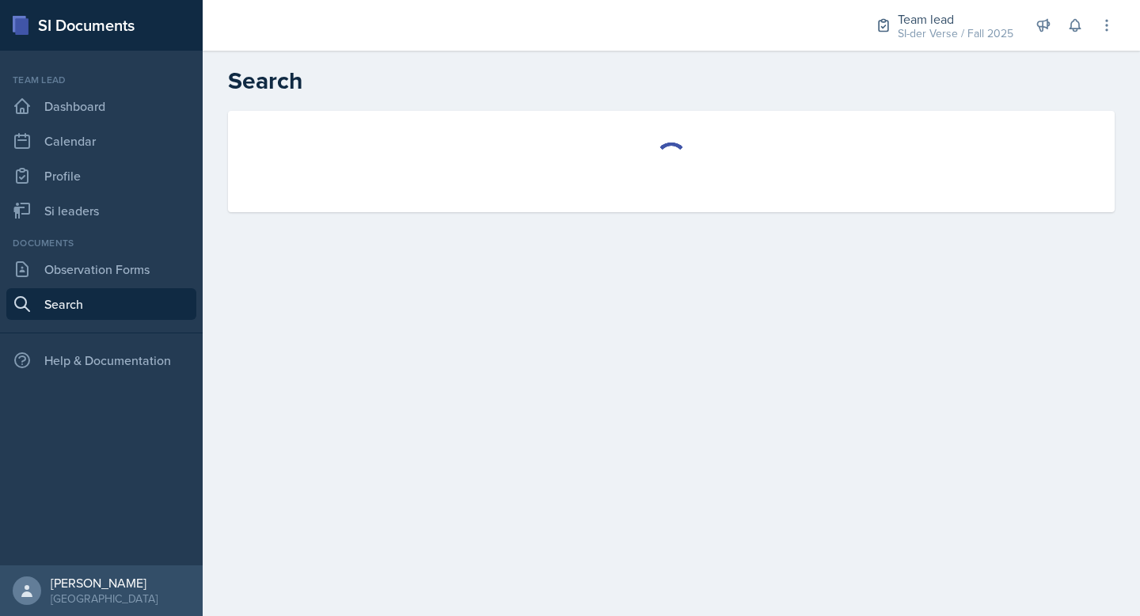
select select "all"
select select "1"
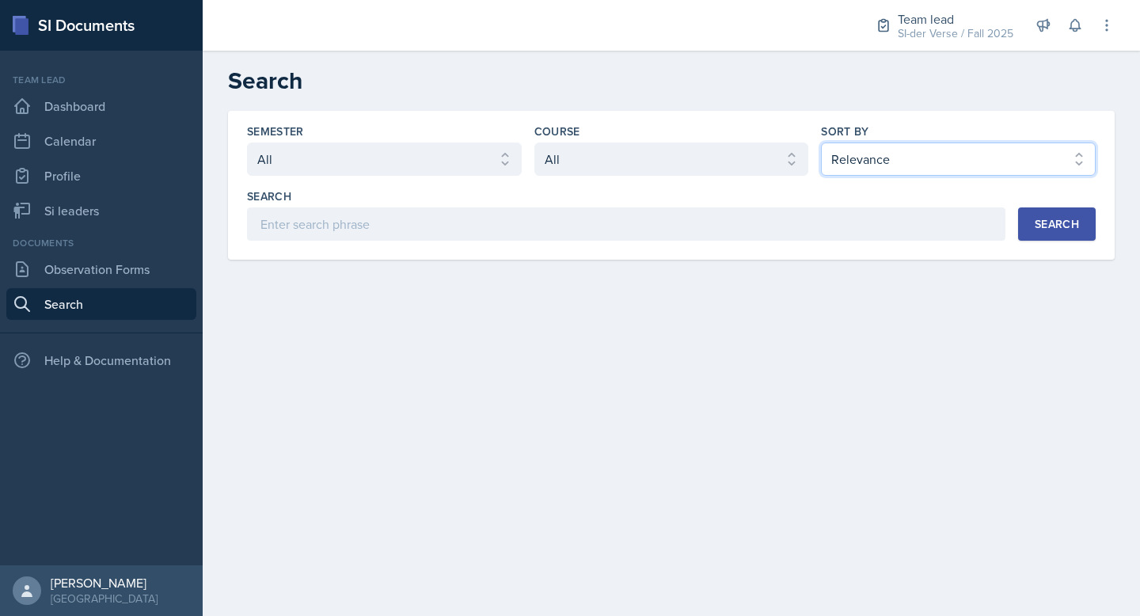
click at [858, 153] on select "Select sort by Relevance Document Date (Asc) Document Date (Desc)" at bounding box center [958, 159] width 275 height 33
click at [879, 154] on select "Select sort by Relevance Document Date (Asc) Document Date (Desc)" at bounding box center [958, 159] width 275 height 33
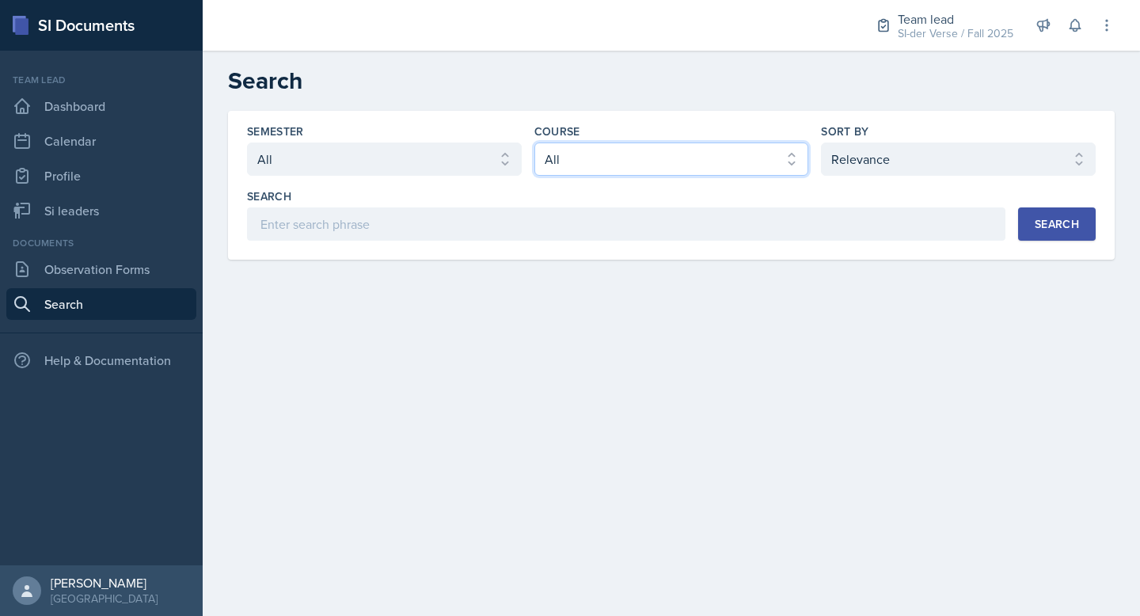
click at [618, 155] on select "Select course All ACCT 2101 ACCT 2102 ACCT 4050 ANTH 1102 ANTH 3301 ARCH 1000 A…" at bounding box center [671, 159] width 275 height 33
select select "5bfde3fe-6375-4519-a868-95dd30d0bb1b"
click at [534, 143] on select "Select course All ACCT 2101 ACCT 2102 ACCT 4050 ANTH 1102 ANTH 3301 ARCH 1000 A…" at bounding box center [671, 159] width 275 height 33
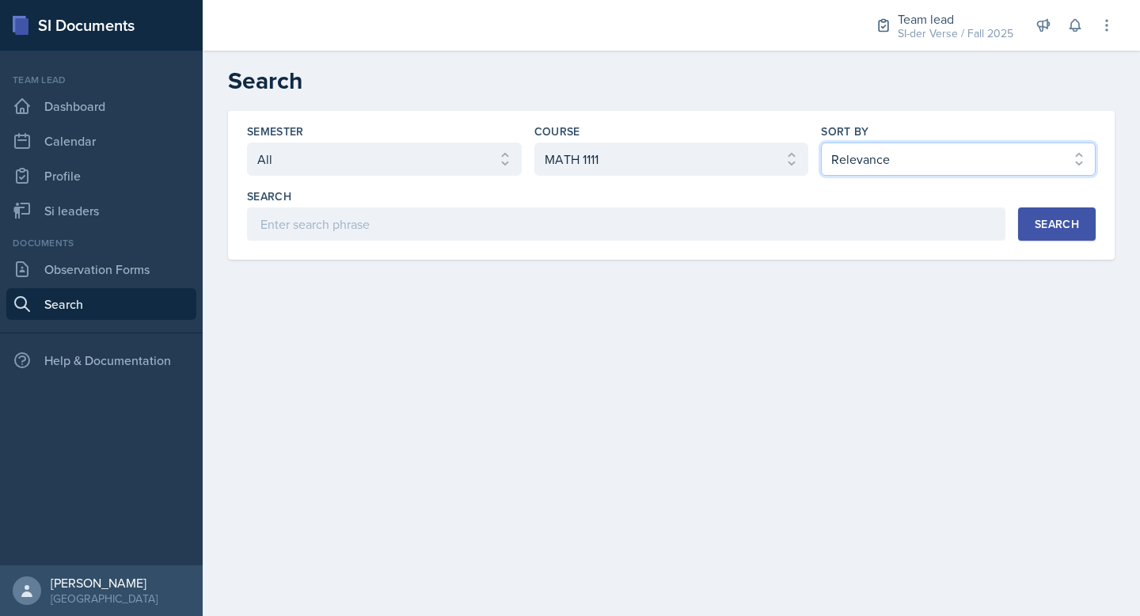
click at [996, 150] on select "Select sort by Relevance Document Date (Asc) Document Date (Desc)" at bounding box center [958, 159] width 275 height 33
click at [1043, 220] on div "Search" at bounding box center [1057, 224] width 44 height 13
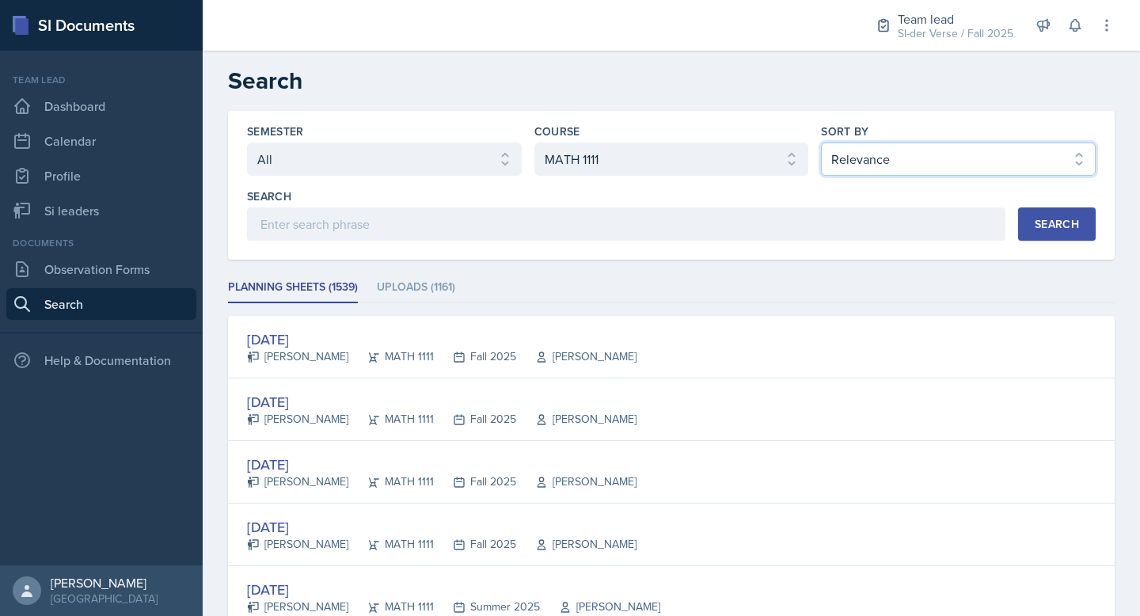
click at [1008, 146] on select "Select sort by Relevance Document Date (Asc) Document Date (Desc)" at bounding box center [958, 159] width 275 height 33
select select "3"
click at [821, 143] on select "Select sort by Relevance Document Date (Asc) Document Date (Desc)" at bounding box center [958, 159] width 275 height 33
click at [1035, 229] on div "Search" at bounding box center [1057, 224] width 44 height 13
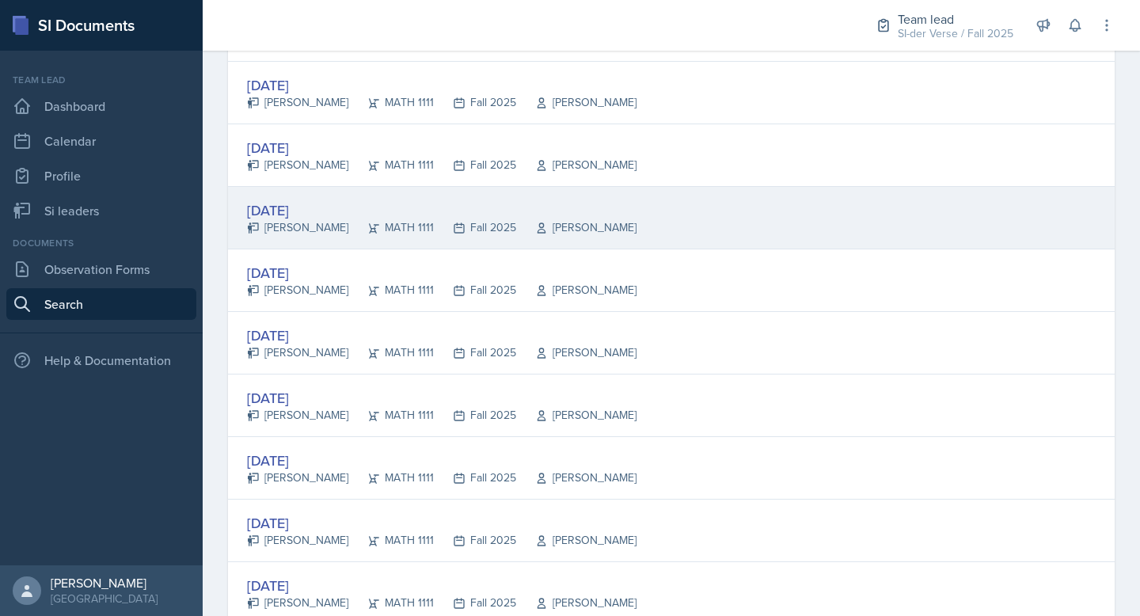
scroll to position [692, 0]
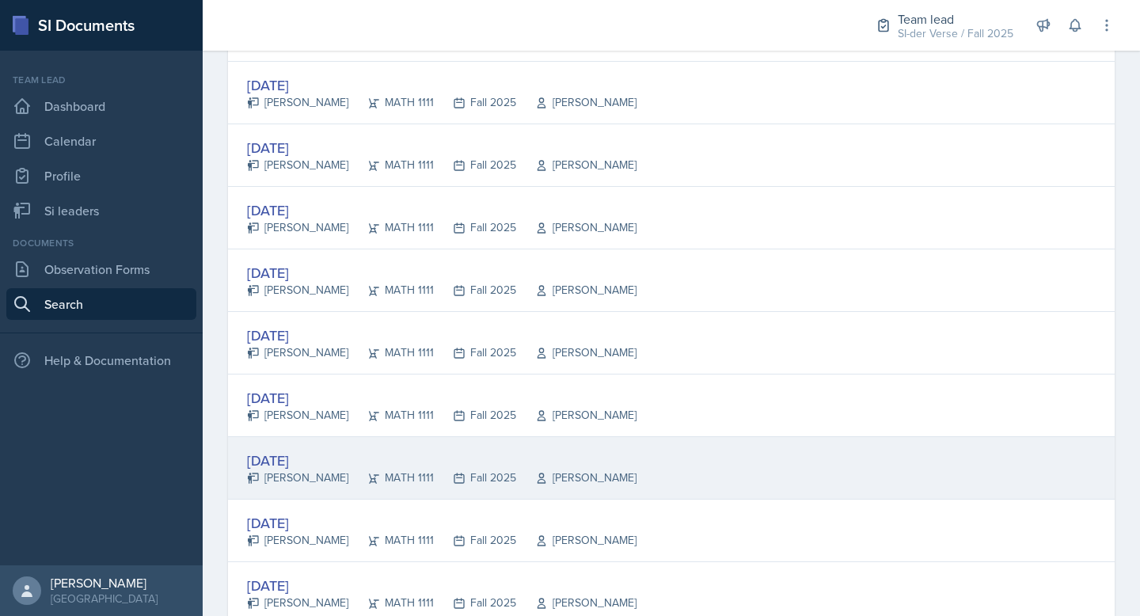
click at [732, 462] on div "Aug 25th, 2025 Ava Richardson MATH 1111 Fall 2025 Irina Paschenko" at bounding box center [671, 468] width 887 height 63
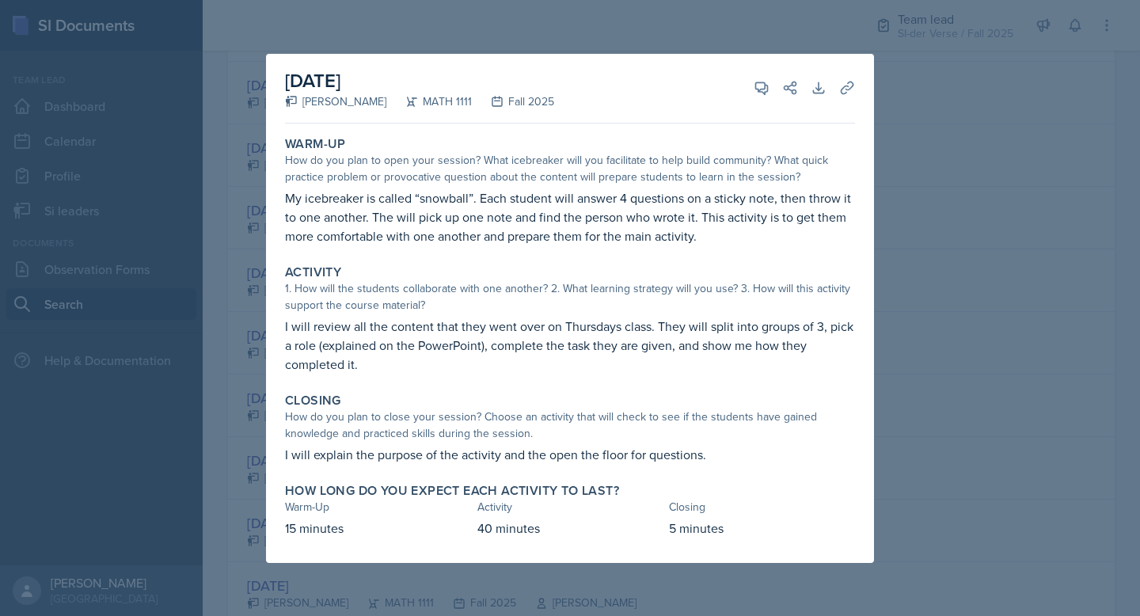
click at [707, 40] on div at bounding box center [570, 308] width 1140 height 616
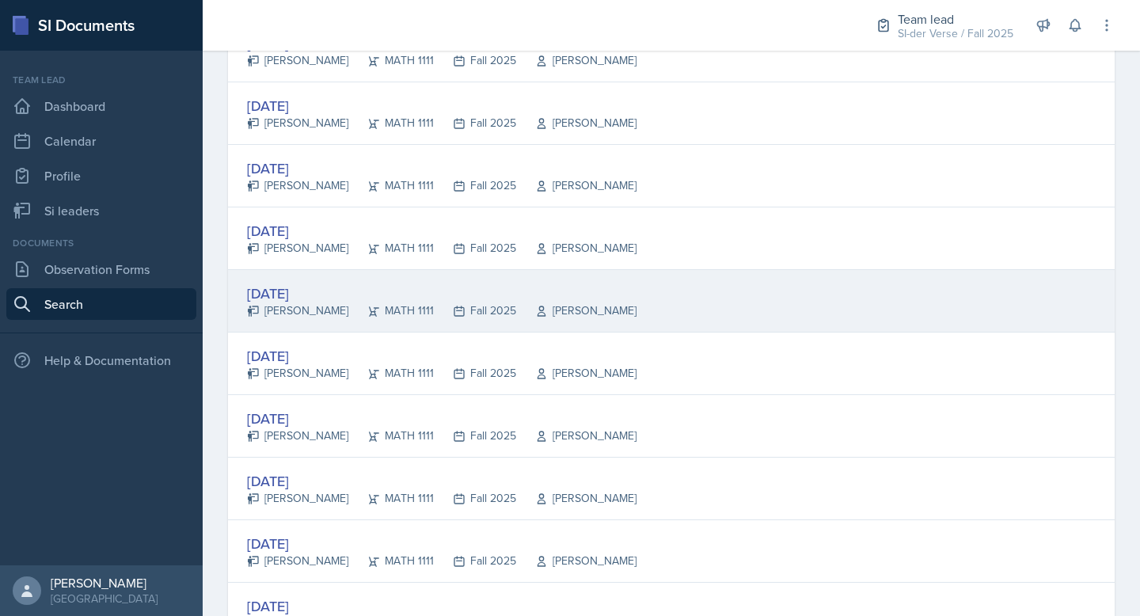
scroll to position [799, 0]
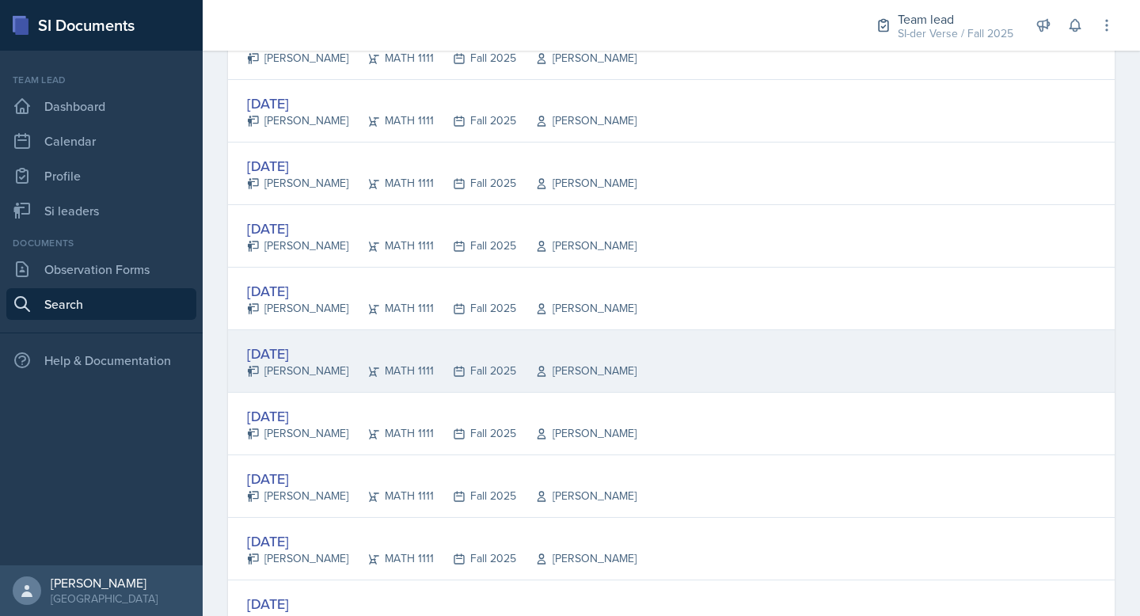
click at [442, 345] on div "Aug 25th, 2025" at bounding box center [442, 353] width 390 height 21
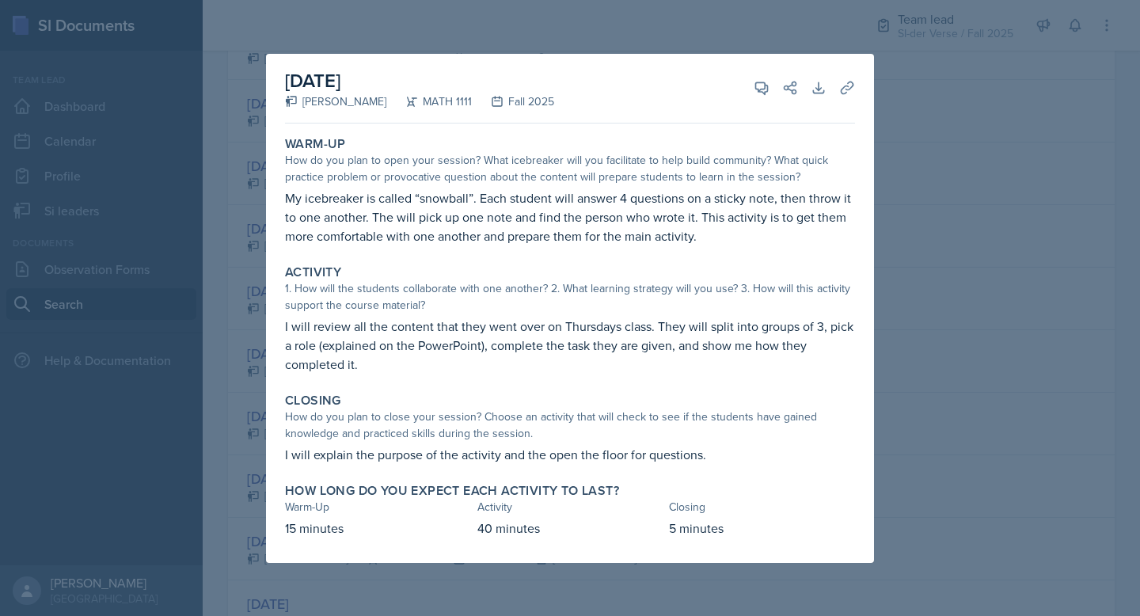
click at [403, 29] on div at bounding box center [570, 308] width 1140 height 616
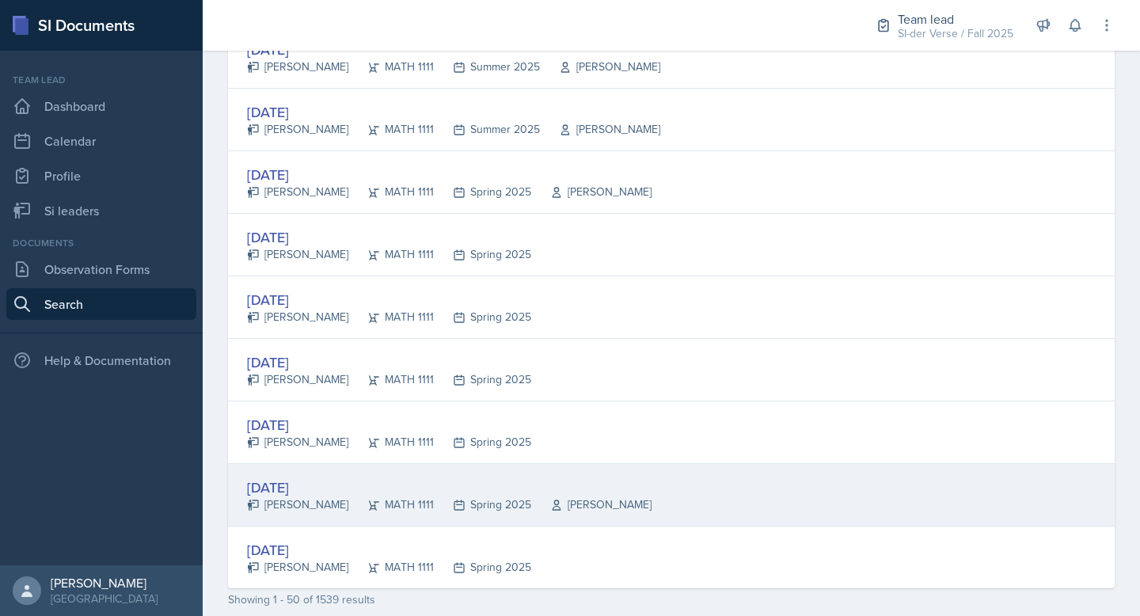
scroll to position [2927, 0]
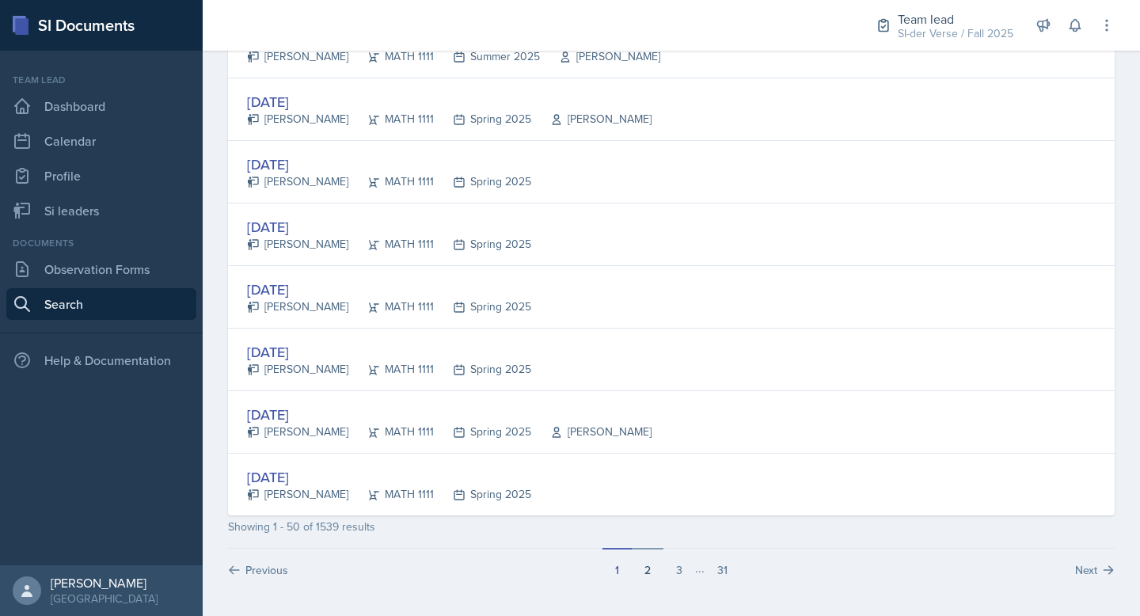
click at [640, 570] on button "2" at bounding box center [648, 563] width 32 height 30
click at [603, 566] on button "1" at bounding box center [617, 563] width 29 height 30
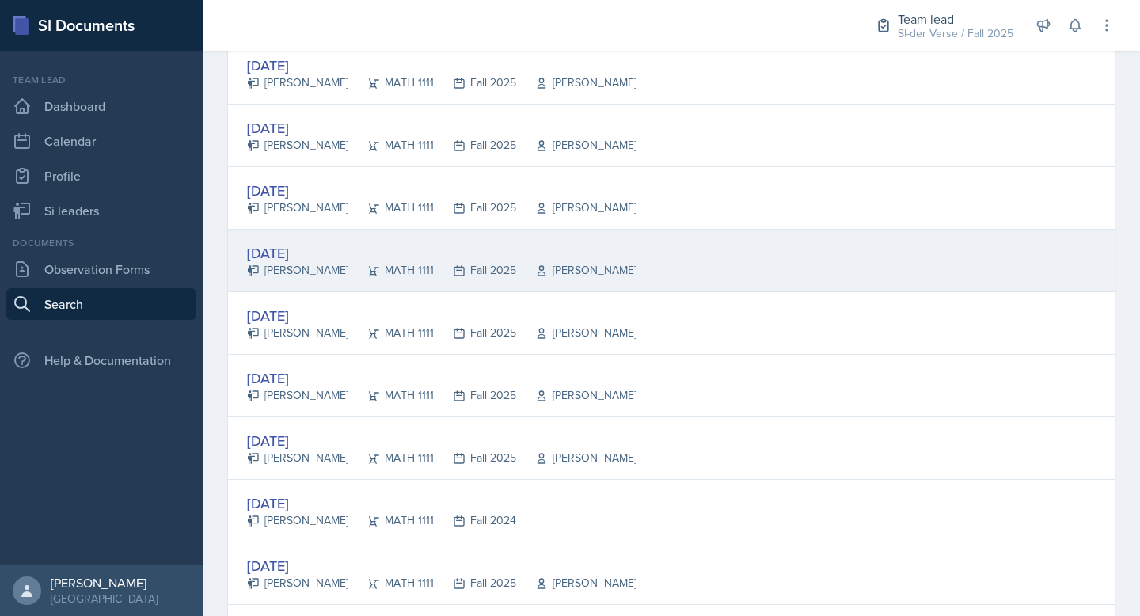
scroll to position [1054, 0]
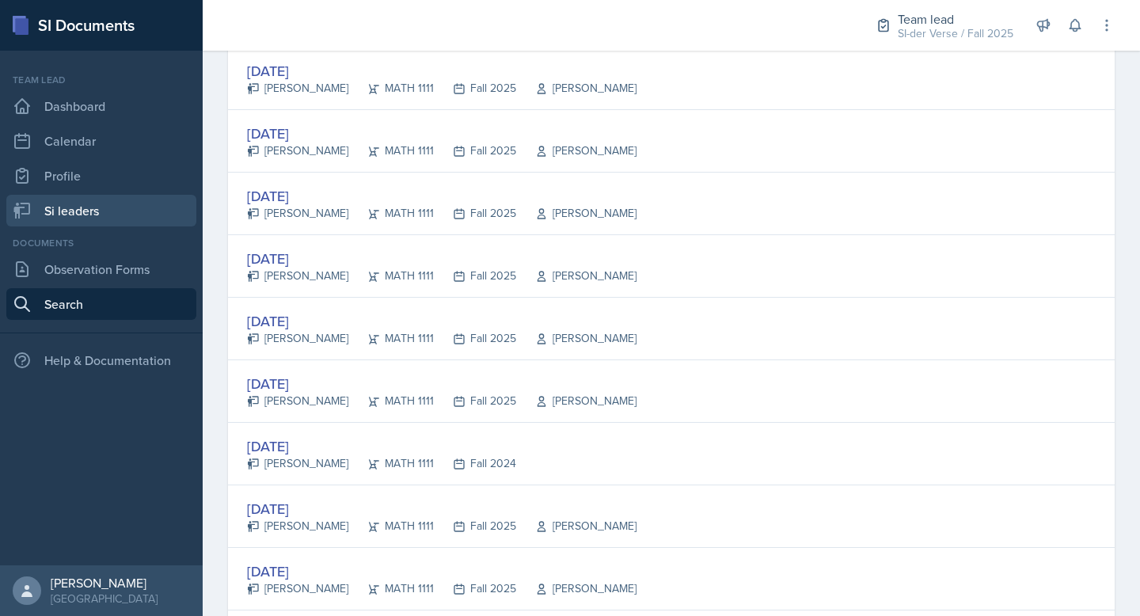
click at [85, 208] on link "Si leaders" at bounding box center [101, 211] width 190 height 32
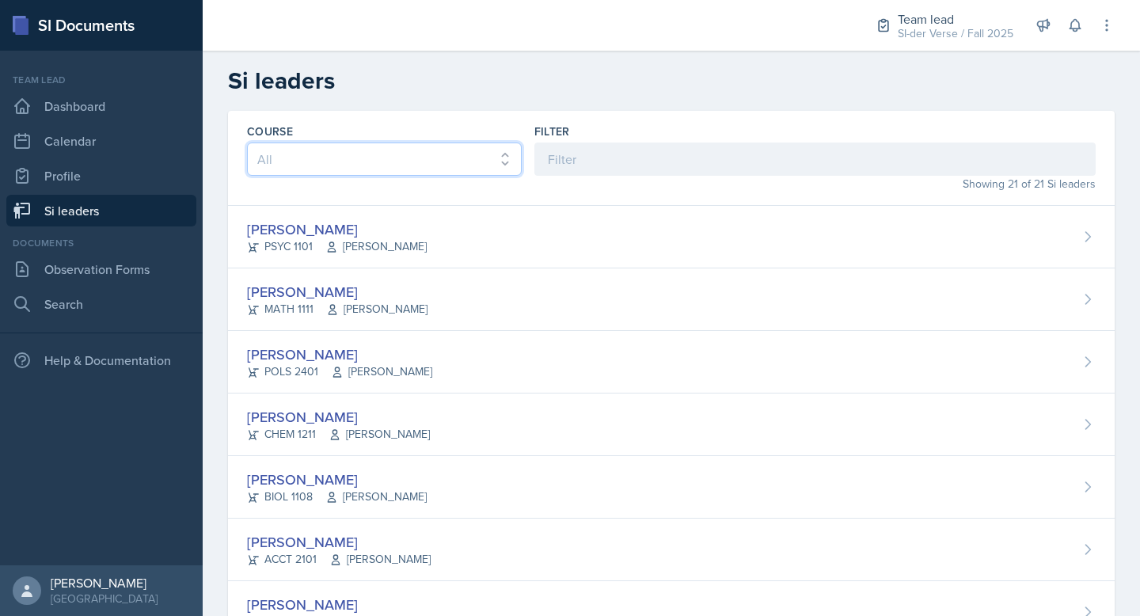
click at [359, 154] on select "All ACCT 2101 ACCT 2102 ACCT 4050 ANTH 1102 ANTH 3301 ARCH 1000 ARCH 1000 ARCH …" at bounding box center [384, 159] width 275 height 33
click at [247, 143] on select "All ACCT 2101 ACCT 2102 ACCT 4050 ANTH 1102 ANTH 3301 ARCH 1000 ARCH 1000 ARCH …" at bounding box center [384, 159] width 275 height 33
click at [359, 154] on select "All ACCT 2101 ACCT 2102 ACCT 4050 ANTH 1102 ANTH 3301 ARCH 1000 ARCH 1000 ARCH …" at bounding box center [384, 159] width 275 height 33
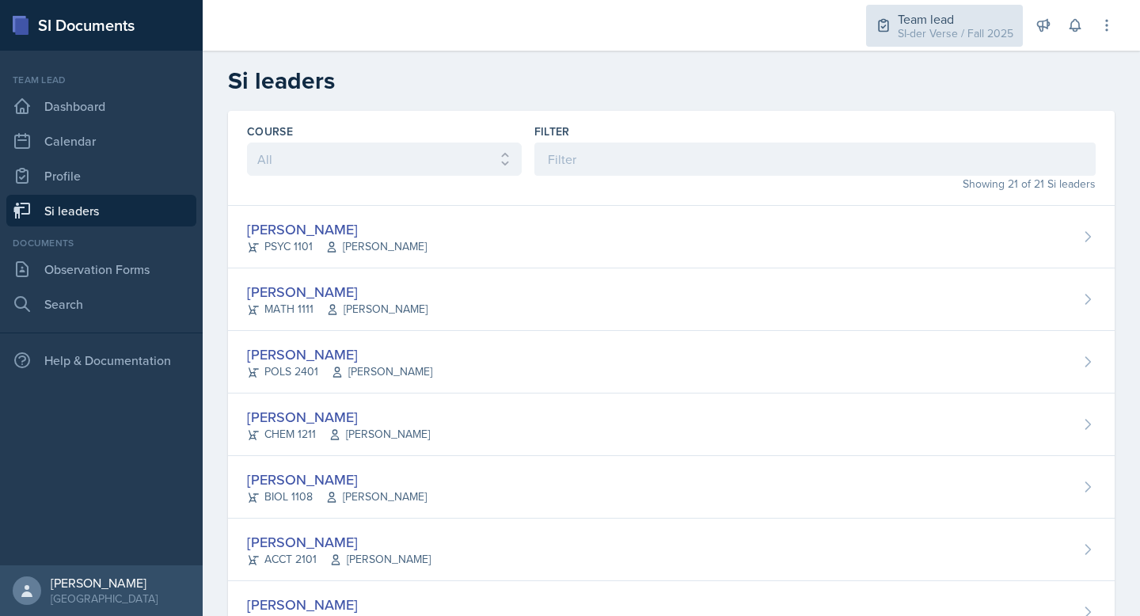
click at [971, 35] on div "SI-der Verse / Fall 2025" at bounding box center [956, 33] width 116 height 17
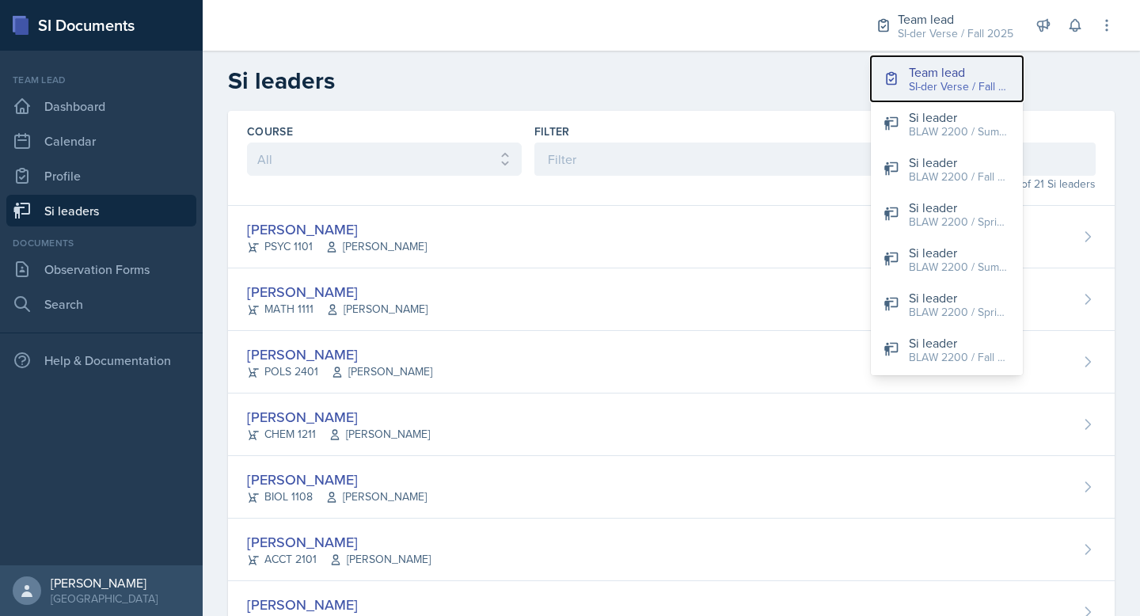
click at [945, 81] on div "SI-der Verse / Fall 2025" at bounding box center [959, 86] width 101 height 17
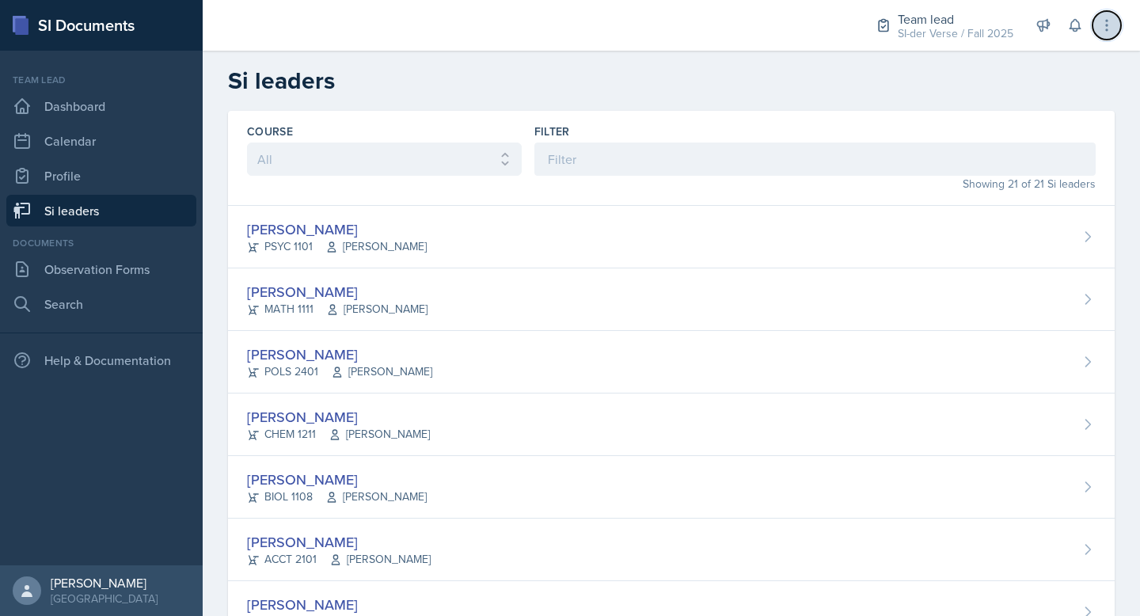
click at [1101, 25] on icon at bounding box center [1107, 25] width 16 height 16
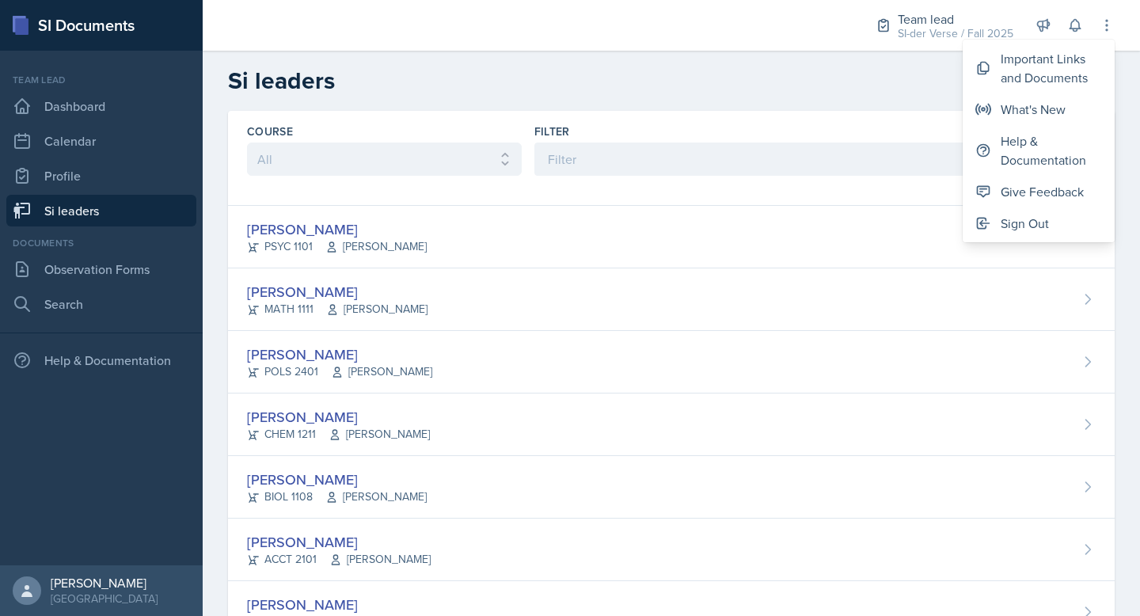
click at [861, 75] on h2 "Si leaders" at bounding box center [671, 81] width 887 height 29
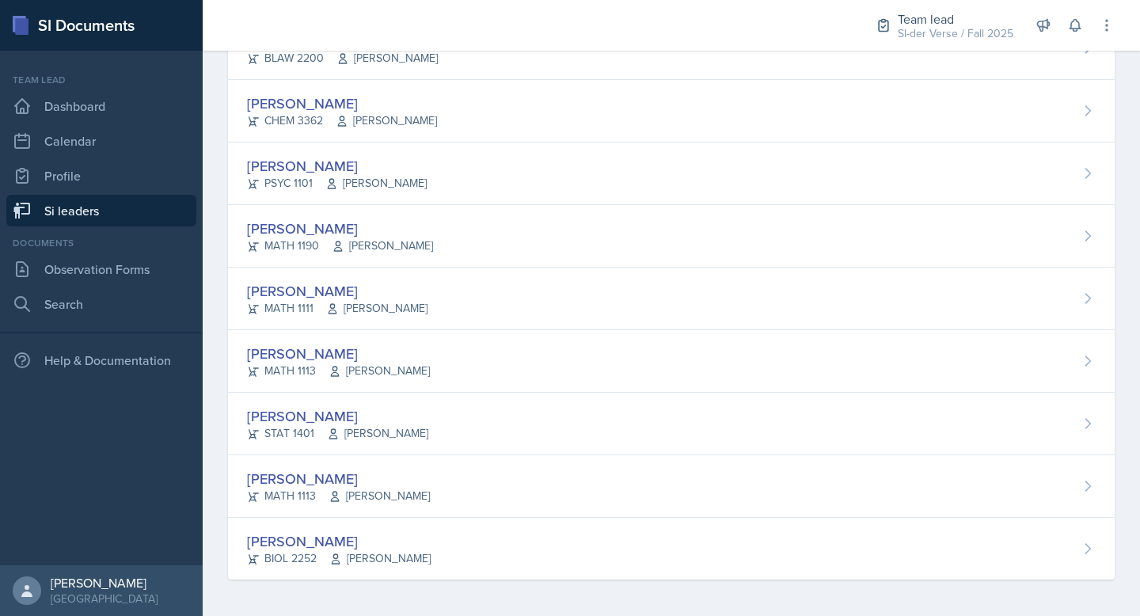
scroll to position [941, 0]
